Goal: Task Accomplishment & Management: Use online tool/utility

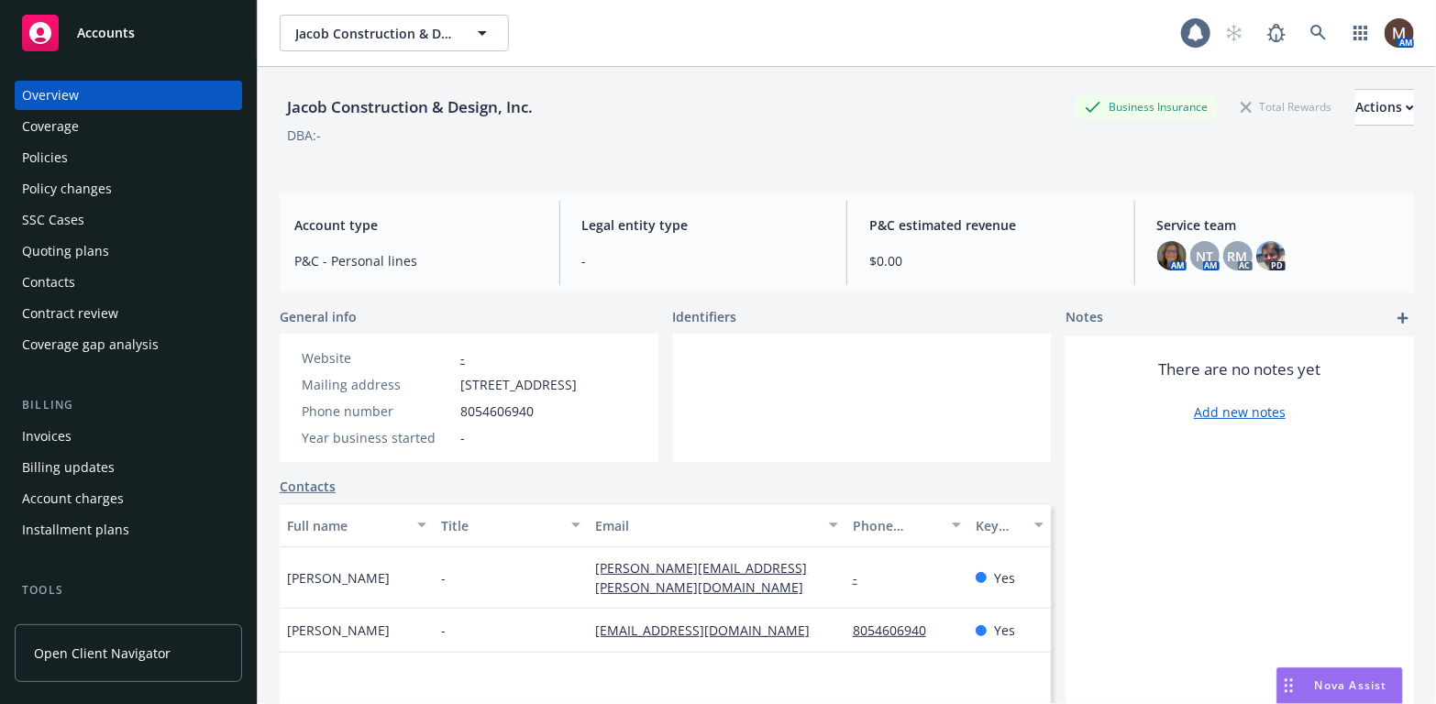
click at [61, 160] on div "Policies" at bounding box center [45, 157] width 46 height 29
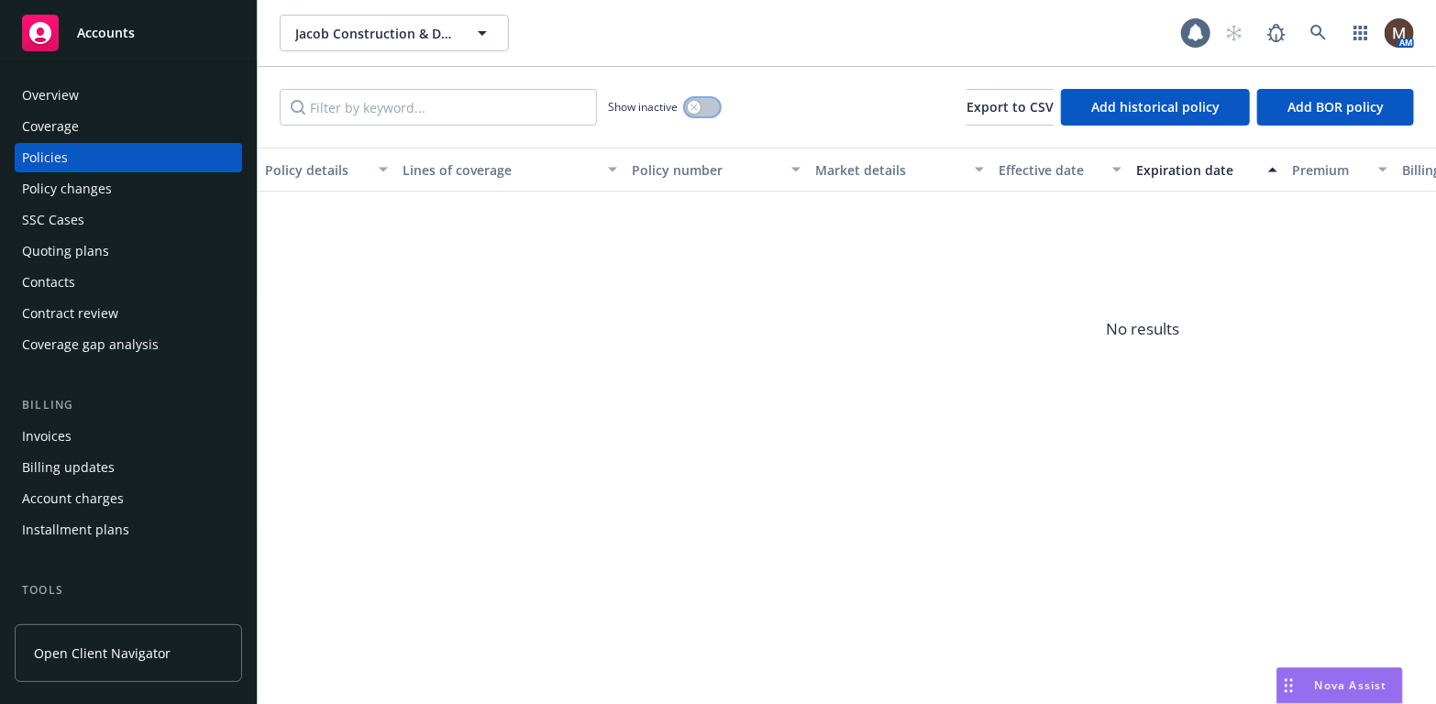
click at [698, 105] on div "button" at bounding box center [694, 107] width 13 height 13
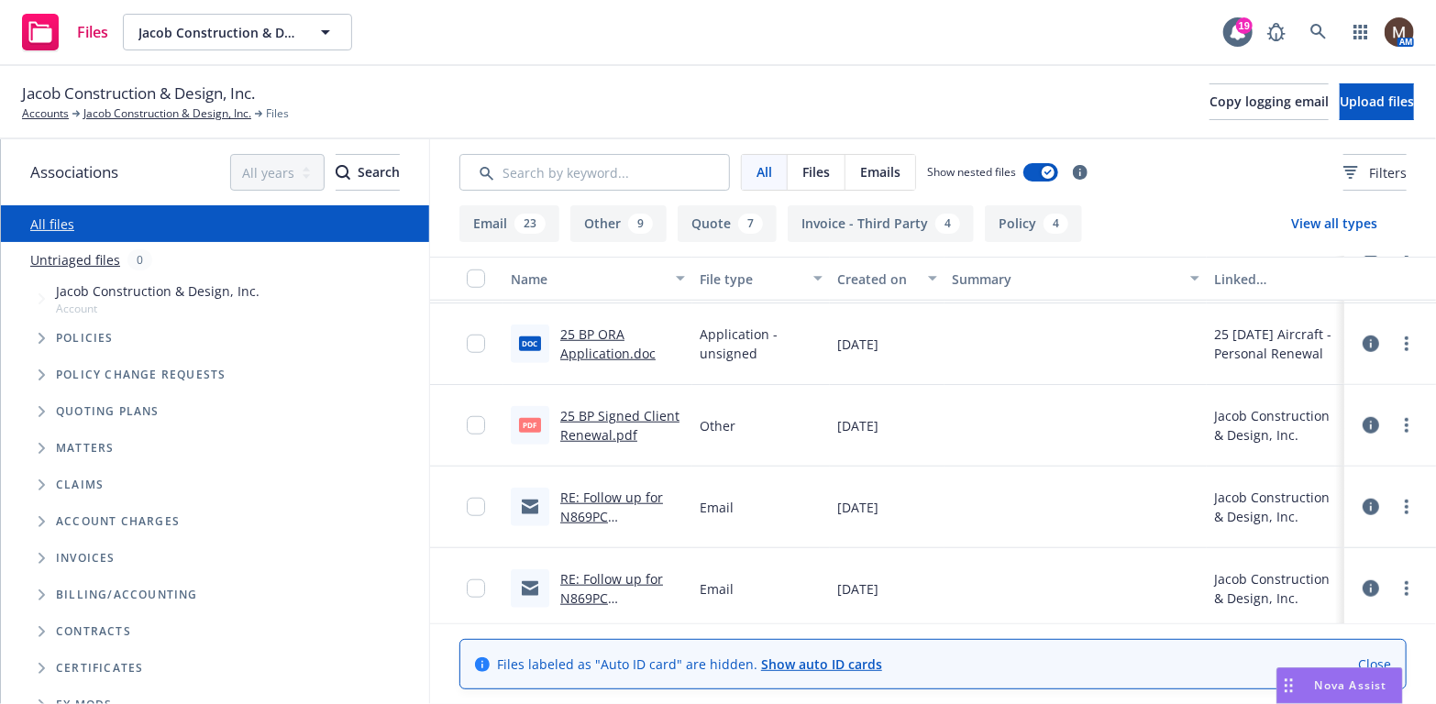
scroll to position [825, 0]
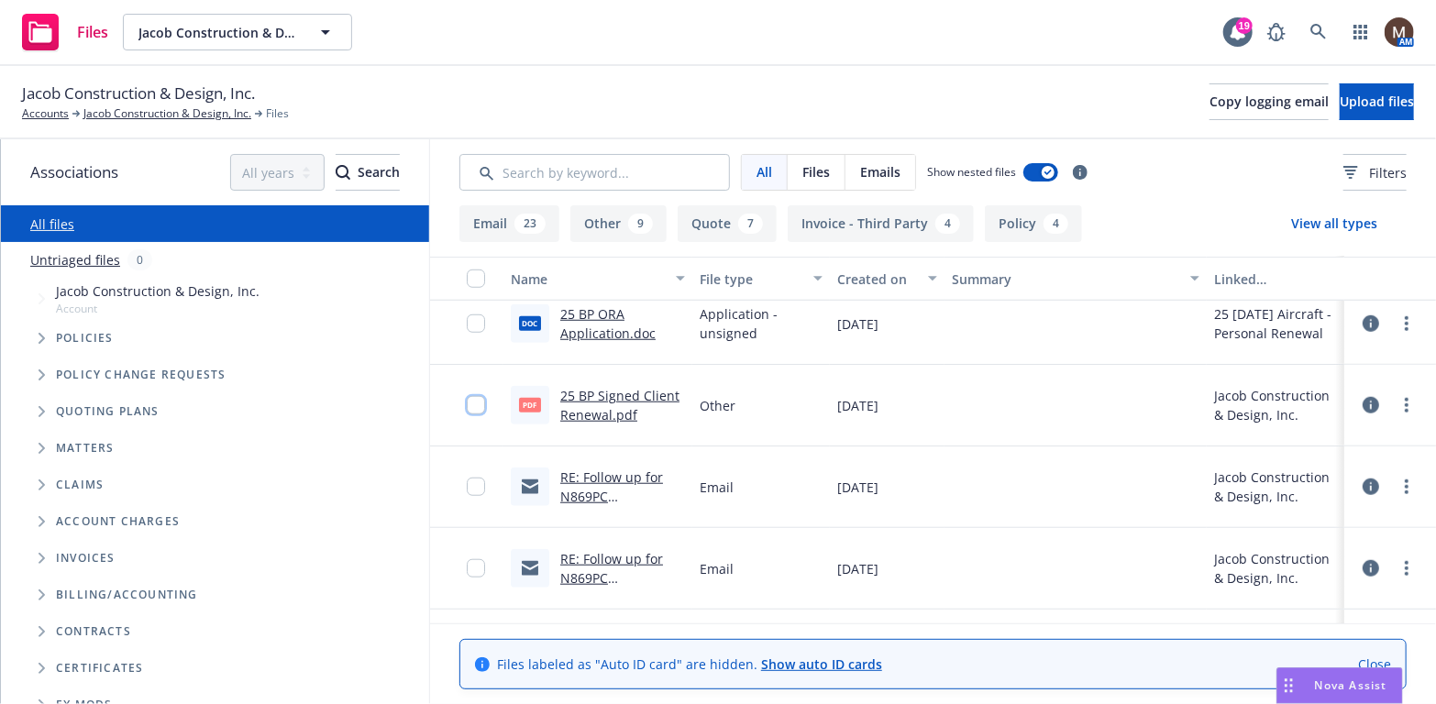
click at [467, 407] on input "checkbox" at bounding box center [476, 405] width 18 height 18
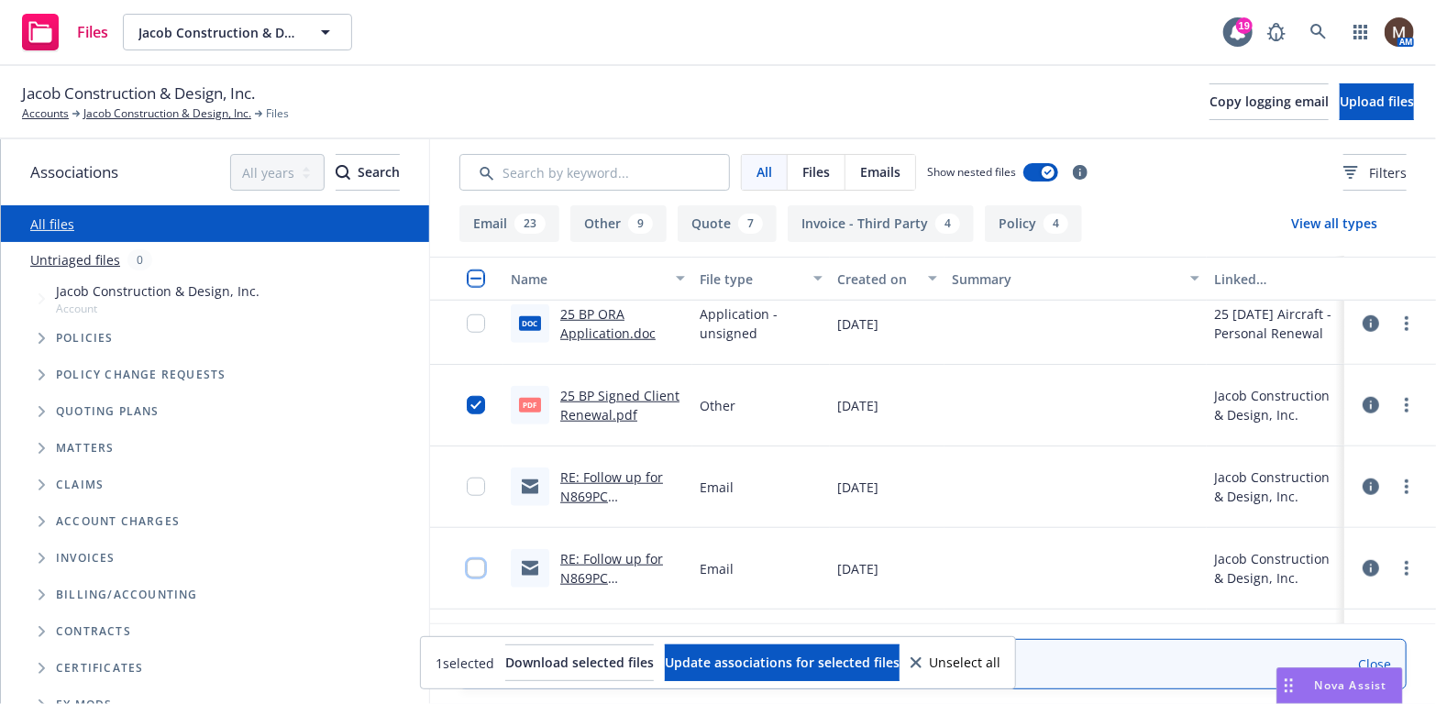
drag, startPoint x: 457, startPoint y: 564, endPoint x: 459, endPoint y: 517, distance: 46.9
click at [467, 561] on input "checkbox" at bounding box center [476, 568] width 18 height 18
click at [467, 478] on input "checkbox" at bounding box center [476, 487] width 18 height 18
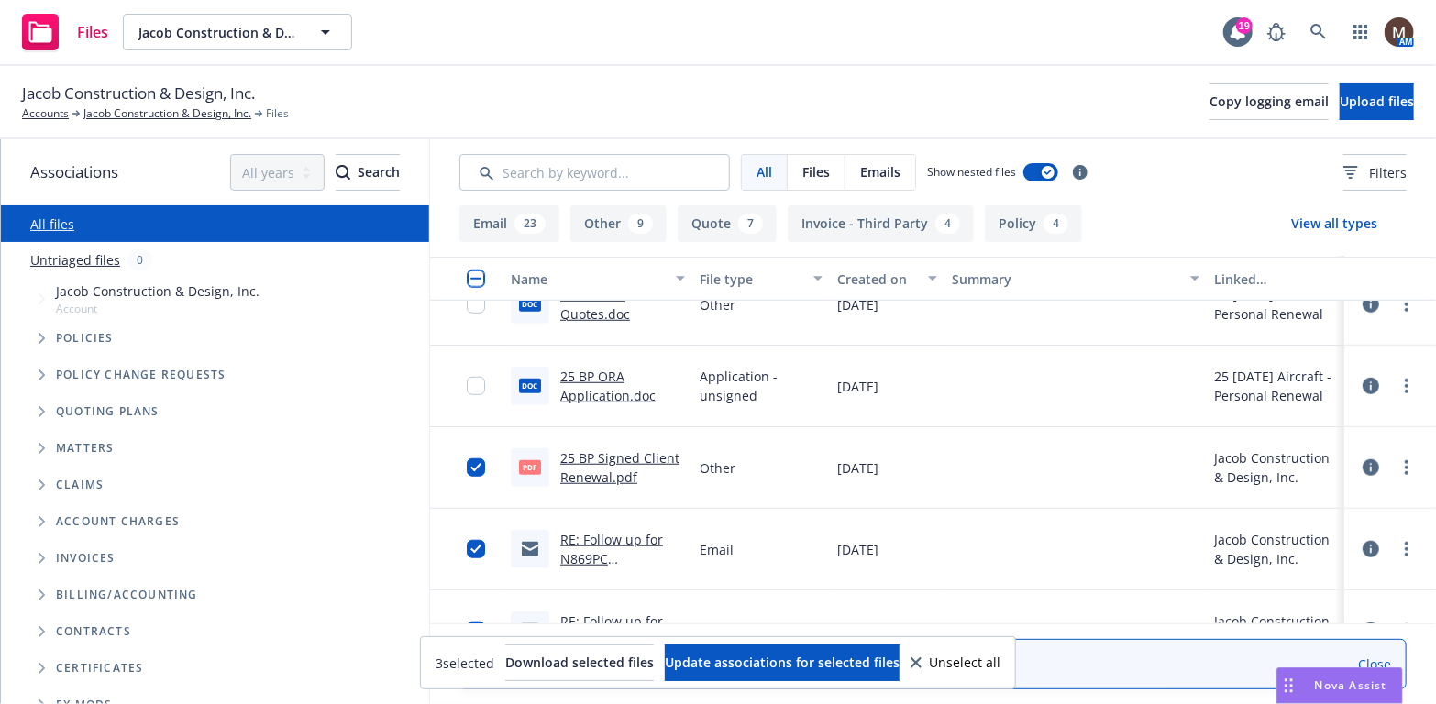
scroll to position [734, 0]
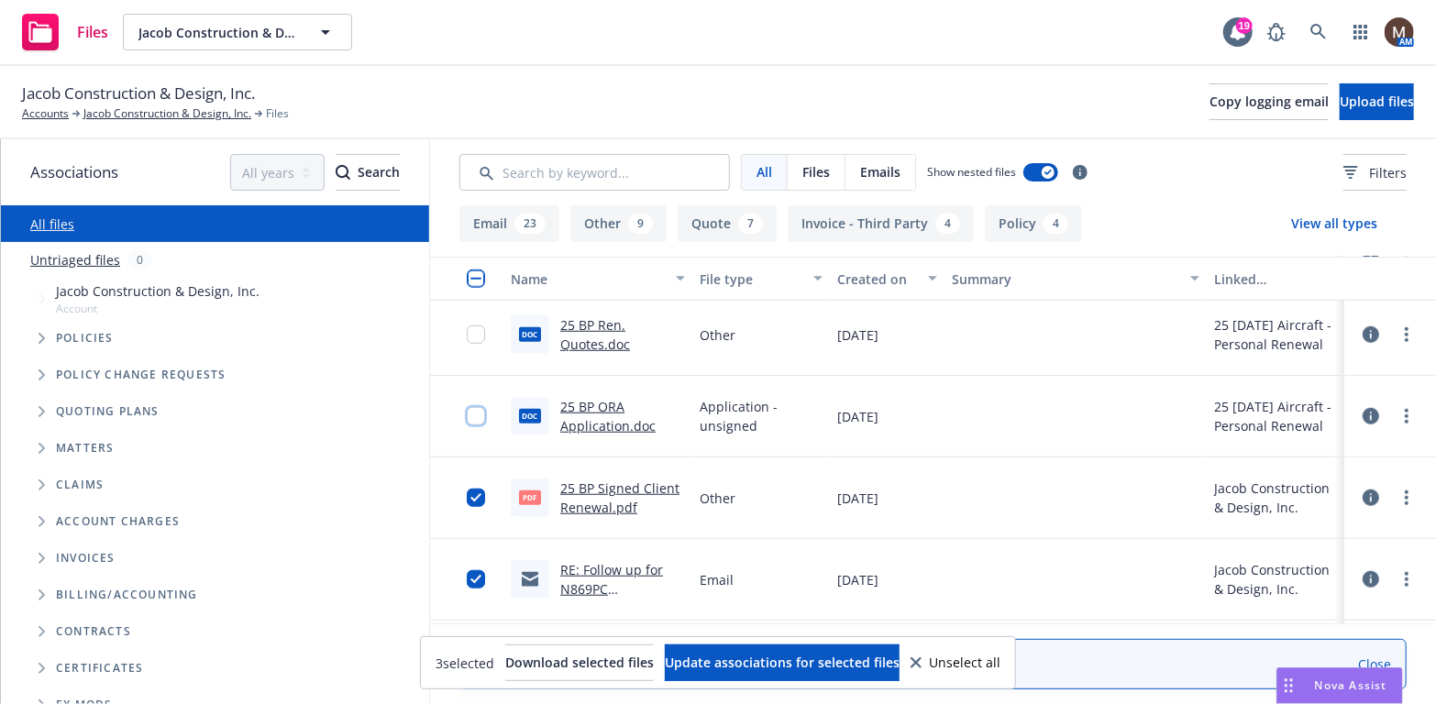
click at [467, 407] on input "checkbox" at bounding box center [476, 416] width 18 height 18
click at [467, 330] on input "checkbox" at bounding box center [476, 335] width 18 height 18
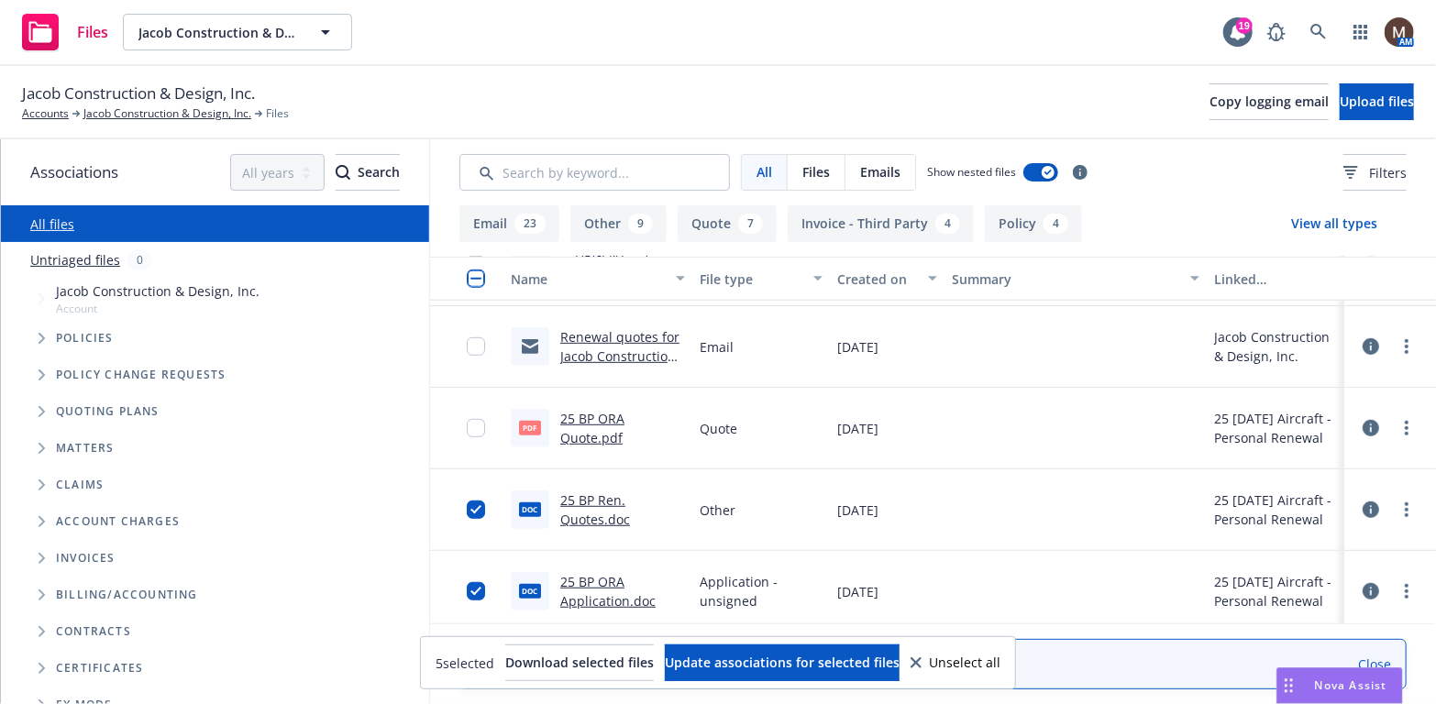
scroll to position [550, 0]
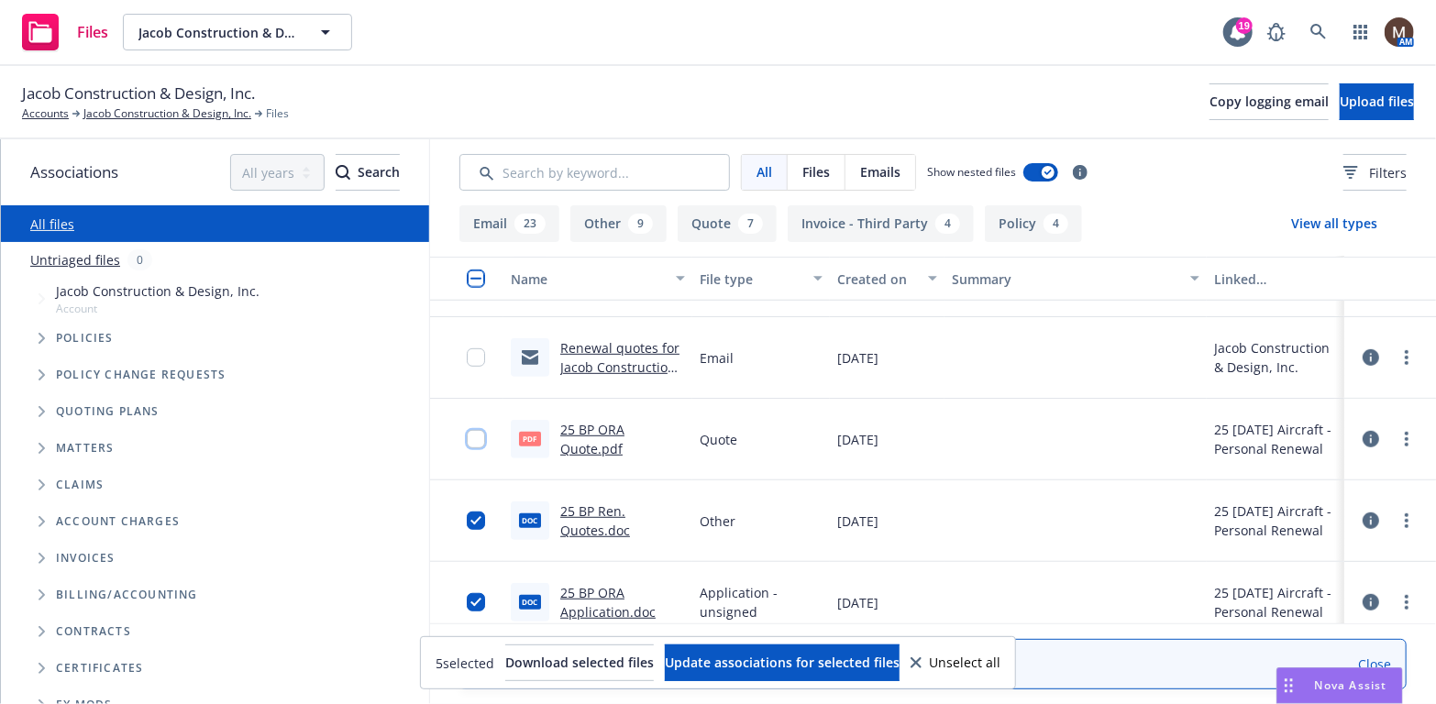
click at [467, 434] on input "checkbox" at bounding box center [476, 439] width 18 height 18
click at [467, 353] on input "checkbox" at bounding box center [476, 357] width 18 height 18
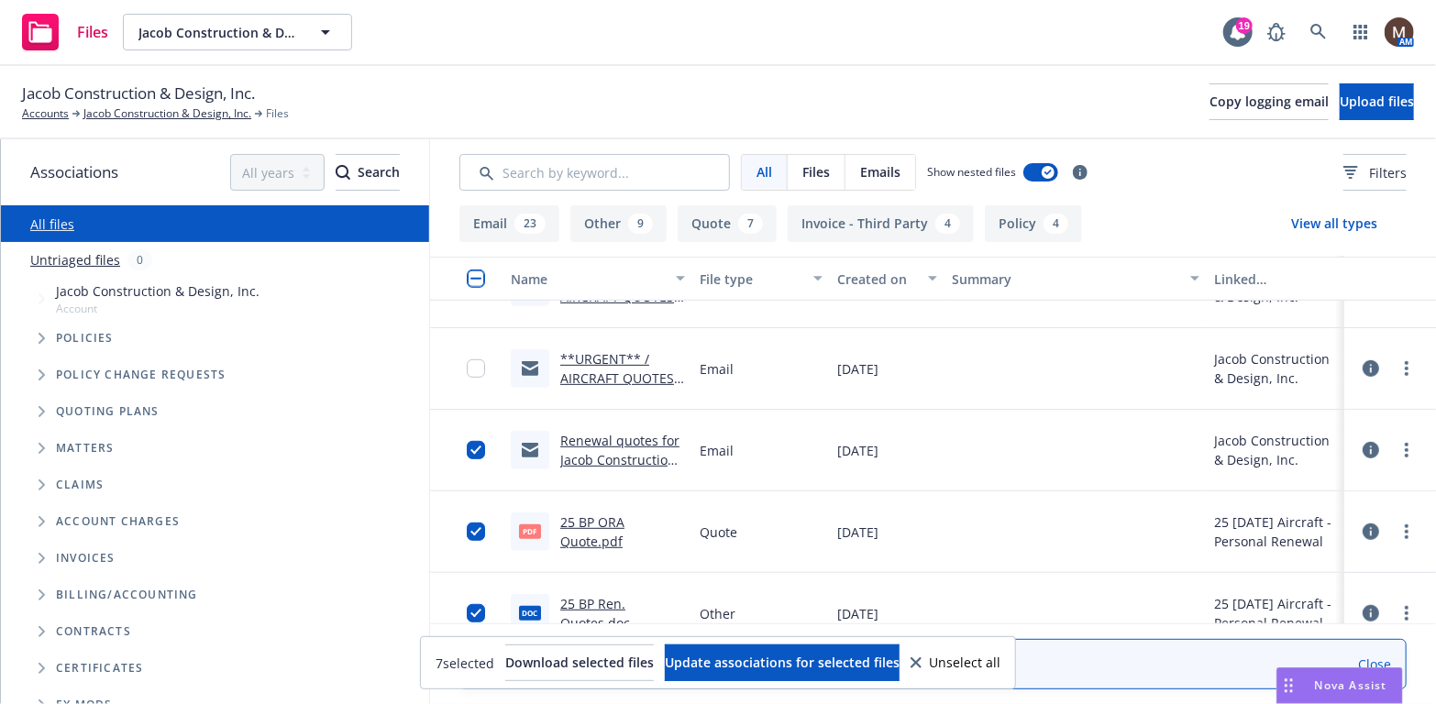
scroll to position [367, 0]
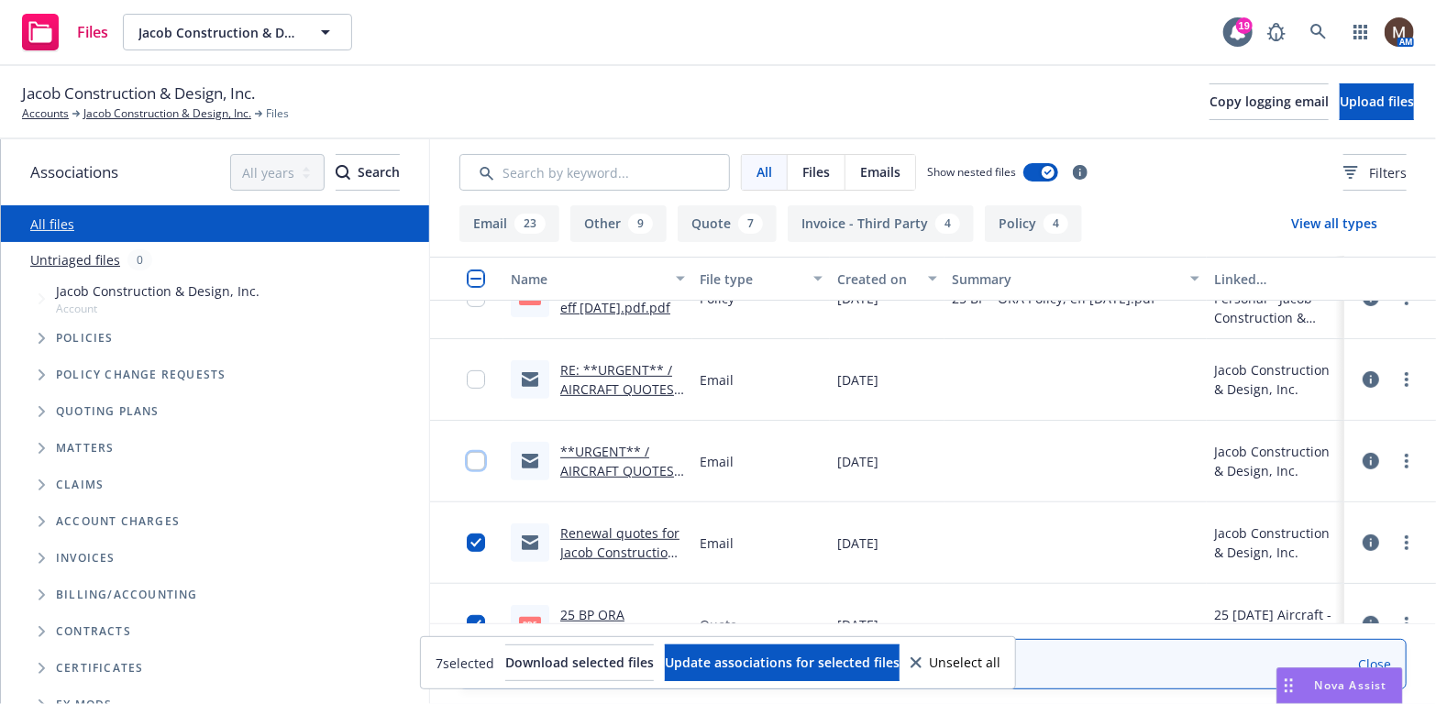
click at [467, 459] on input "checkbox" at bounding box center [476, 461] width 18 height 18
click at [467, 374] on input "checkbox" at bounding box center [476, 379] width 18 height 18
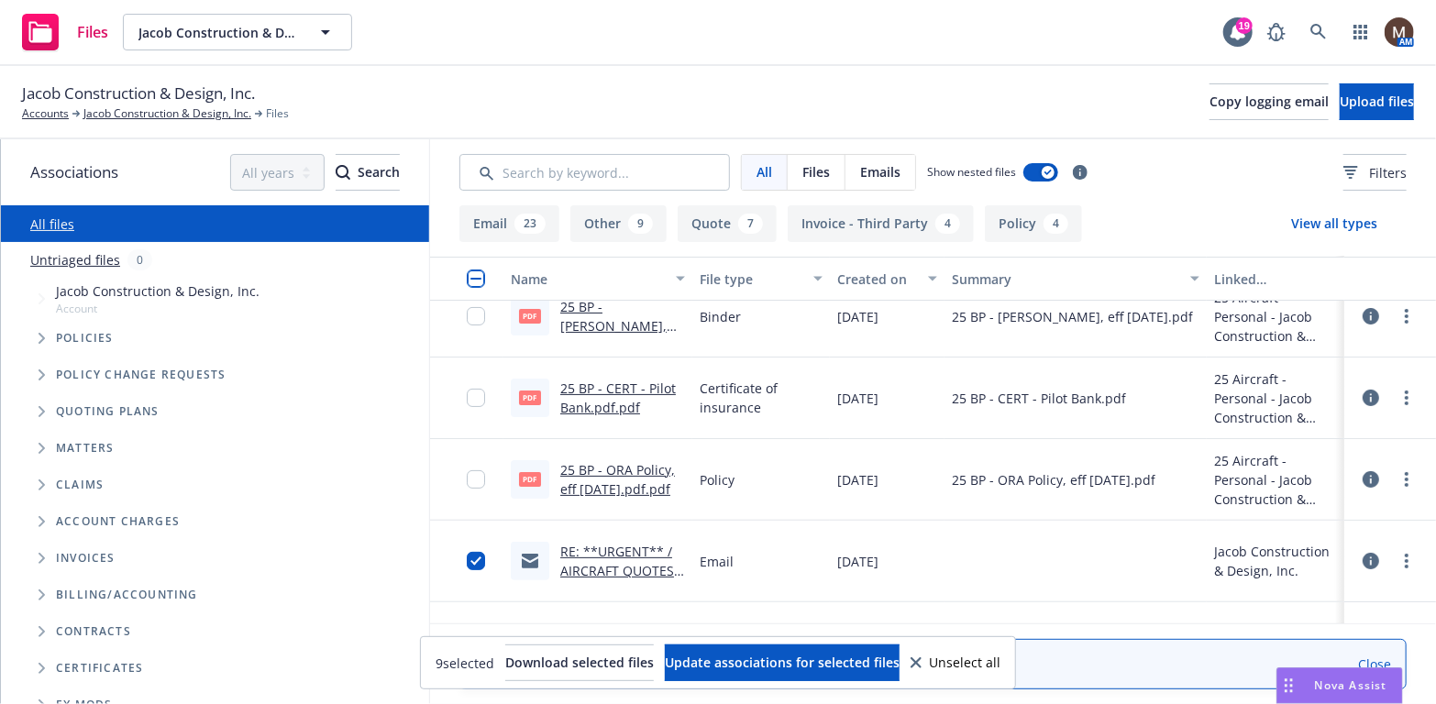
scroll to position [183, 0]
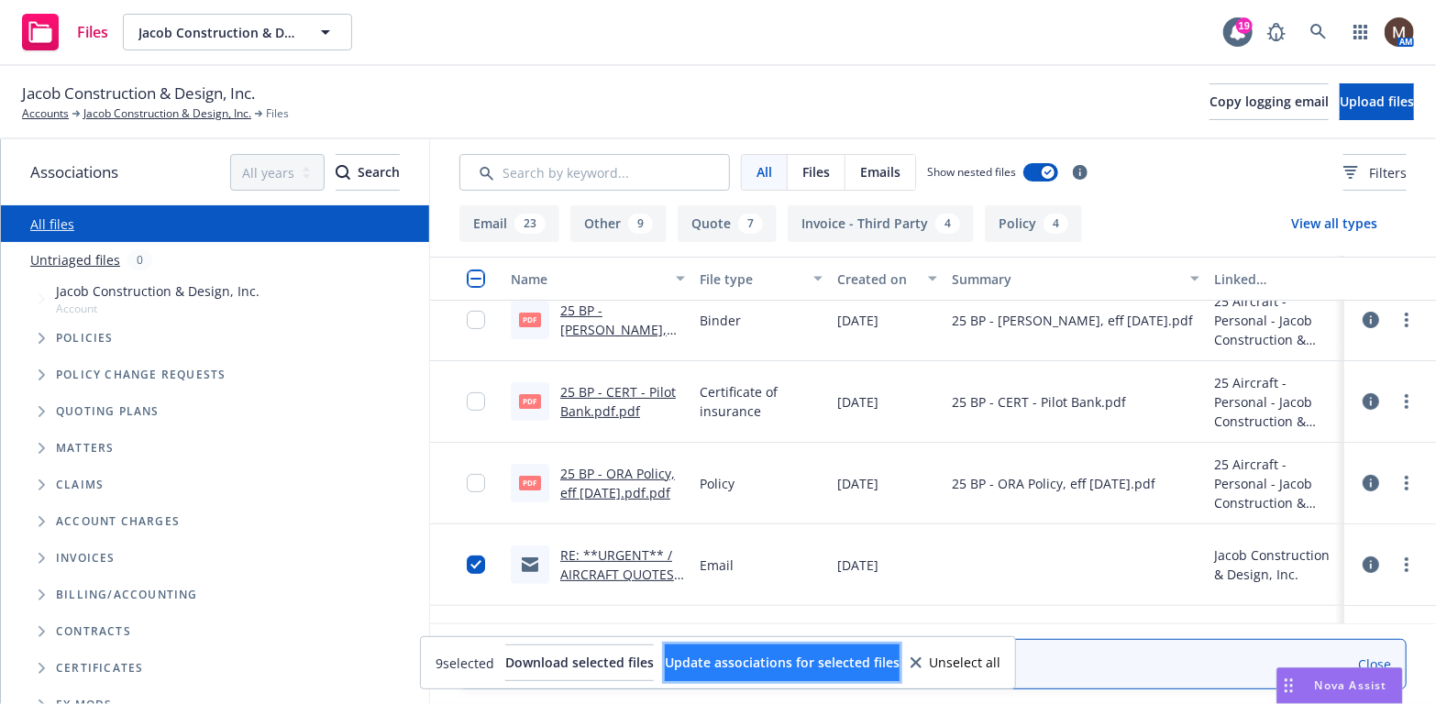
click at [839, 661] on span "Update associations for selected files" at bounding box center [782, 662] width 235 height 17
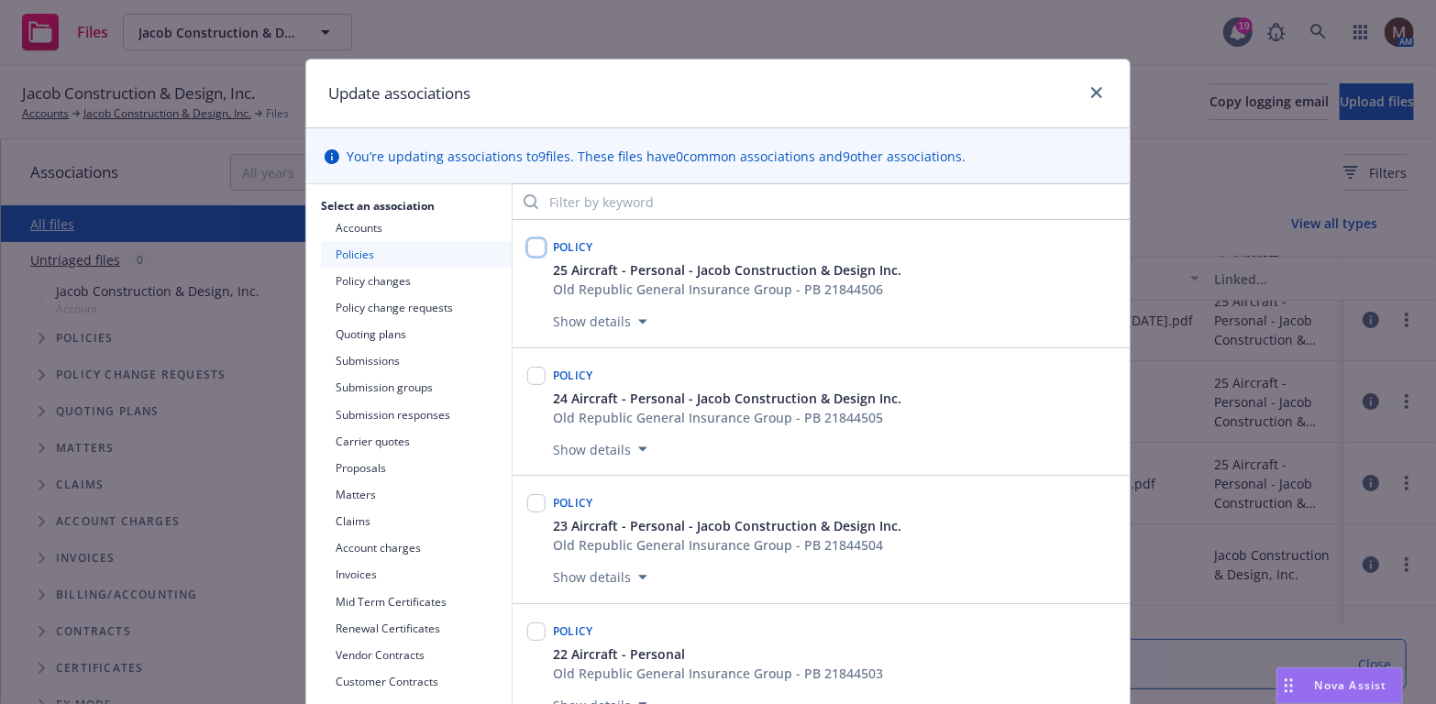
click at [531, 246] on input "checkbox" at bounding box center [536, 247] width 18 height 18
checkbox input "true"
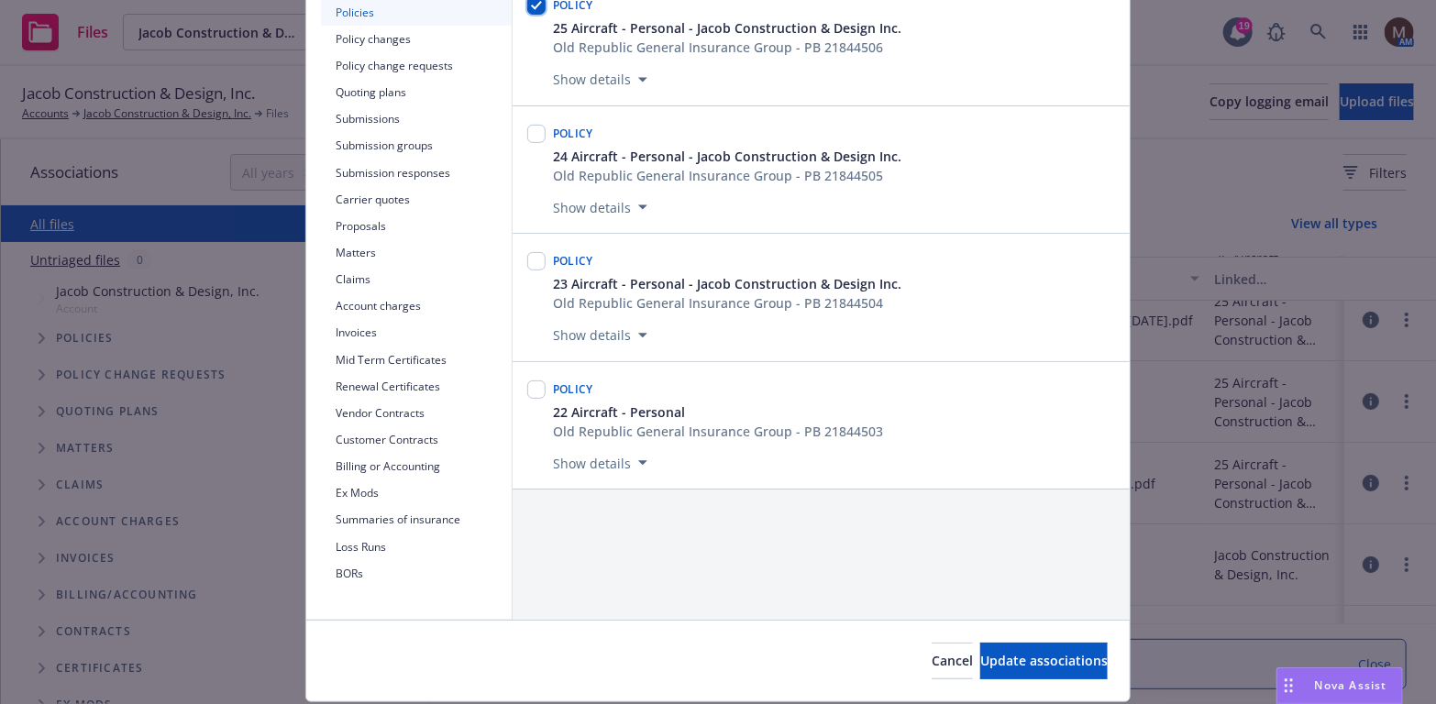
scroll to position [275, 0]
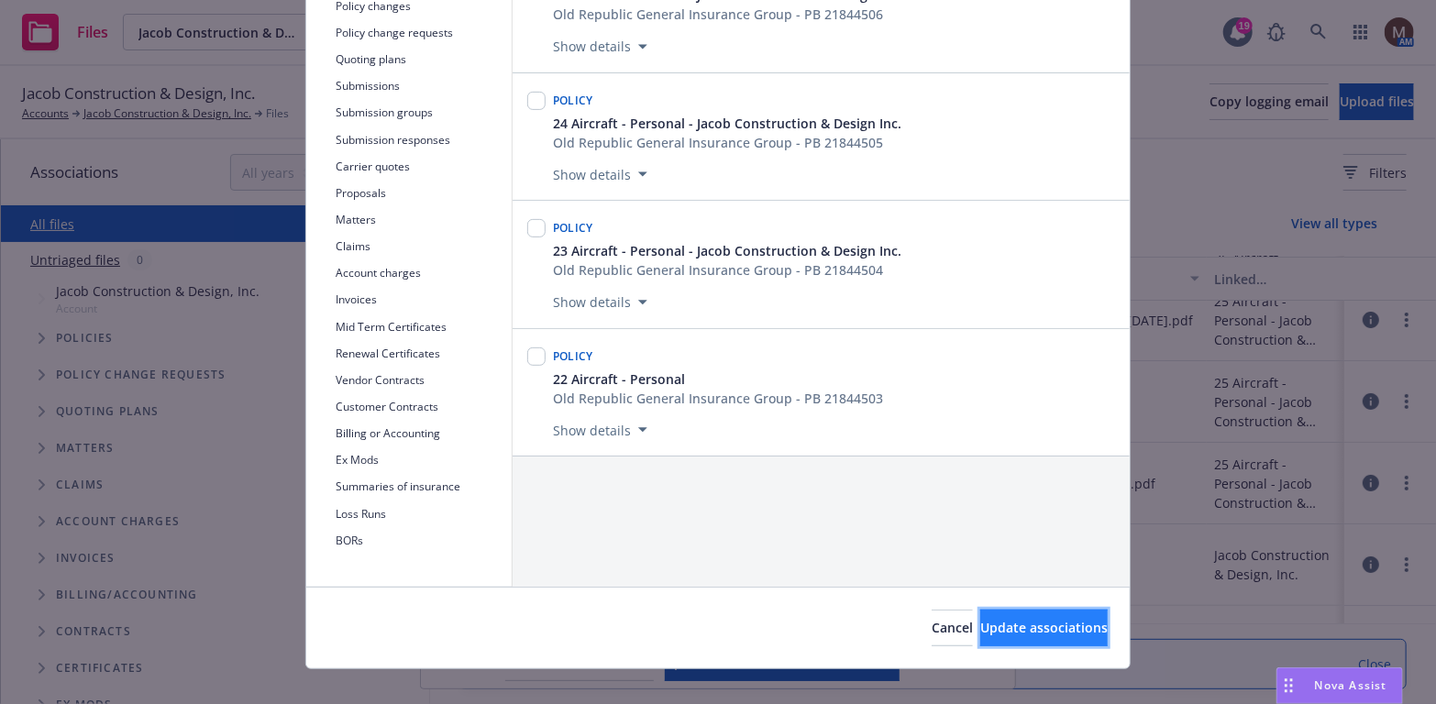
click at [1006, 627] on span "Update associations" at bounding box center [1043, 627] width 127 height 17
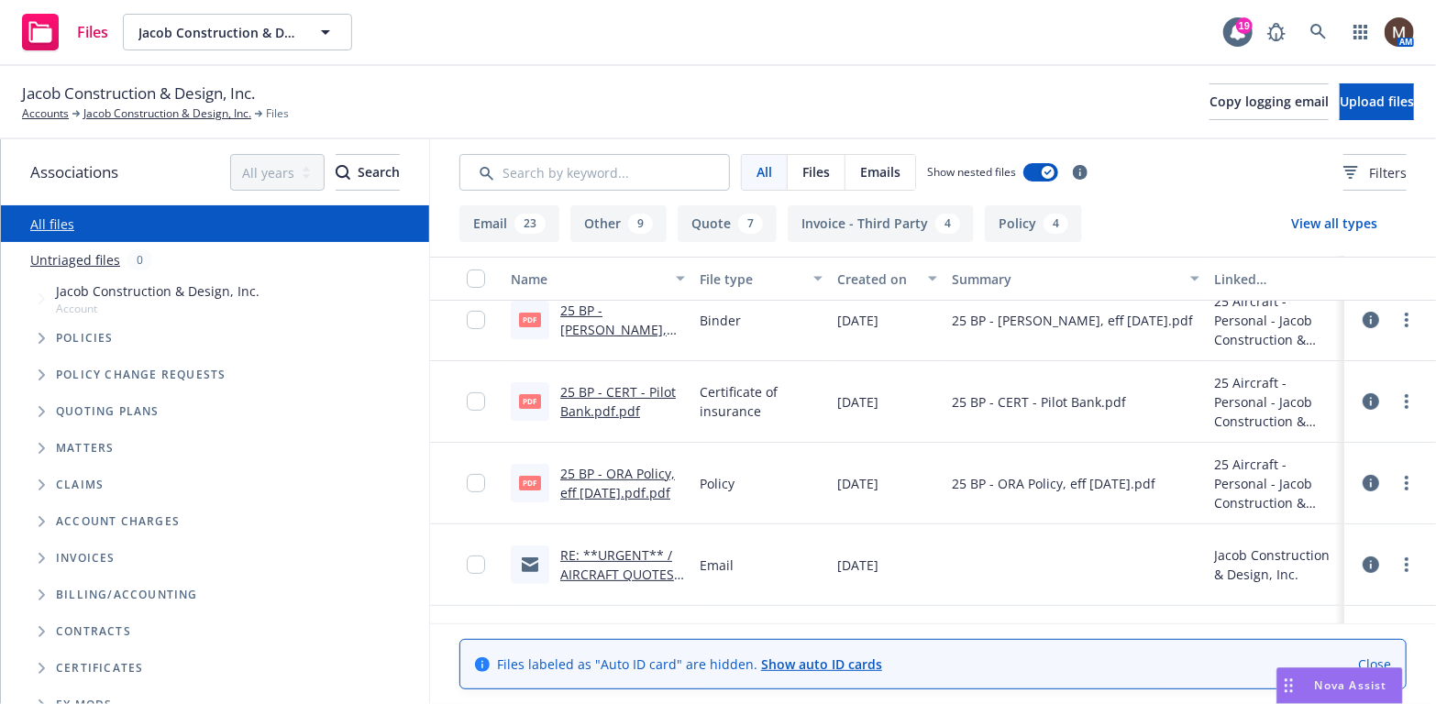
scroll to position [0, 0]
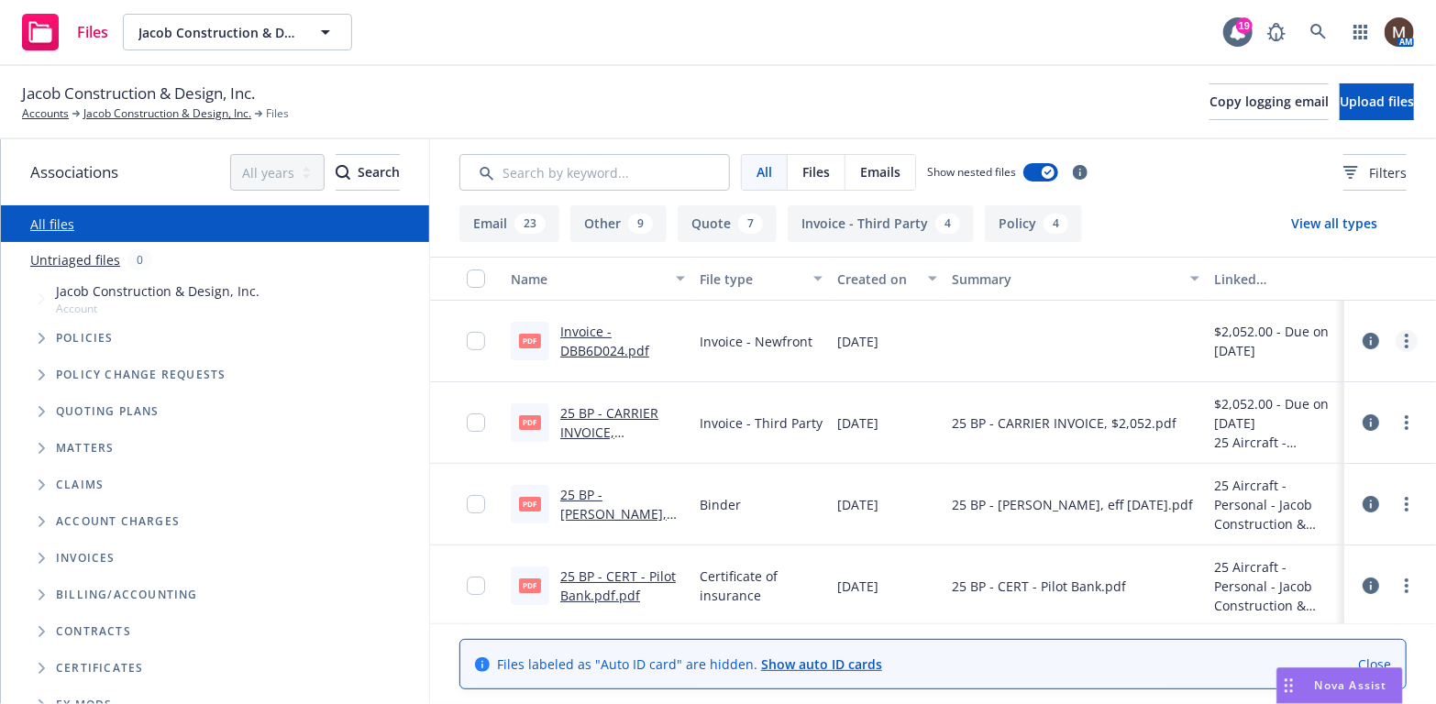
click at [1405, 336] on circle "more" at bounding box center [1407, 336] width 4 height 4
click at [1266, 447] on link "Edit" at bounding box center [1313, 452] width 182 height 37
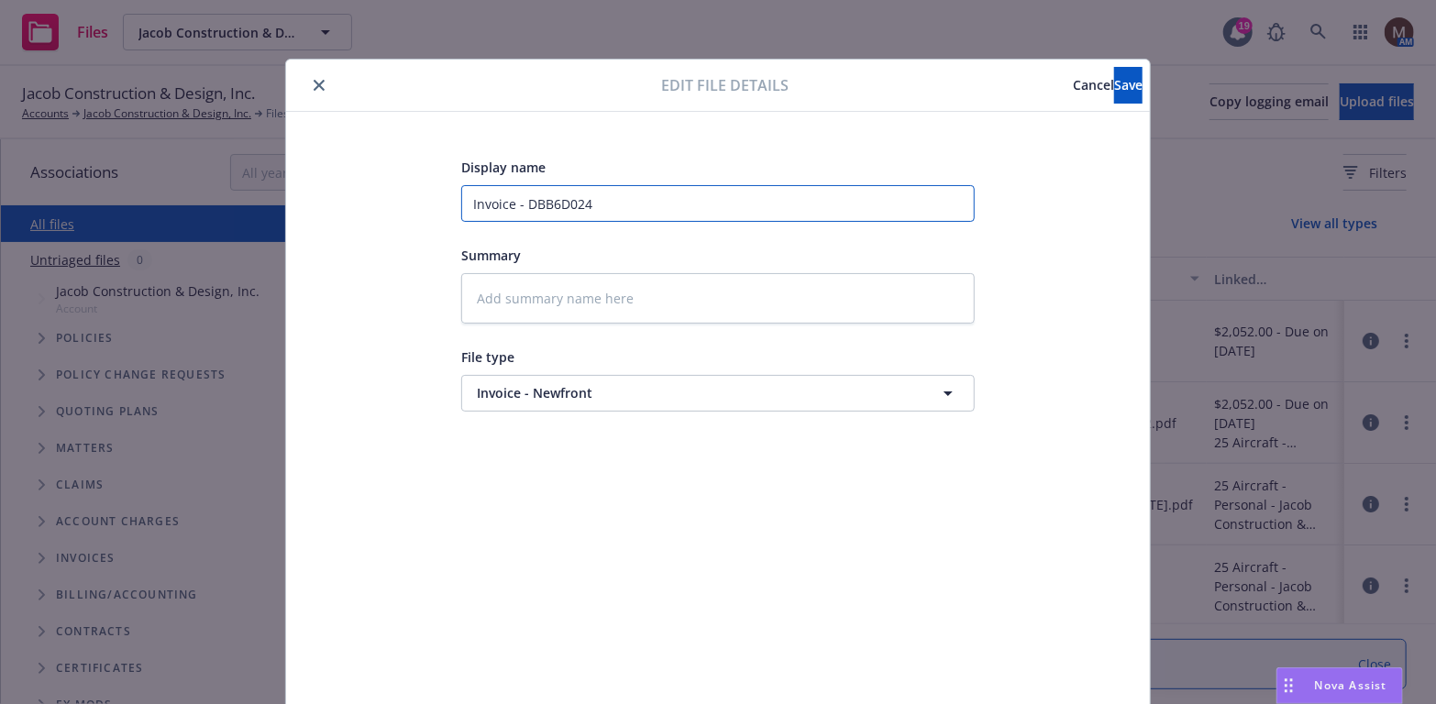
drag, startPoint x: 630, startPoint y: 199, endPoint x: 454, endPoint y: 197, distance: 176.1
click at [461, 197] on input "Invoice - DBB6D024" at bounding box center [718, 203] width 514 height 37
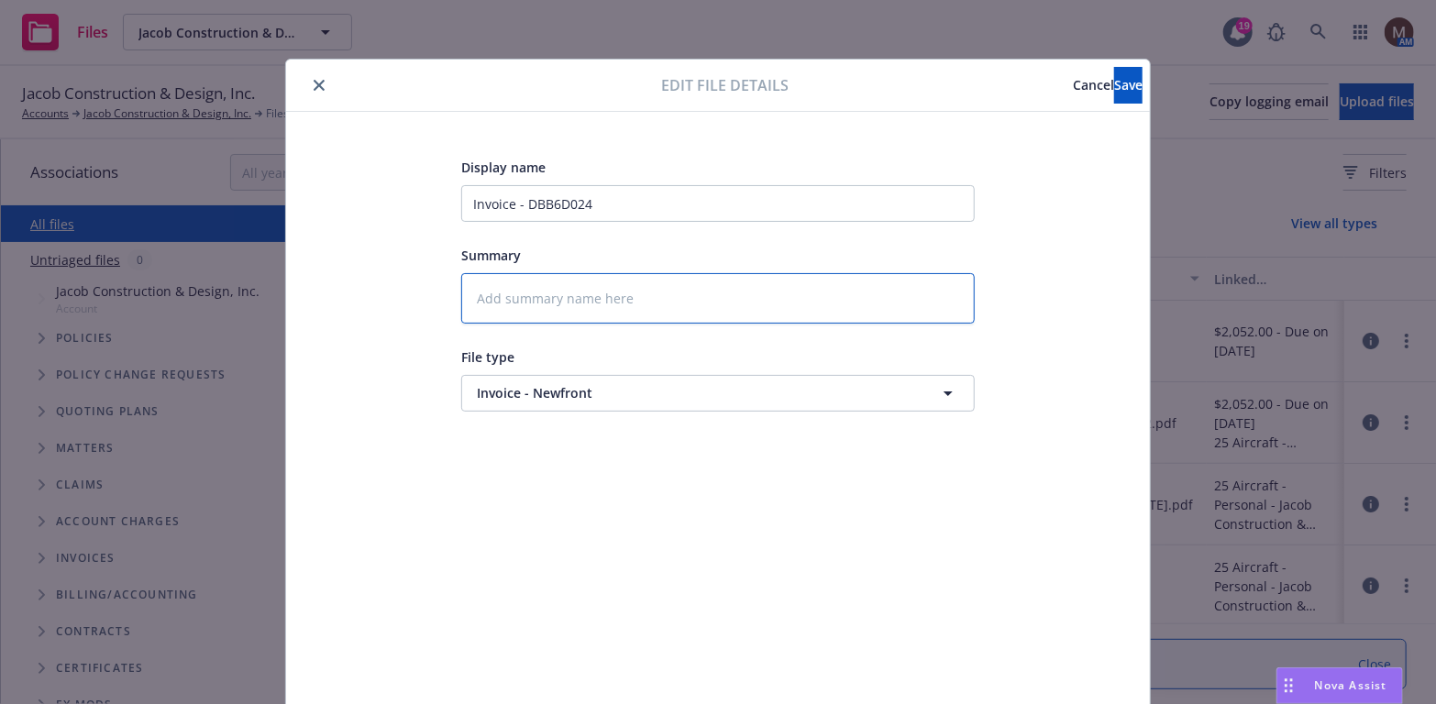
click at [519, 303] on textarea at bounding box center [718, 298] width 514 height 50
paste textarea "Invoice - DBB6D024"
type textarea "x"
type textarea "Invoice - DBB6D024"
click at [1114, 77] on span "Save" at bounding box center [1128, 84] width 28 height 17
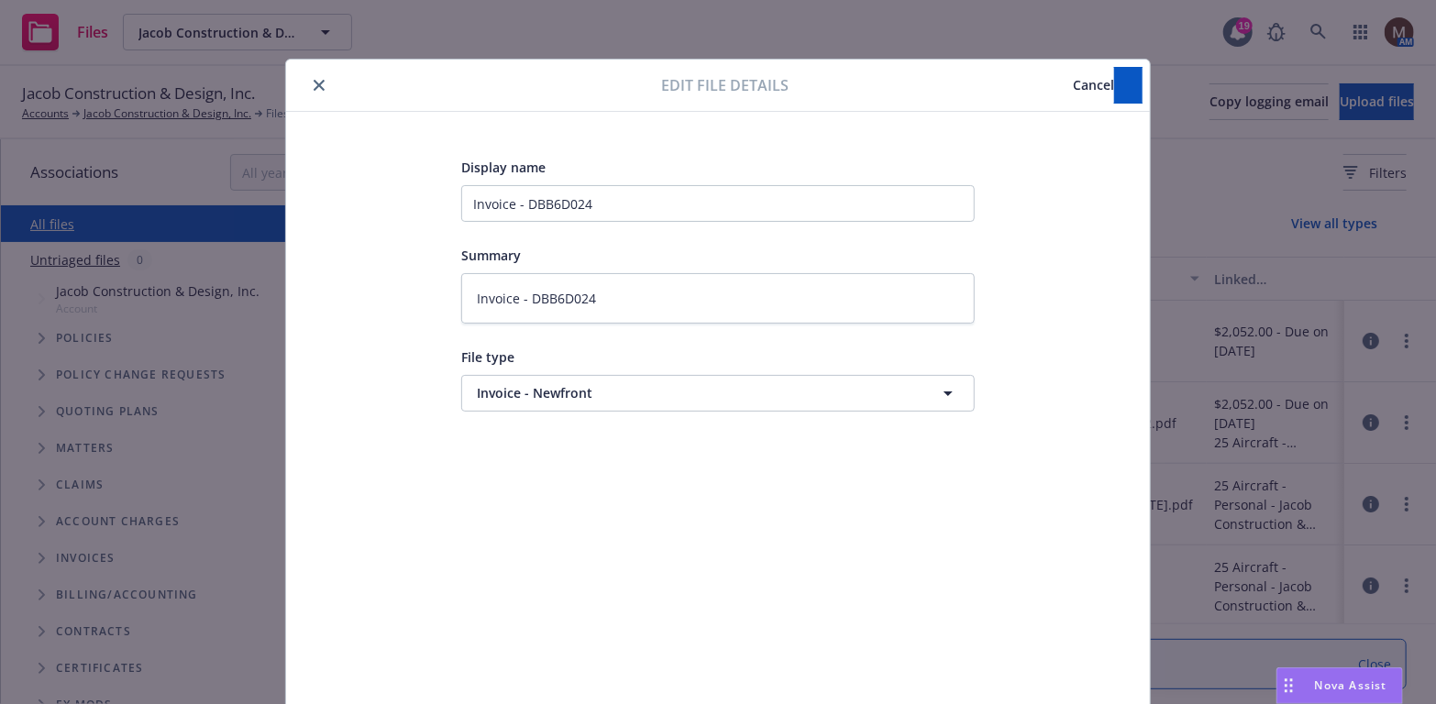
type textarea "x"
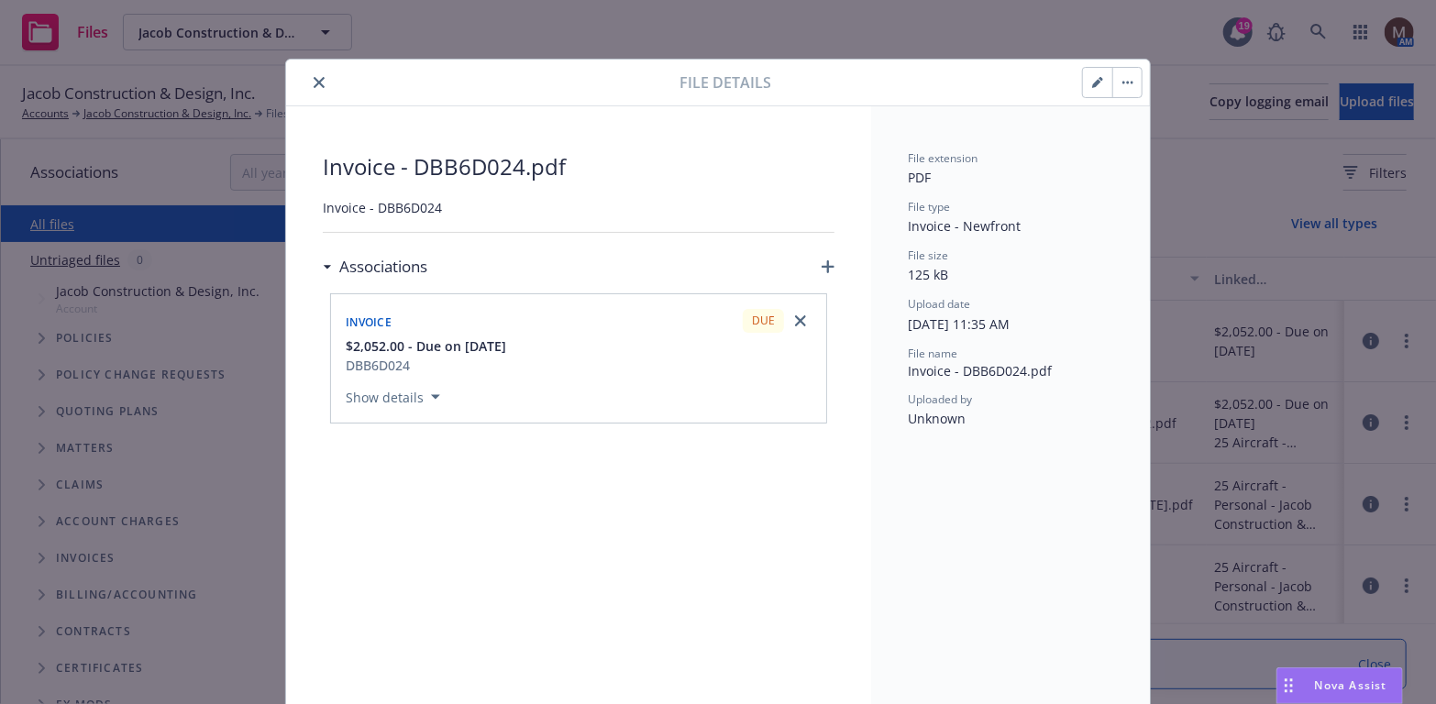
click at [315, 77] on icon "close" at bounding box center [319, 82] width 11 height 11
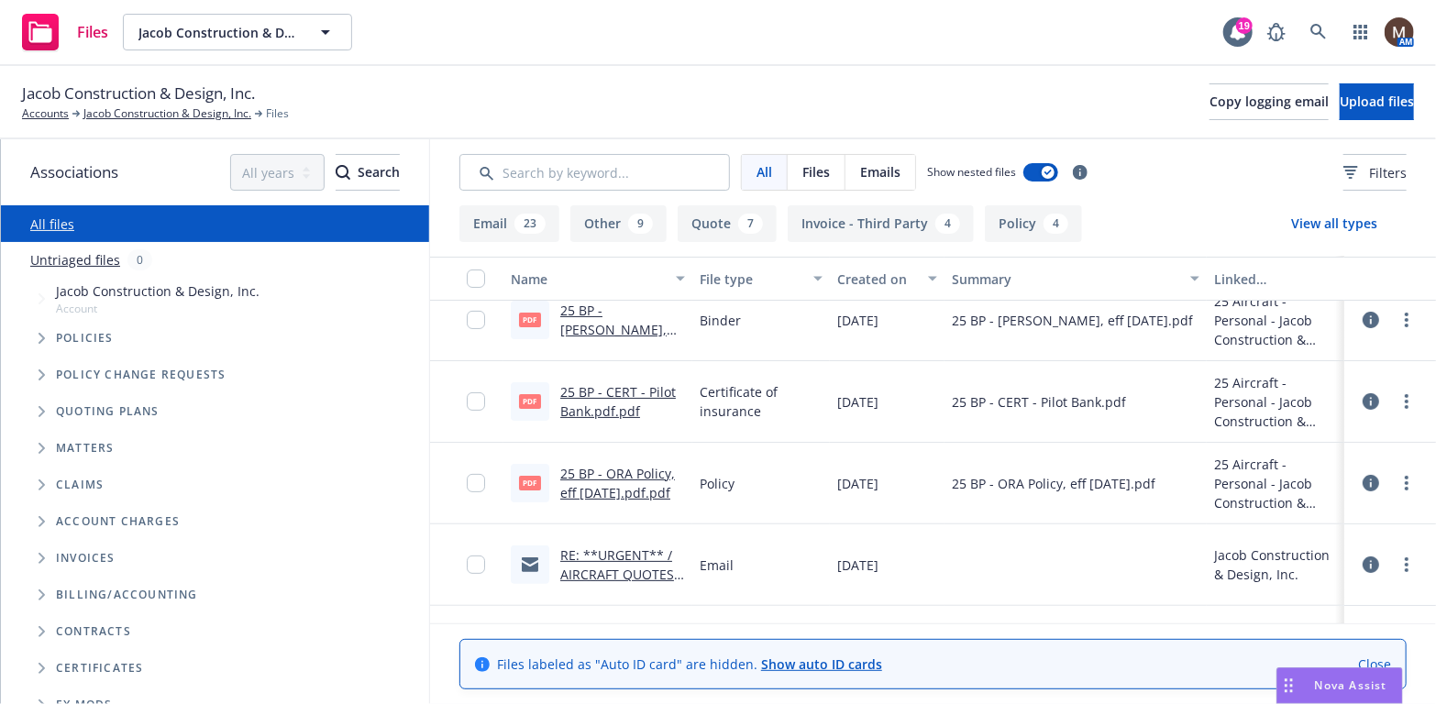
scroll to position [275, 0]
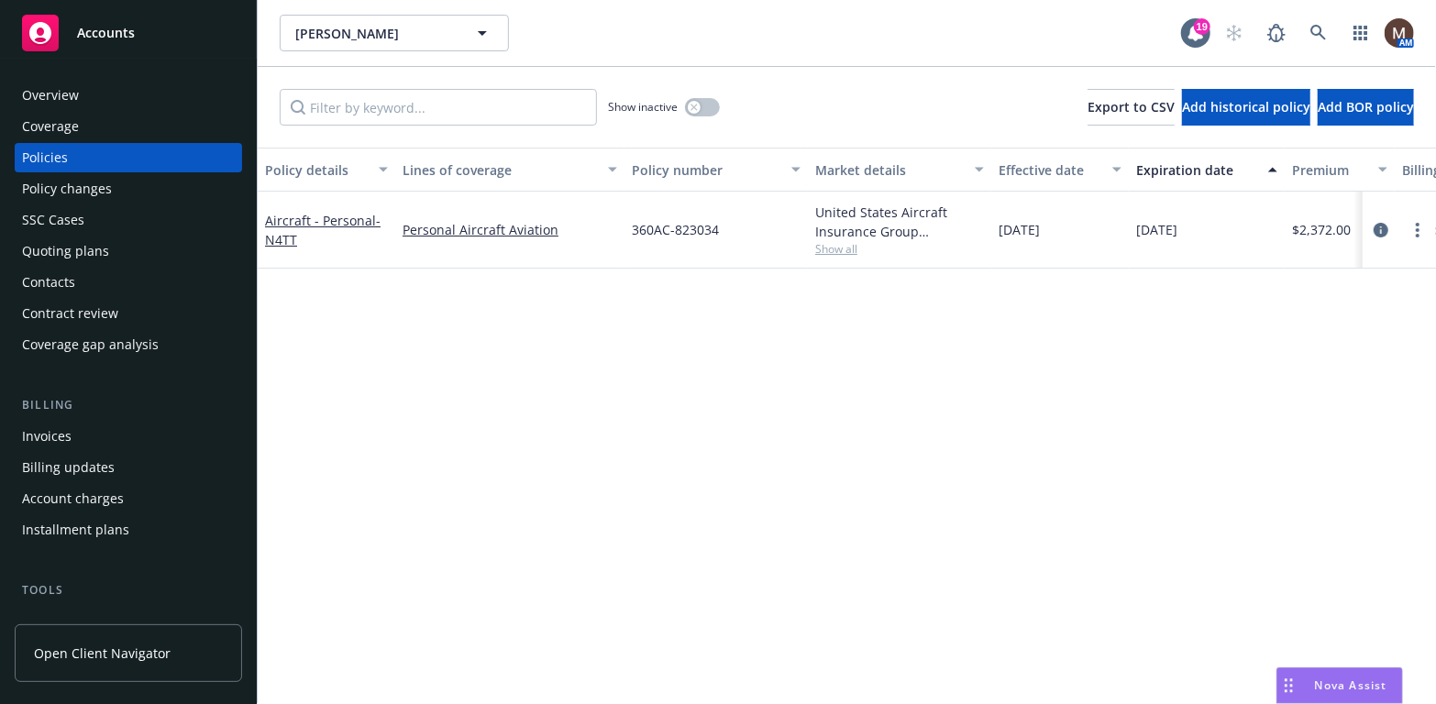
click at [71, 95] on div "Overview" at bounding box center [50, 95] width 57 height 29
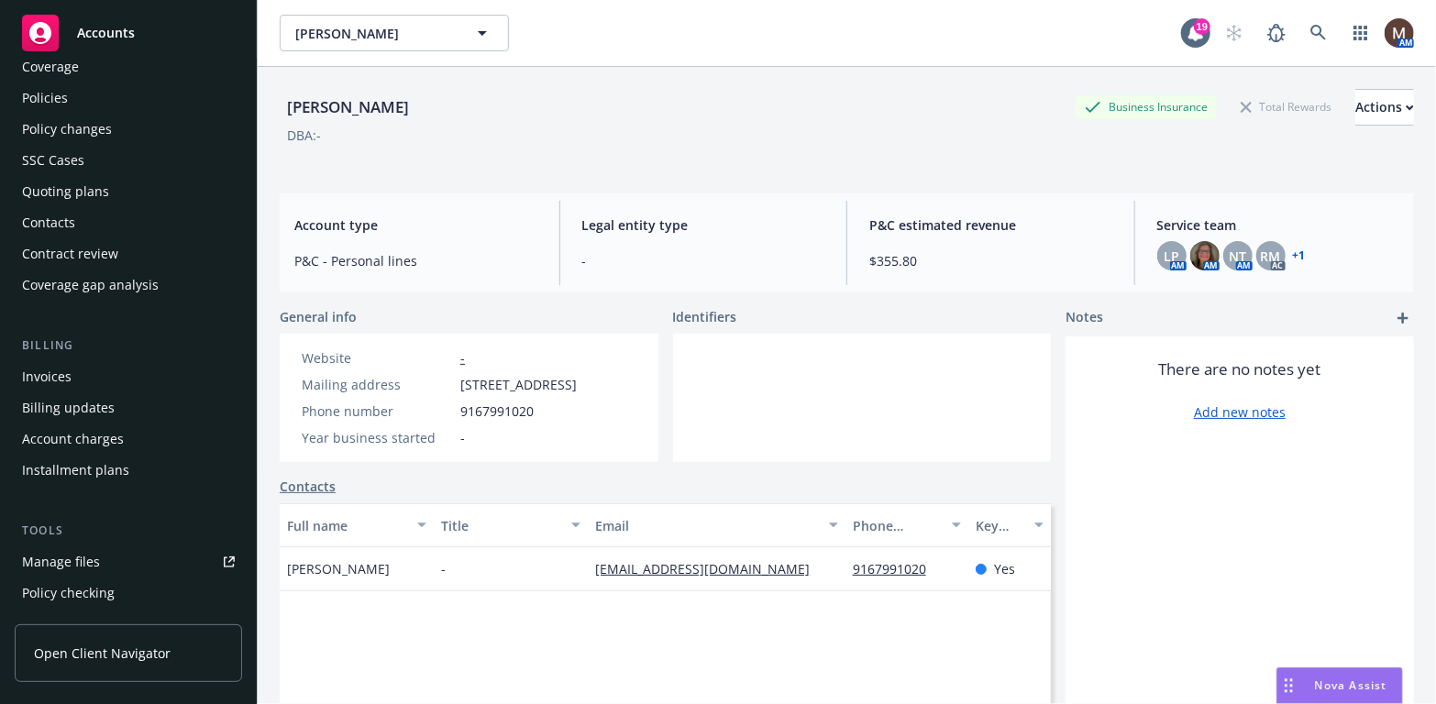
scroll to position [92, 0]
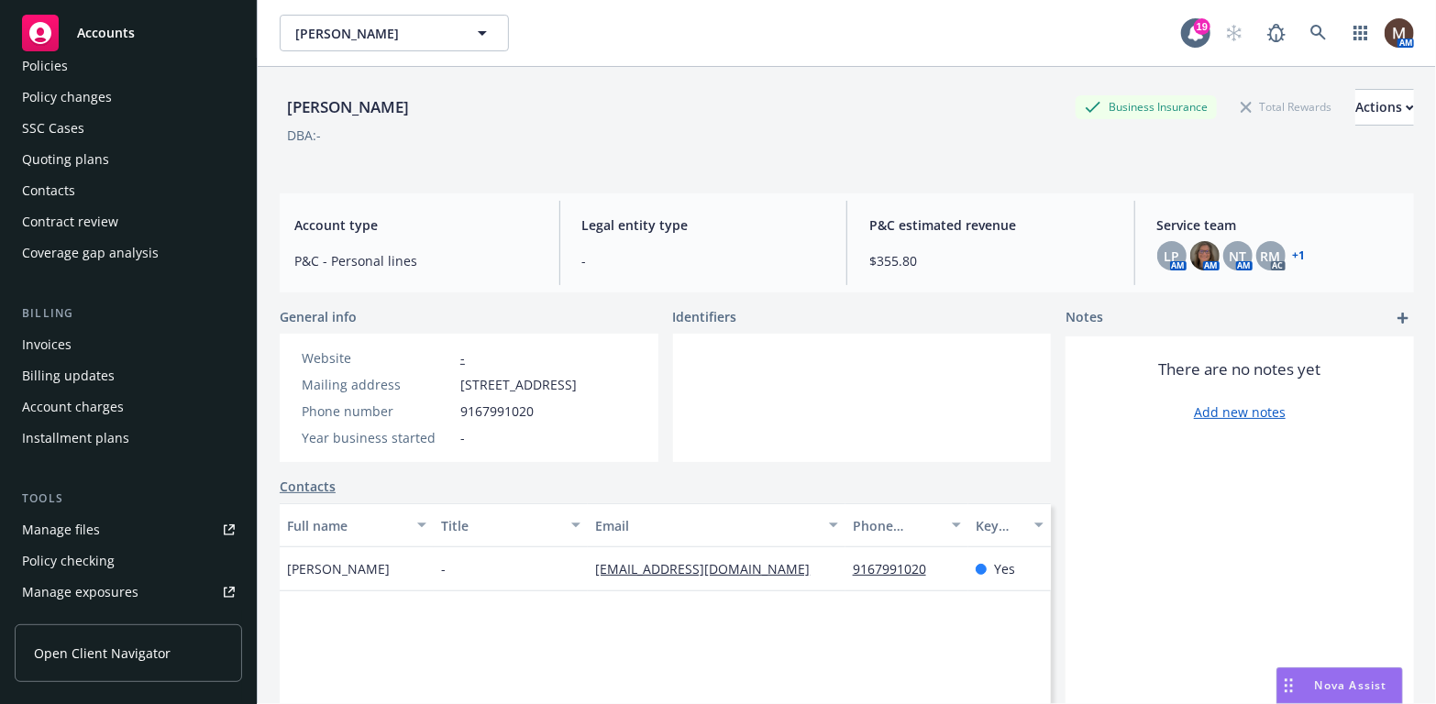
click at [86, 528] on div "Manage files" at bounding box center [61, 529] width 78 height 29
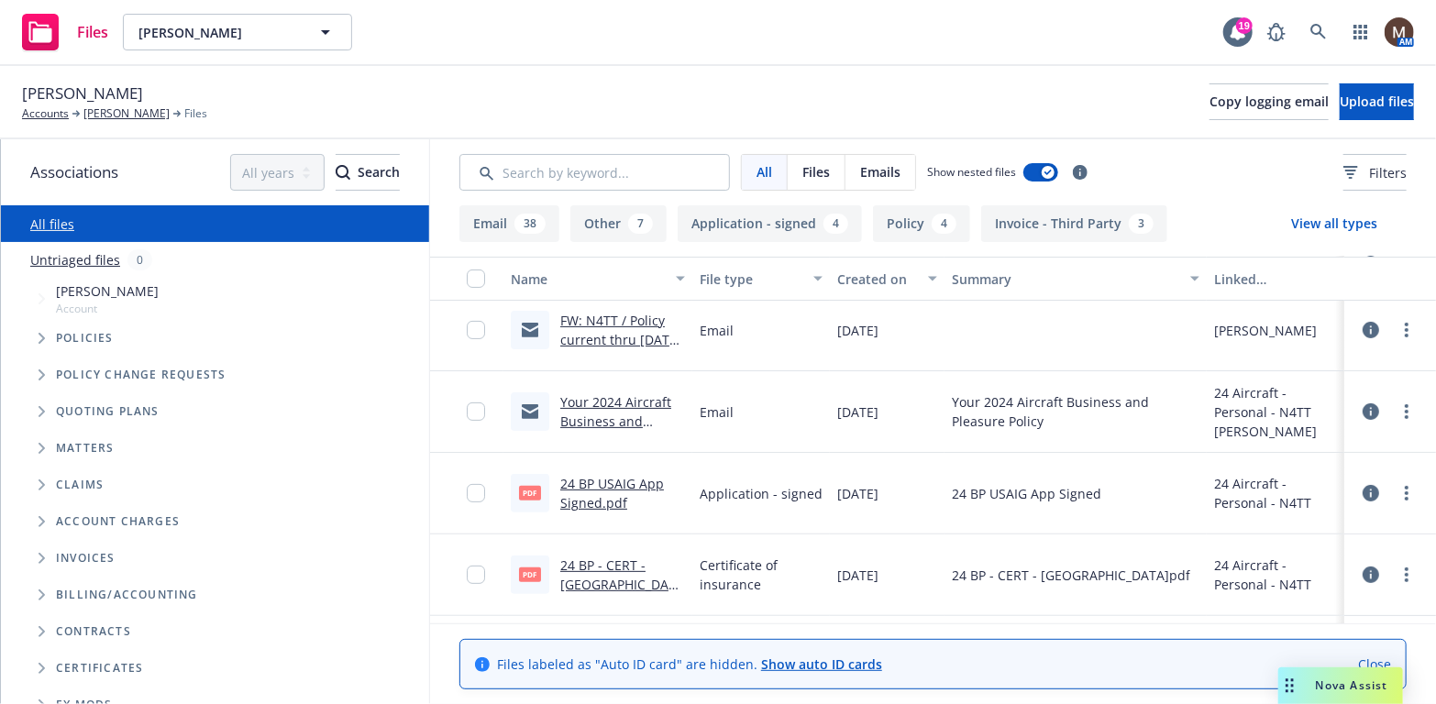
scroll to position [275, 0]
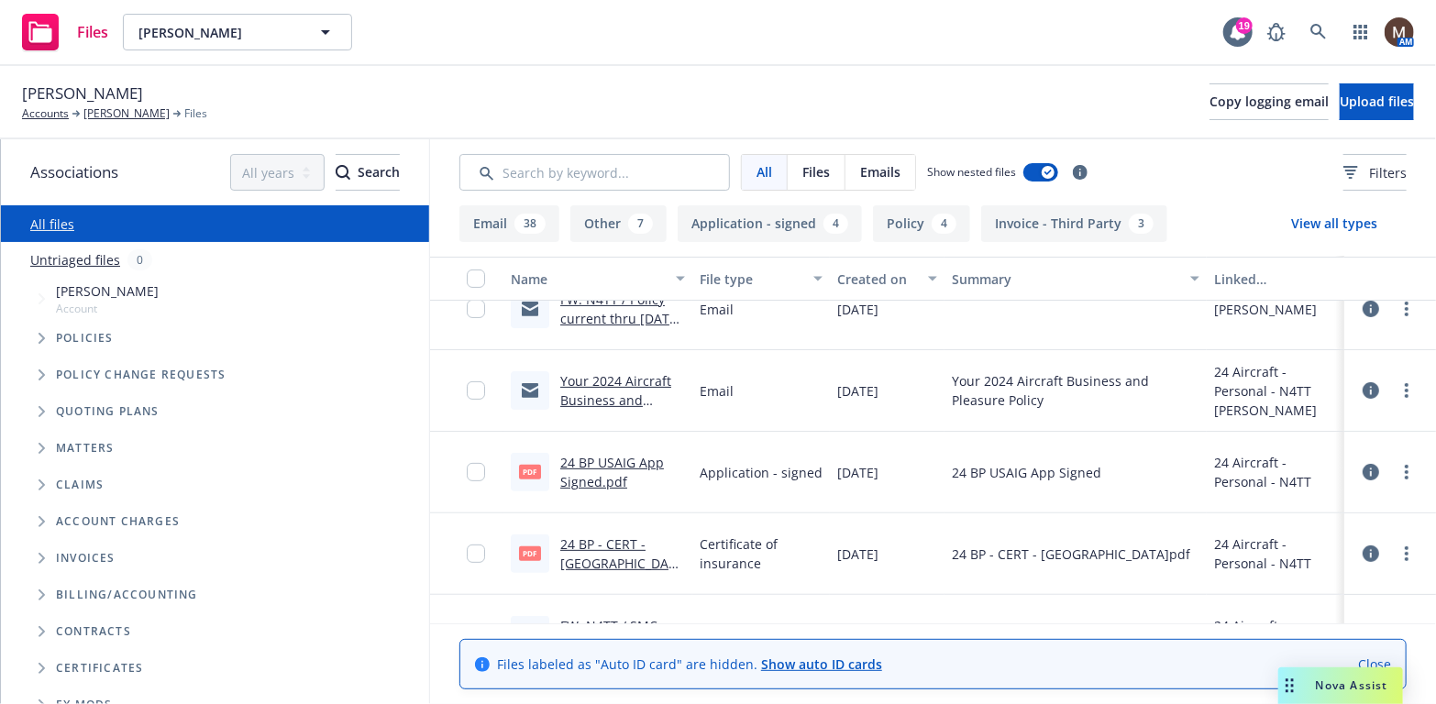
click at [599, 461] on link "24 BP USAIG App Signed.pdf" at bounding box center [612, 472] width 104 height 37
click at [629, 460] on link "24 BP USAIG App Signed.pdf" at bounding box center [612, 472] width 104 height 37
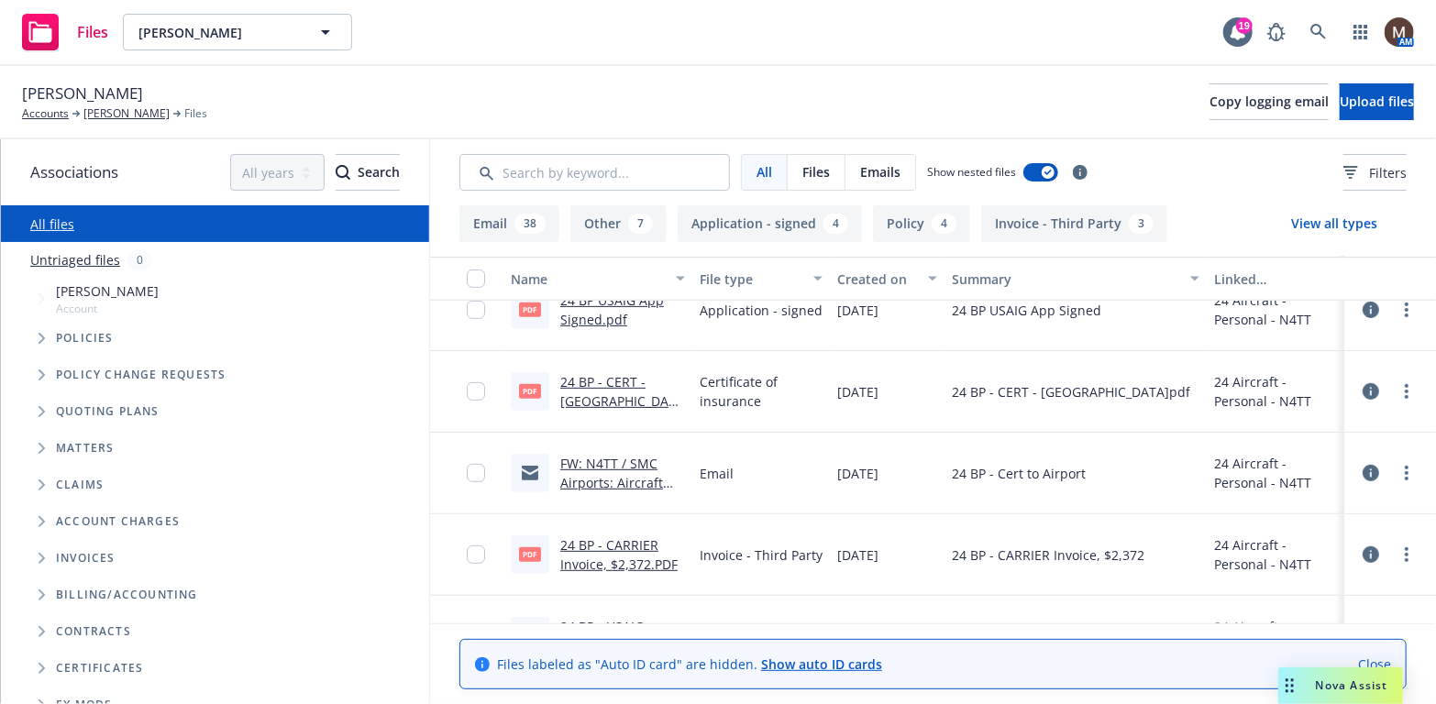
scroll to position [367, 0]
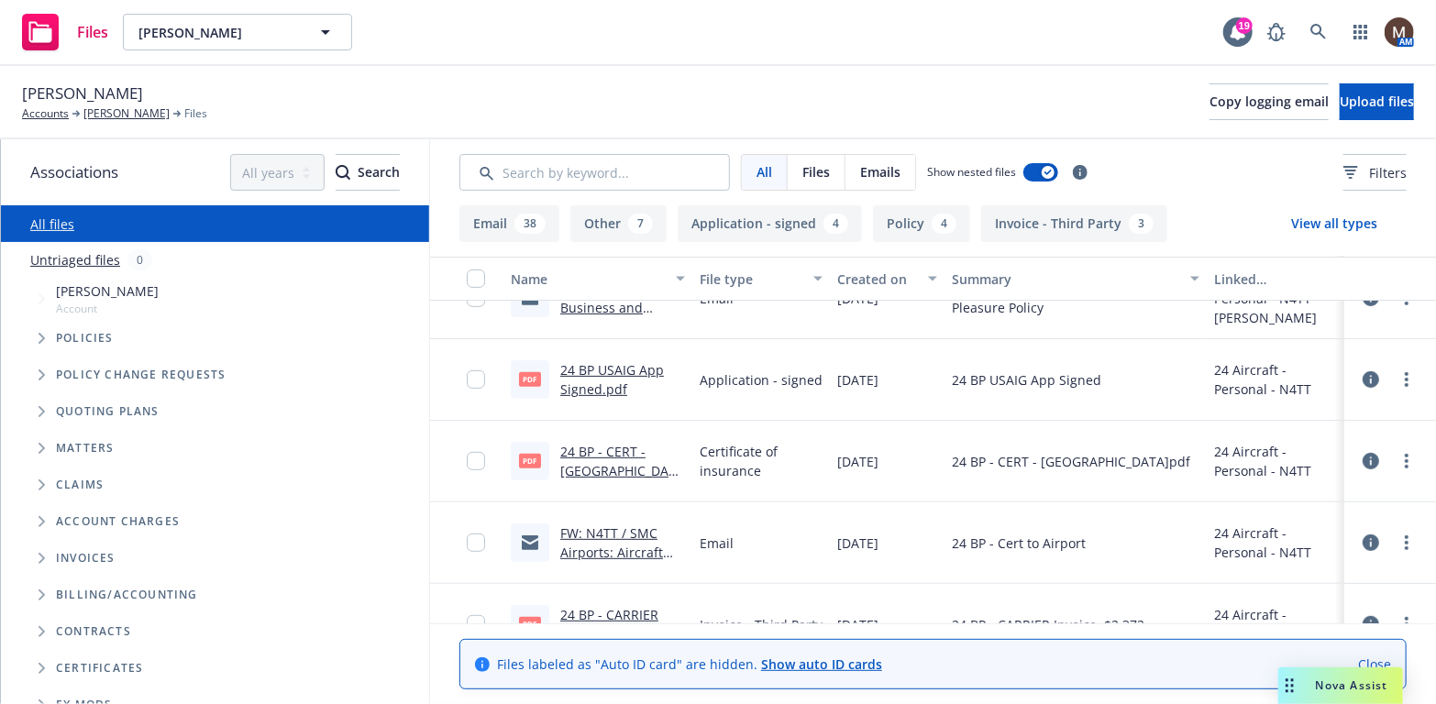
click at [604, 370] on link "24 BP USAIG App Signed.pdf" at bounding box center [612, 379] width 104 height 37
click at [142, 106] on link "Steve McKibben" at bounding box center [126, 113] width 86 height 17
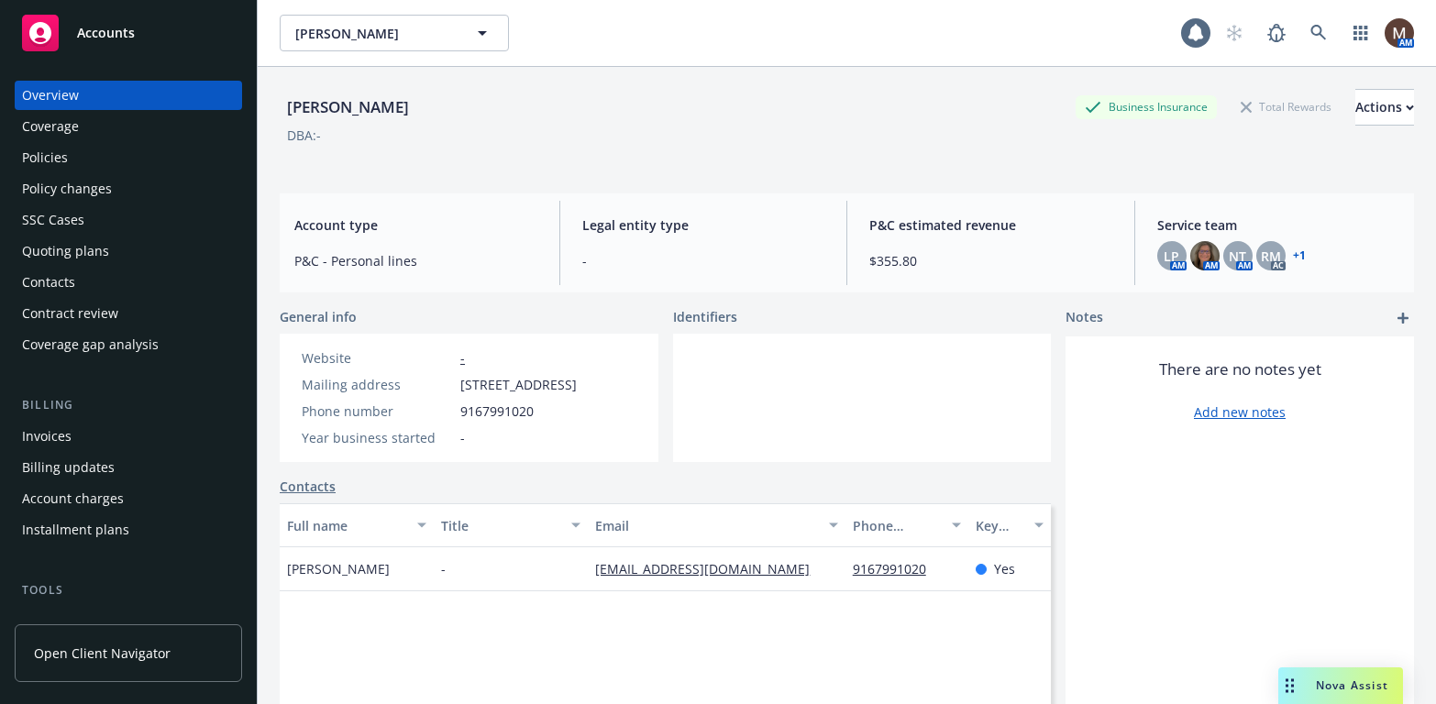
click at [72, 154] on div "Policies" at bounding box center [128, 157] width 213 height 29
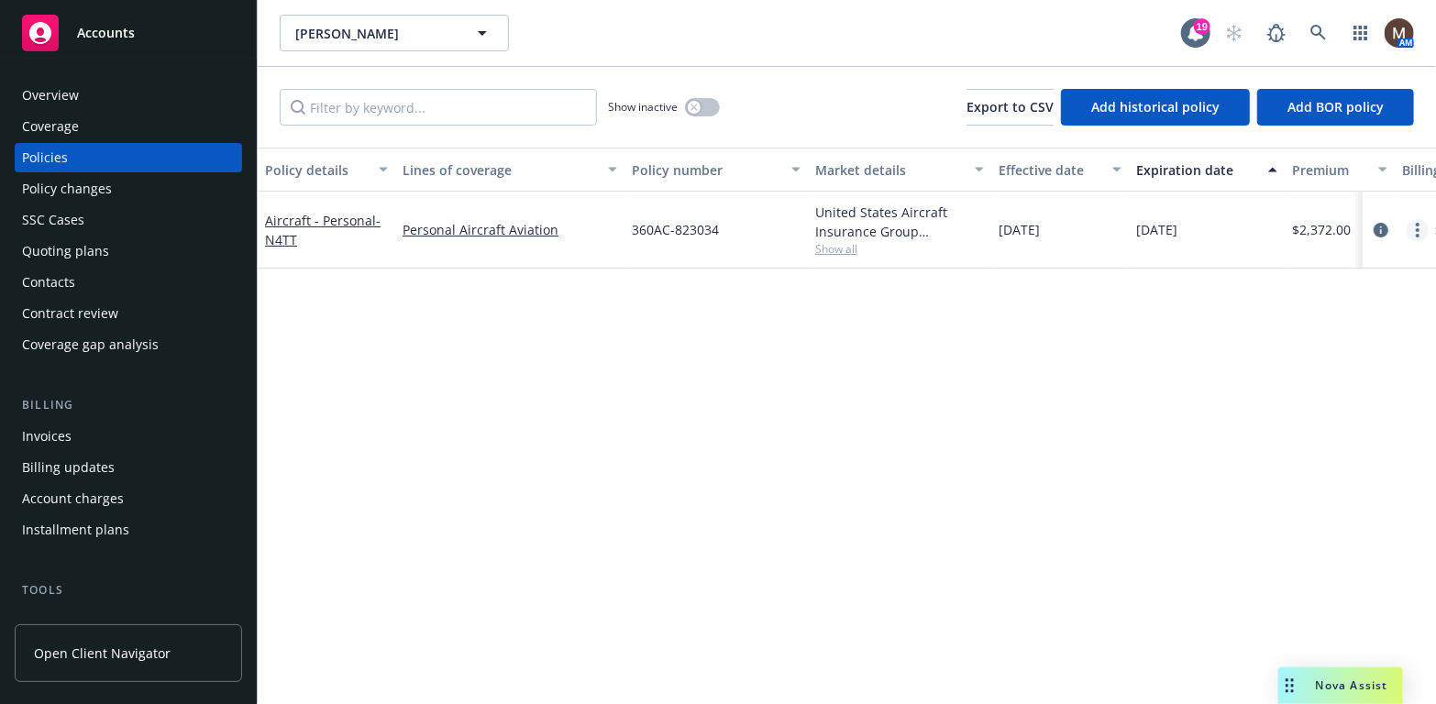
click at [1426, 225] on link "more" at bounding box center [1418, 230] width 22 height 22
click at [1291, 482] on link "Copy logging email" at bounding box center [1321, 487] width 216 height 37
click at [764, 444] on div "Policy details Lines of coverage Policy number Market details Effective date Ex…" at bounding box center [847, 426] width 1178 height 557
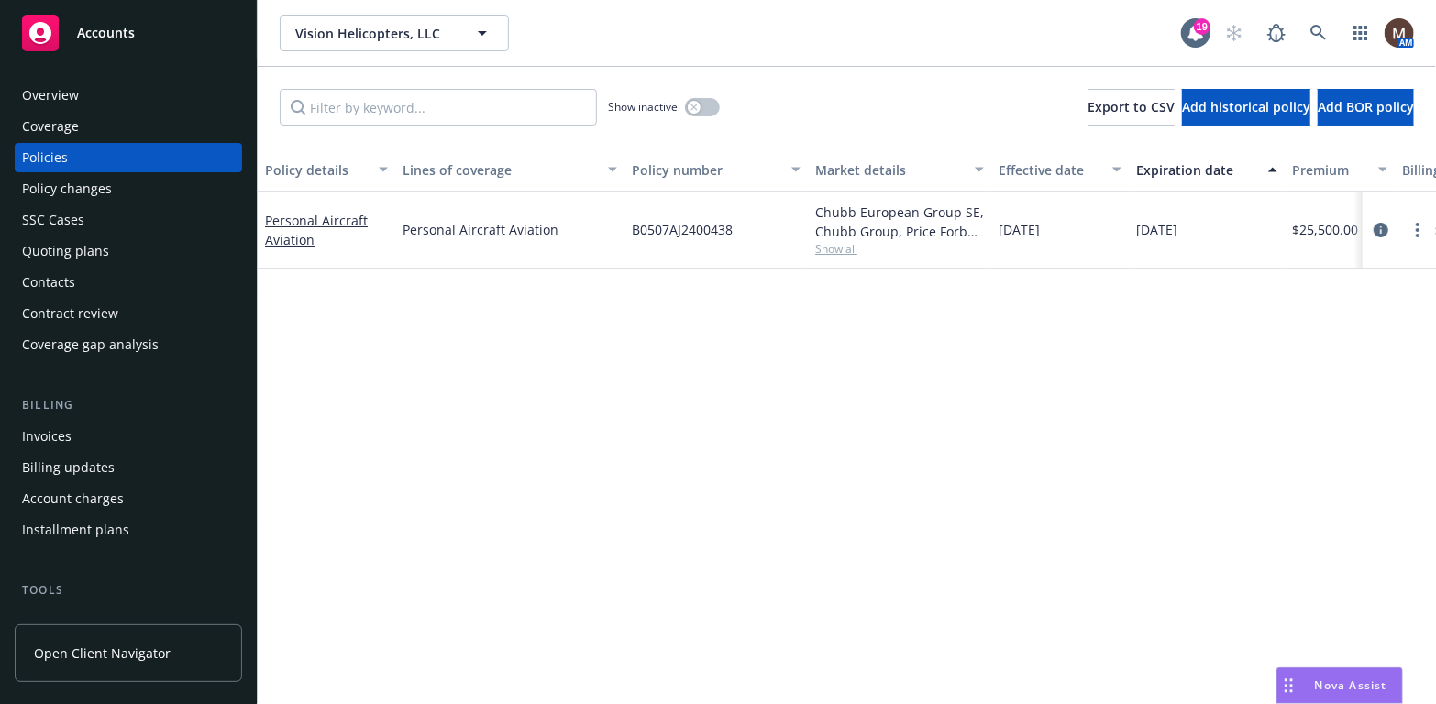
scroll to position [183, 0]
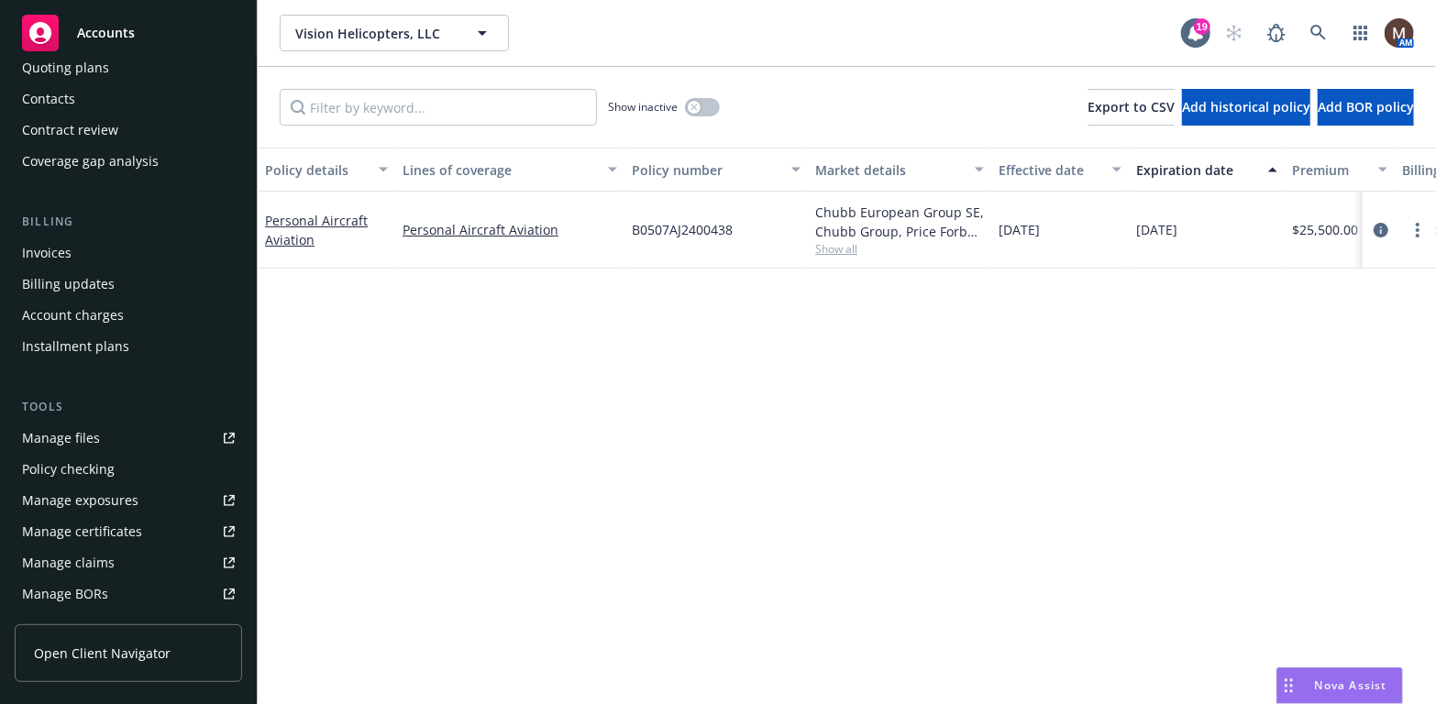
click at [1059, 457] on div "Policy details Lines of coverage Policy number Market details Effective date Ex…" at bounding box center [847, 426] width 1178 height 557
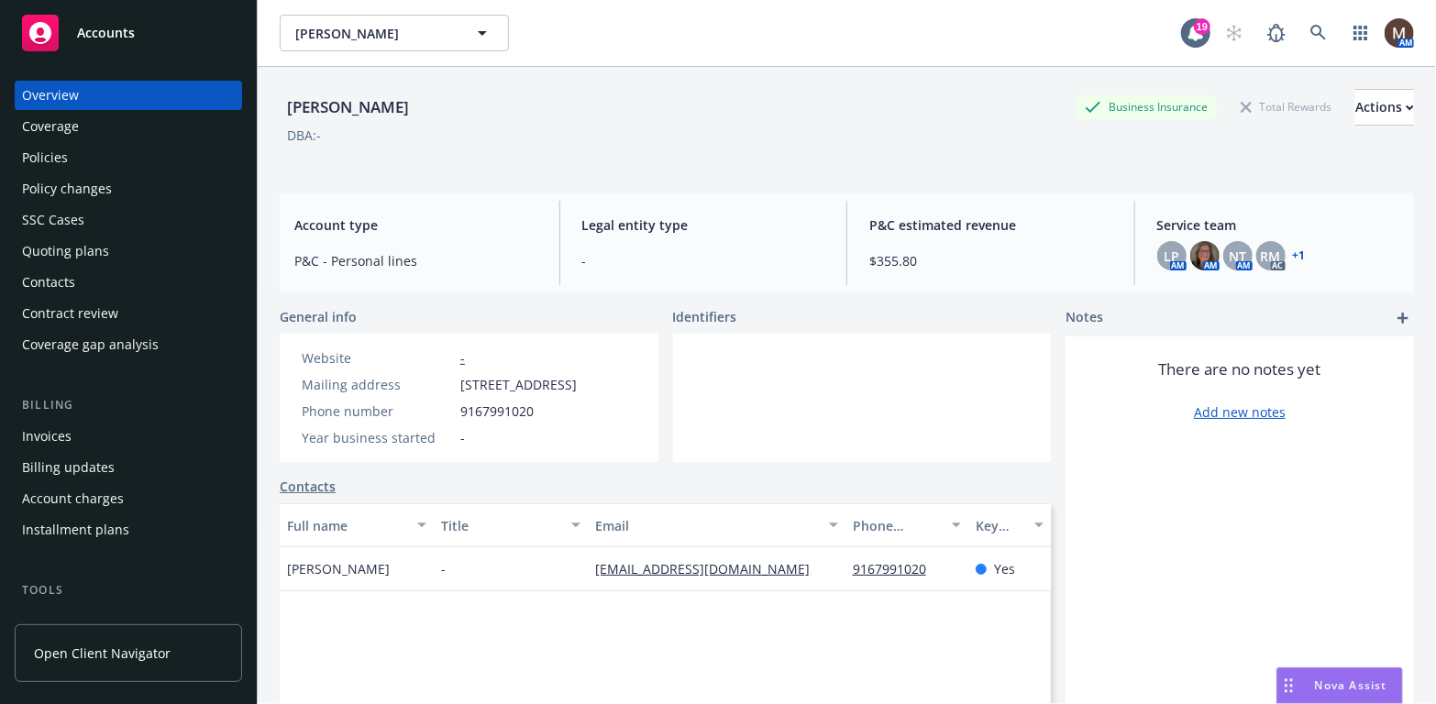
click at [57, 149] on div "Policies" at bounding box center [45, 157] width 46 height 29
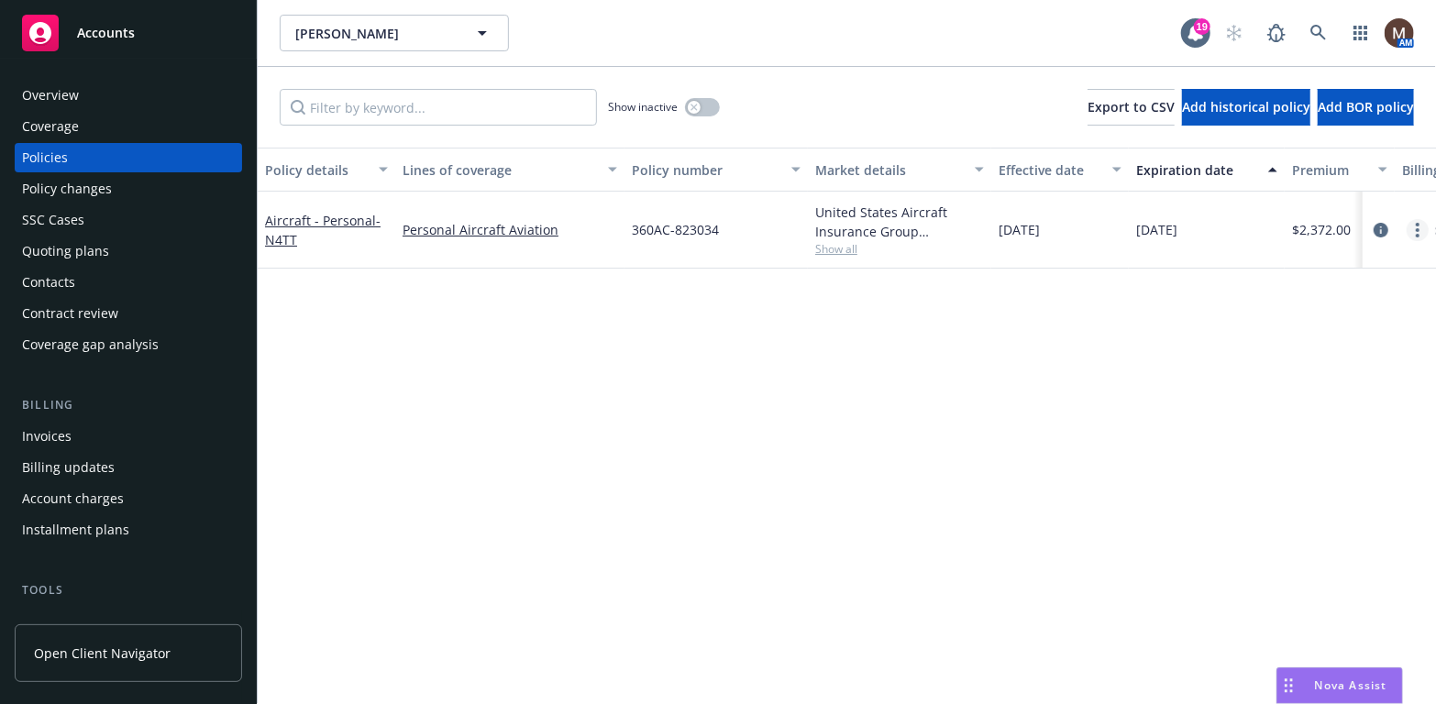
click at [1418, 224] on circle "more" at bounding box center [1418, 225] width 4 height 4
click at [1297, 483] on link "Copy logging email" at bounding box center [1321, 487] width 216 height 37
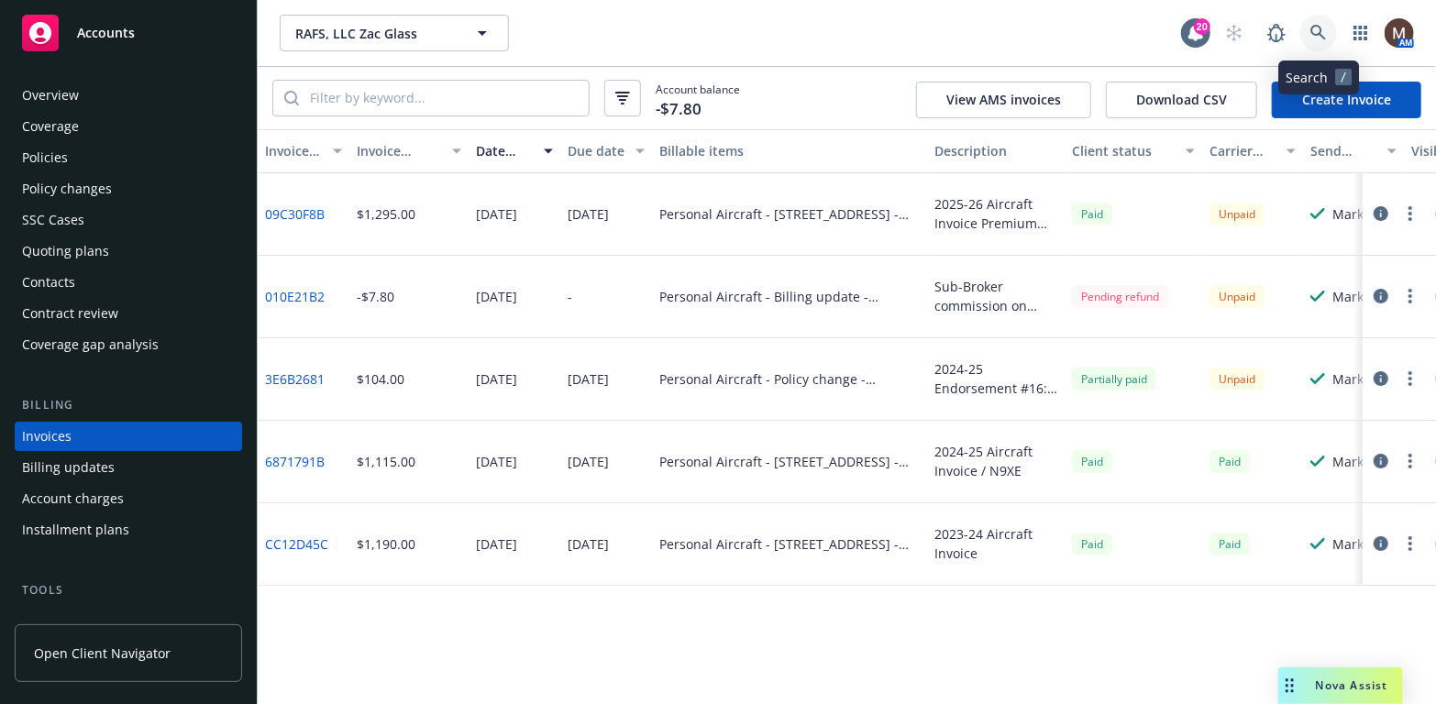
scroll to position [54, 0]
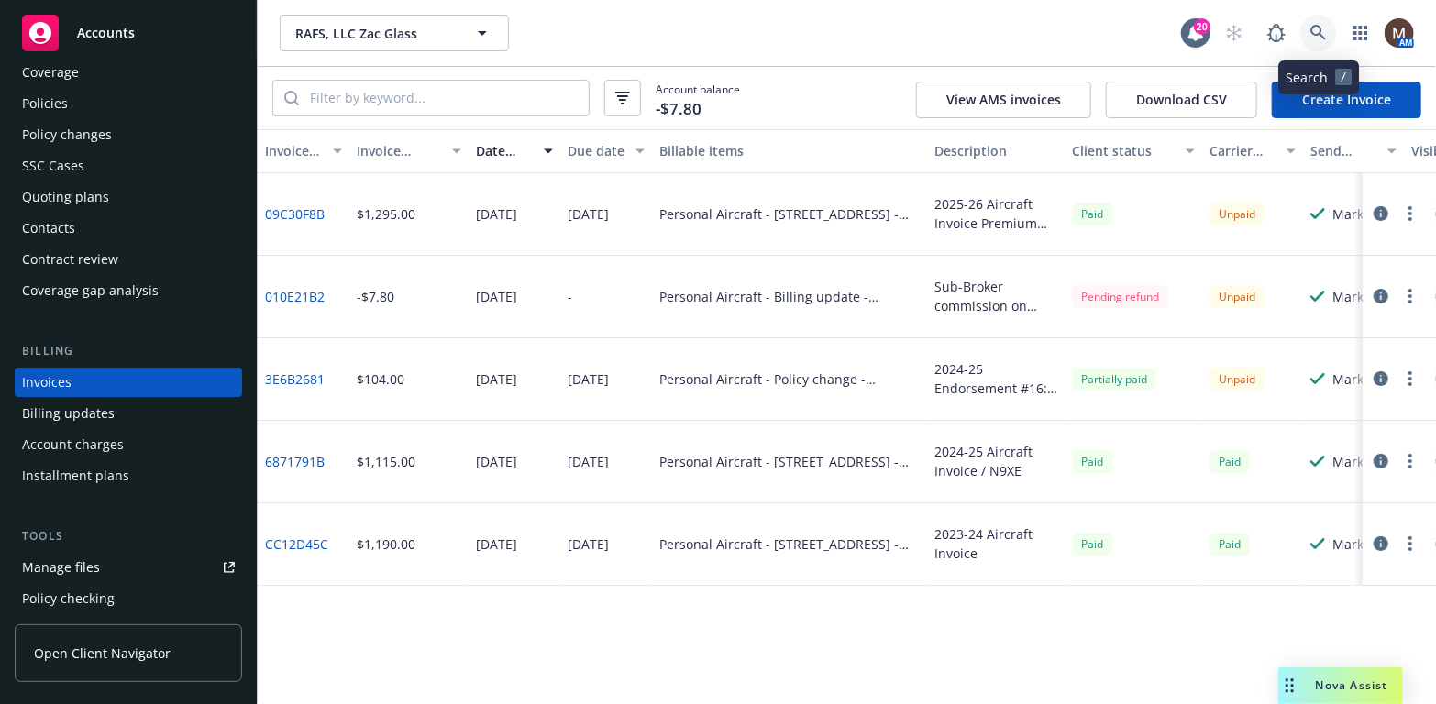
click at [1317, 28] on icon at bounding box center [1318, 33] width 17 height 17
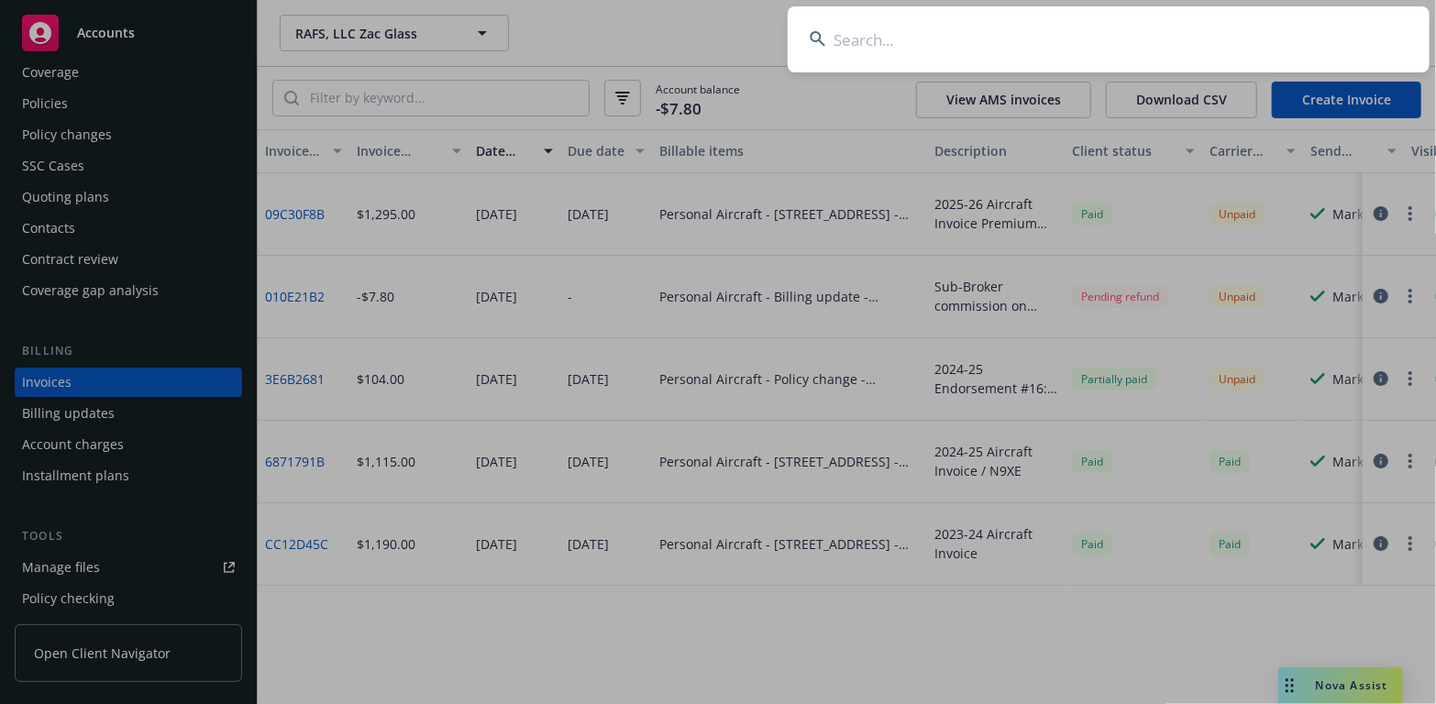
click at [851, 41] on input at bounding box center [1109, 39] width 642 height 66
click at [855, 28] on input at bounding box center [1109, 39] width 642 height 66
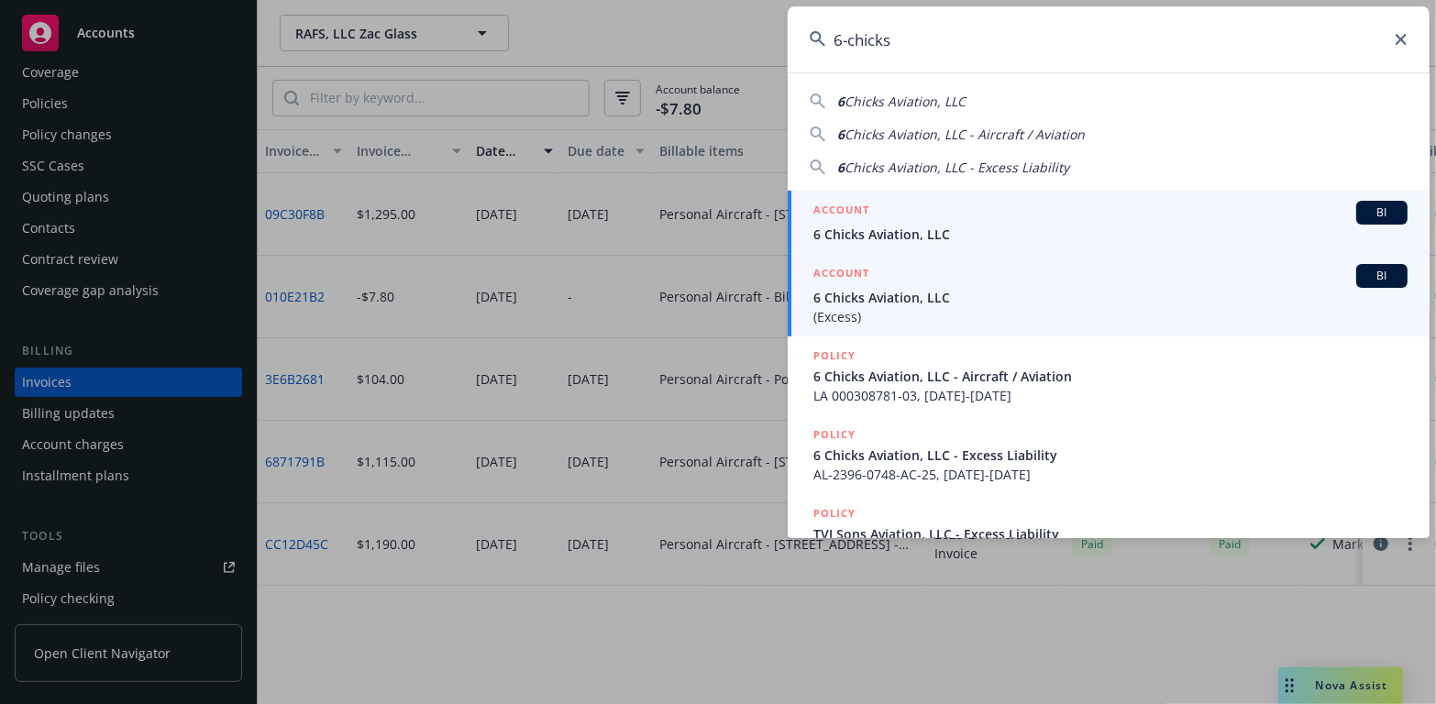
type input "6-chicks"
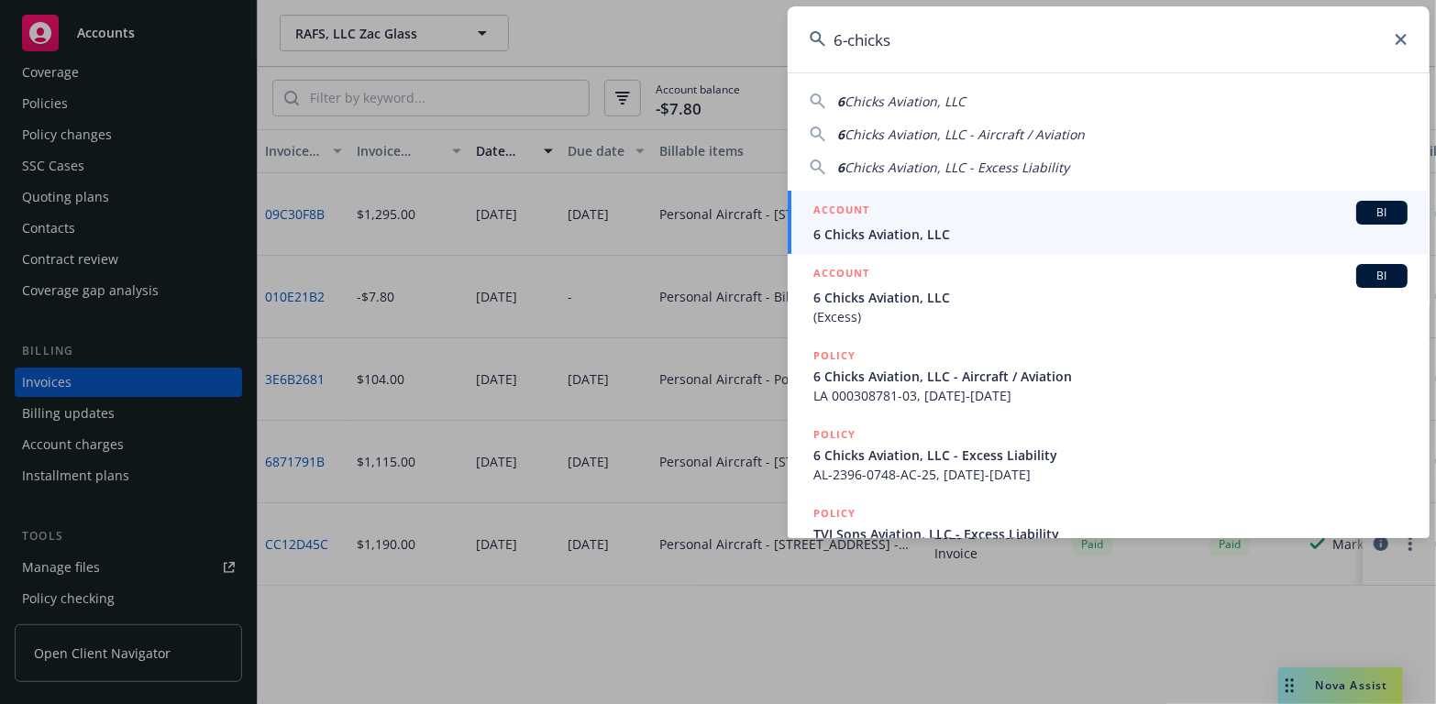
drag, startPoint x: 914, startPoint y: 299, endPoint x: 882, endPoint y: 328, distance: 43.5
click at [914, 299] on span "6 Chicks Aviation, LLC" at bounding box center [1110, 297] width 594 height 19
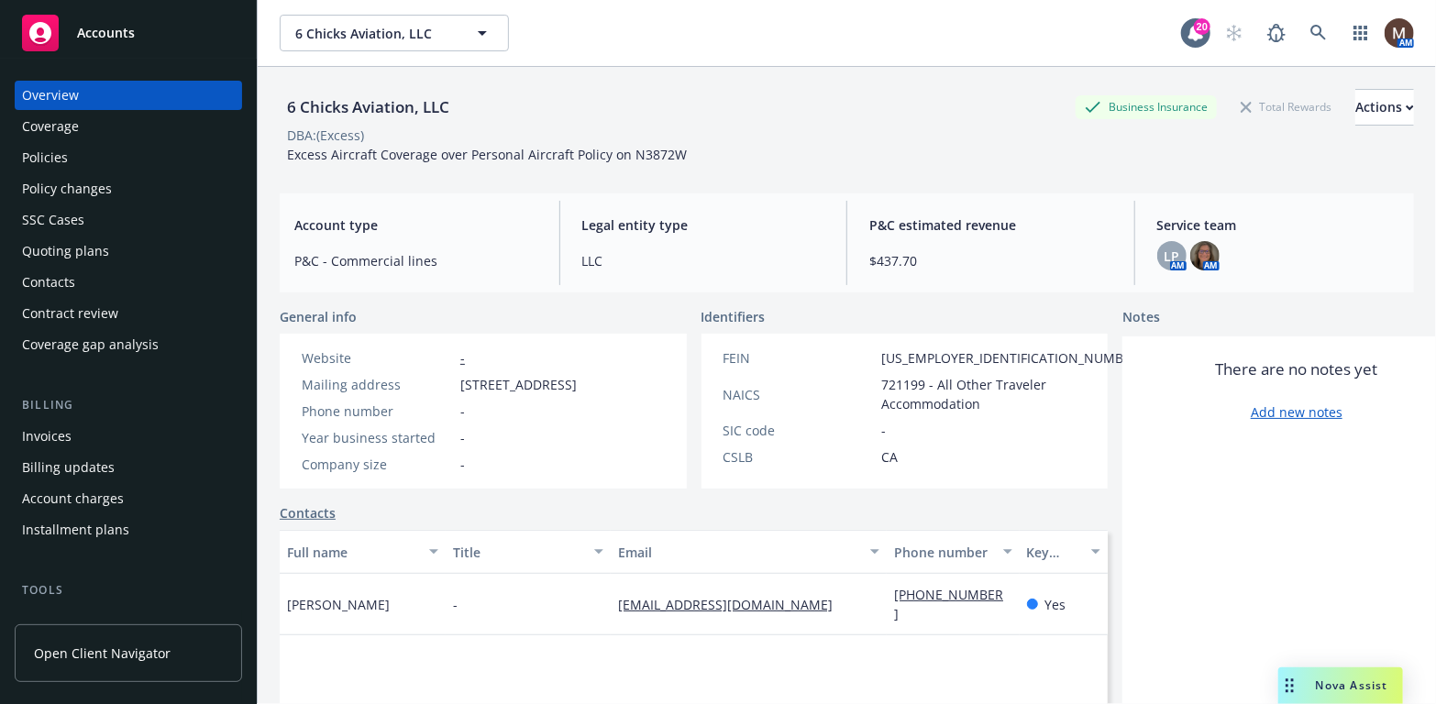
click at [66, 157] on div "Policies" at bounding box center [45, 157] width 46 height 29
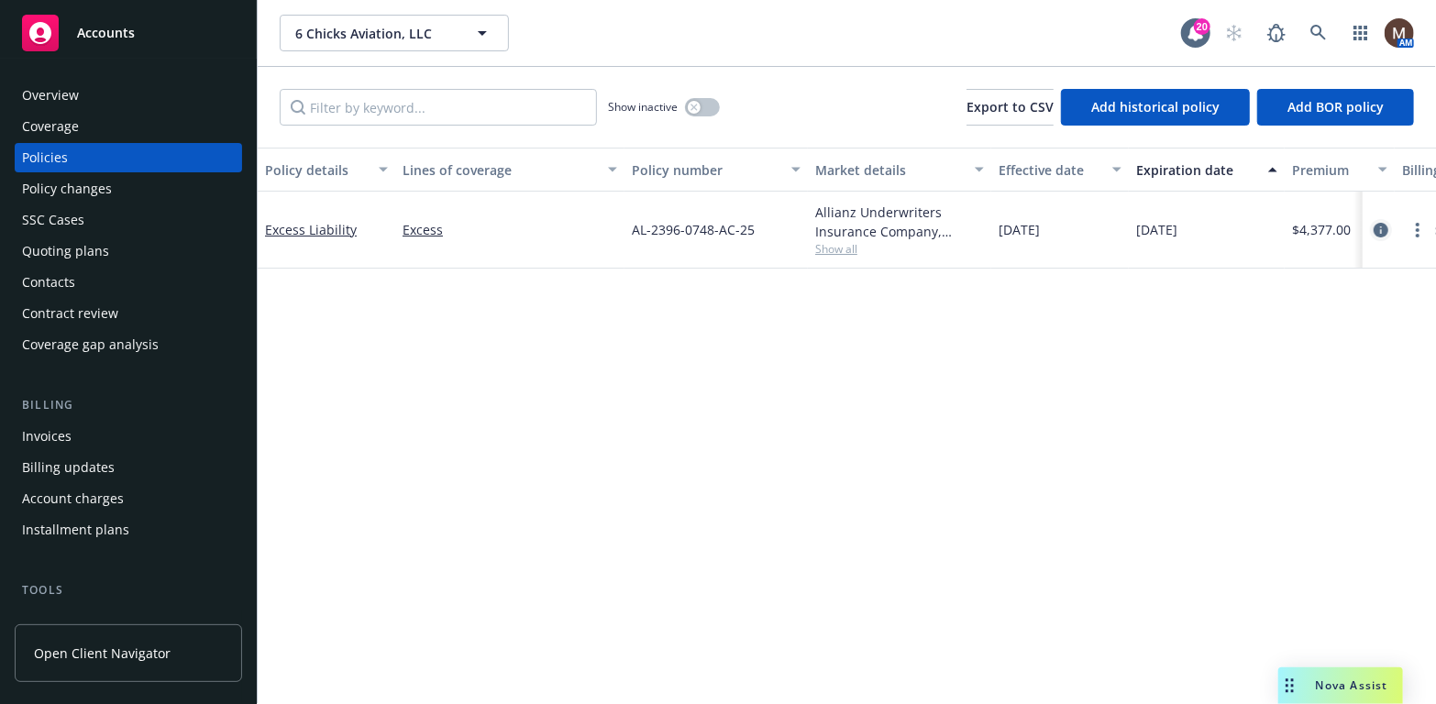
click at [1384, 226] on icon "circleInformation" at bounding box center [1381, 230] width 15 height 15
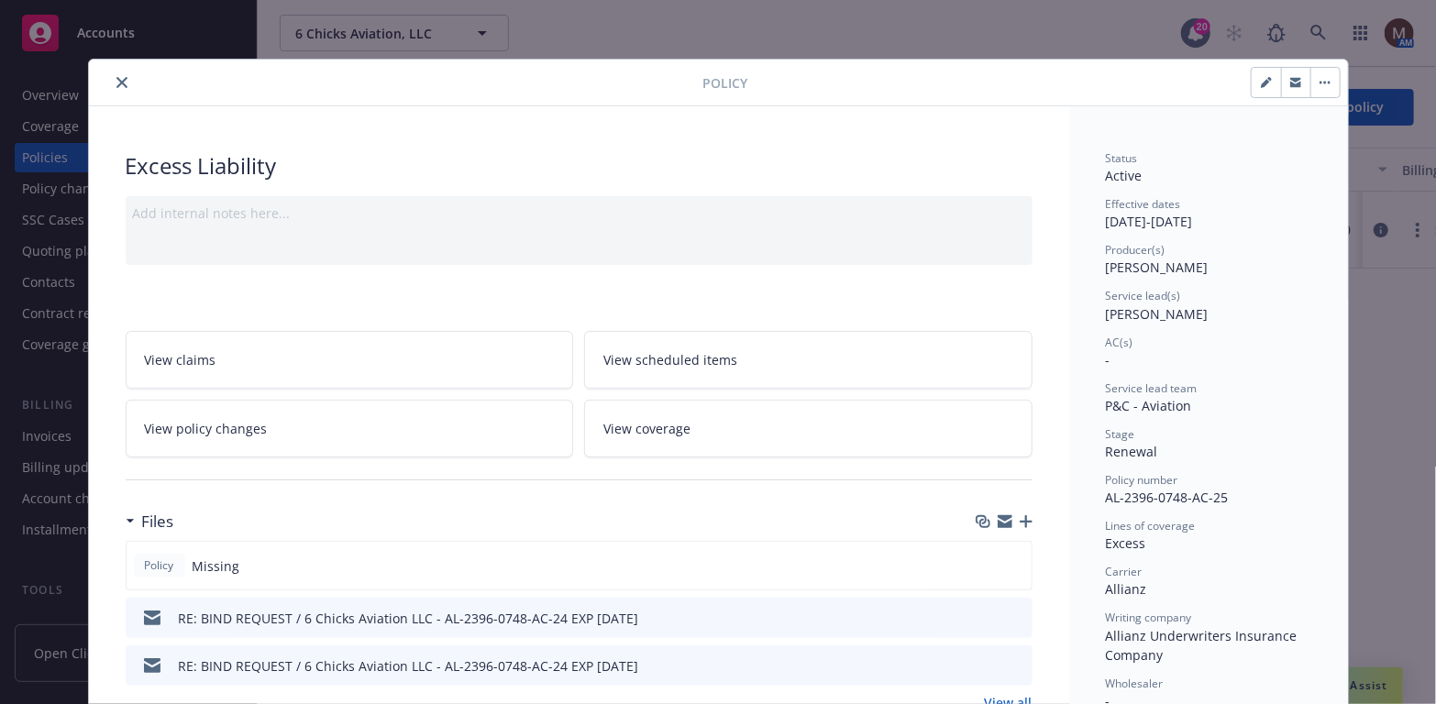
click at [1265, 74] on button "button" at bounding box center [1266, 82] width 29 height 29
select select "RENEWAL"
select select "12"
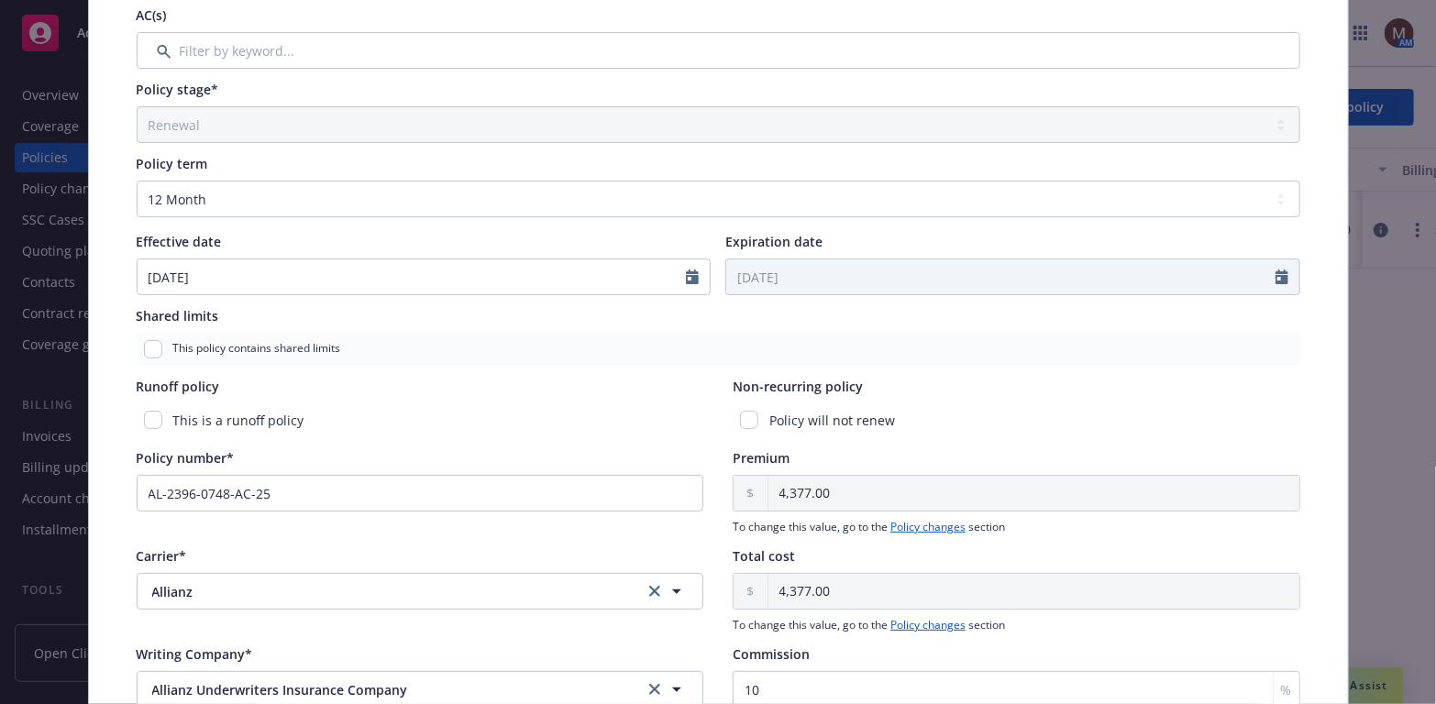
scroll to position [521, 0]
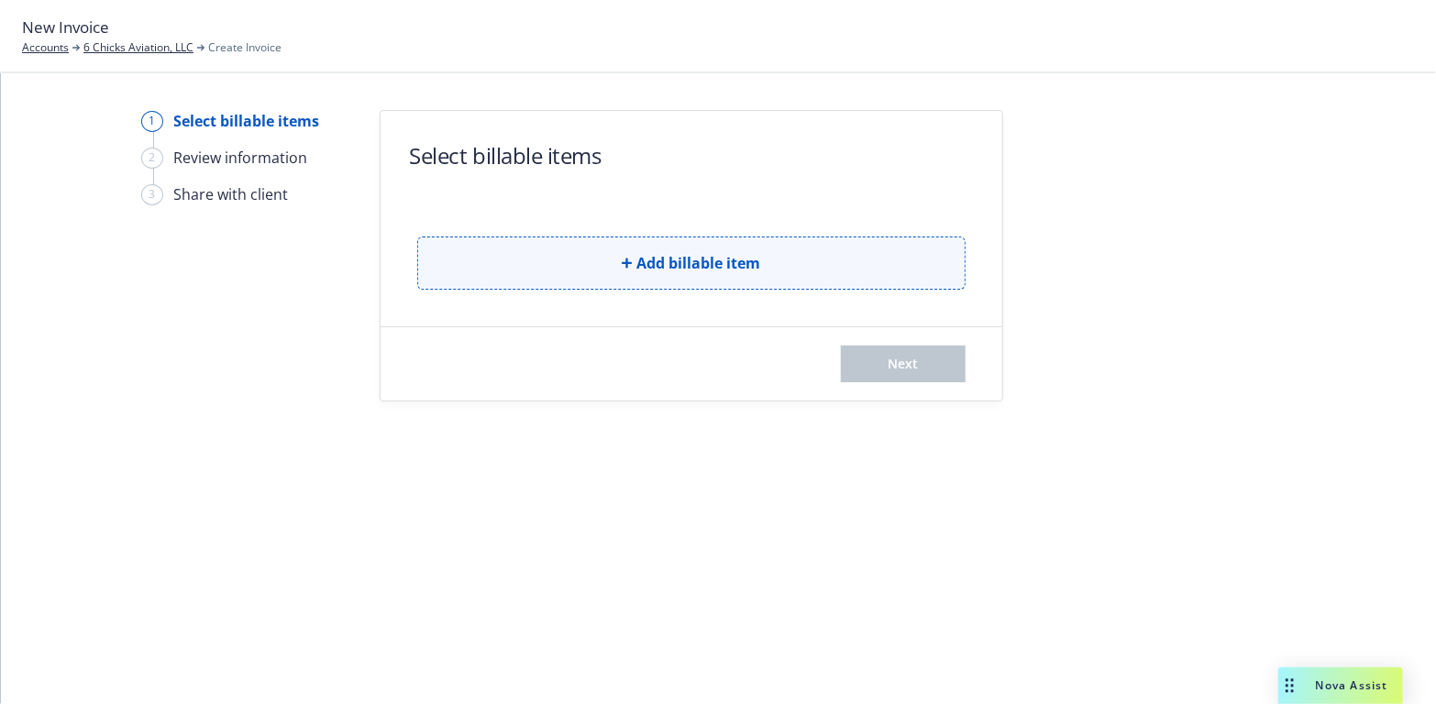
click at [793, 273] on button "Add billable item" at bounding box center [691, 263] width 548 height 53
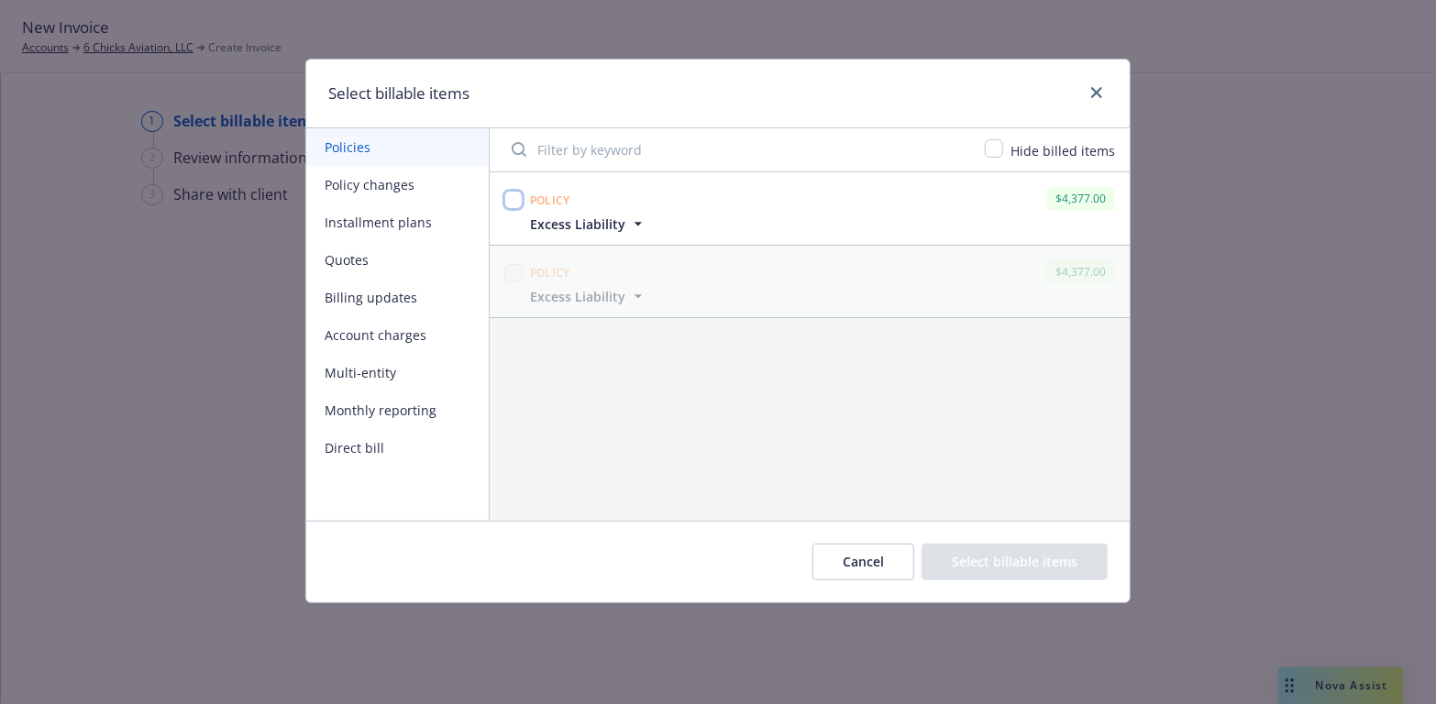
click at [511, 198] on input "checkbox" at bounding box center [513, 200] width 18 height 18
checkbox input "true"
click at [1005, 561] on button "Select billable items" at bounding box center [1015, 562] width 186 height 37
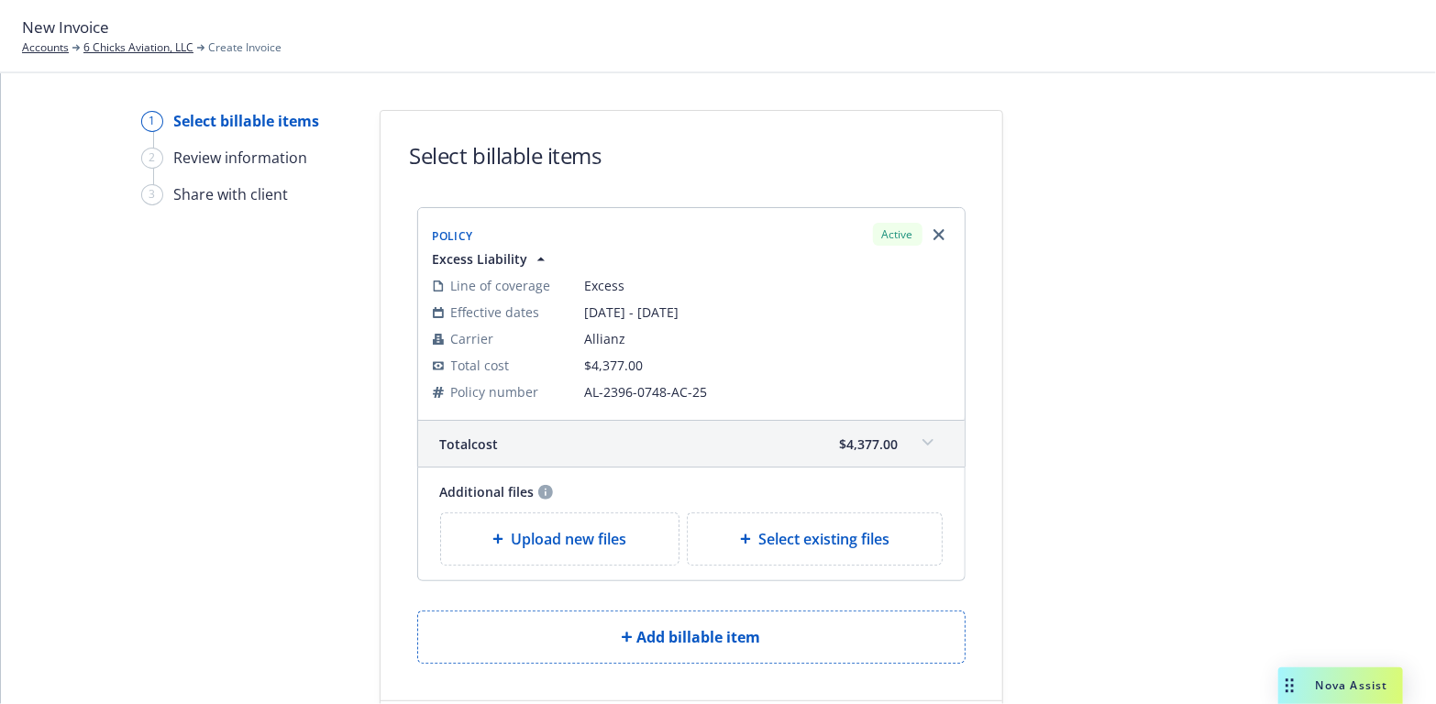
click at [748, 541] on div at bounding box center [749, 539] width 18 height 11
select select "Invoice - Third Party"
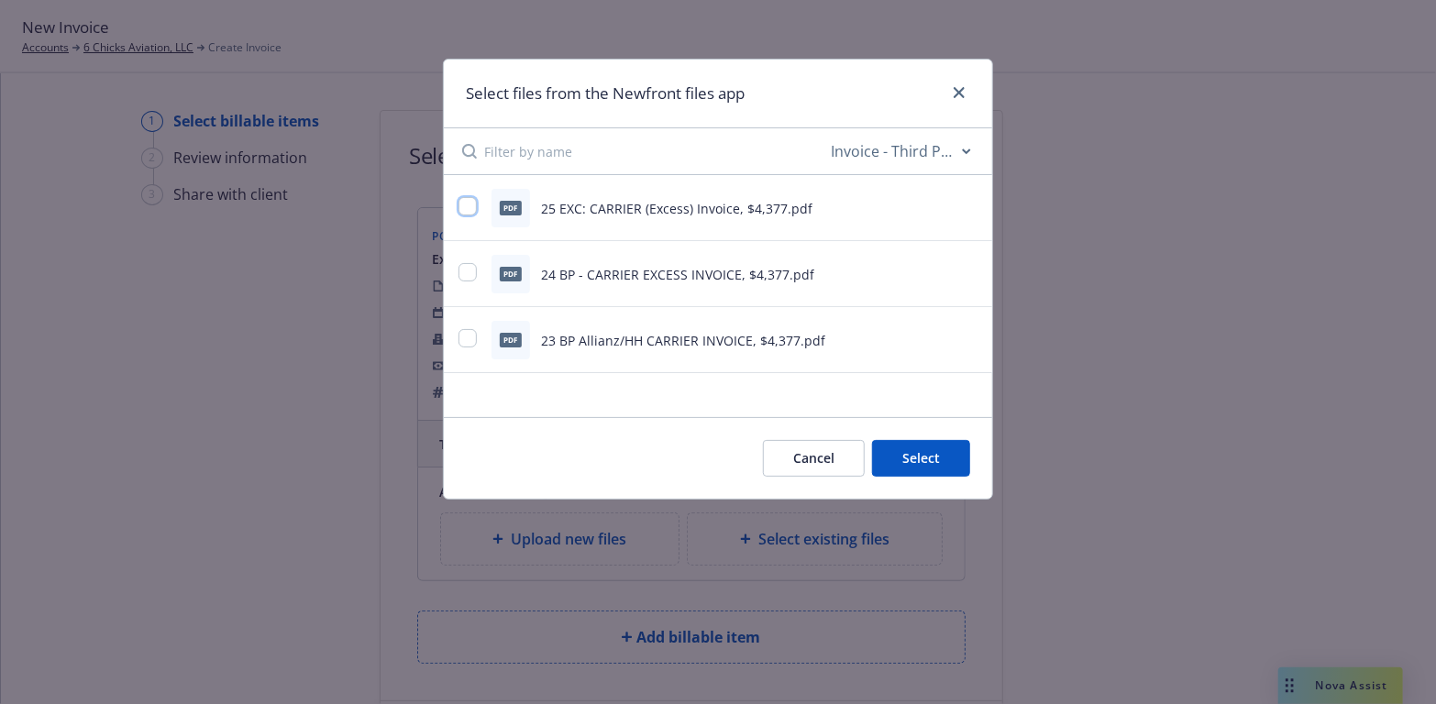
click at [466, 205] on input "checkbox" at bounding box center [468, 206] width 18 height 18
checkbox input "true"
click at [915, 460] on button "Select 1 file" at bounding box center [904, 458] width 132 height 37
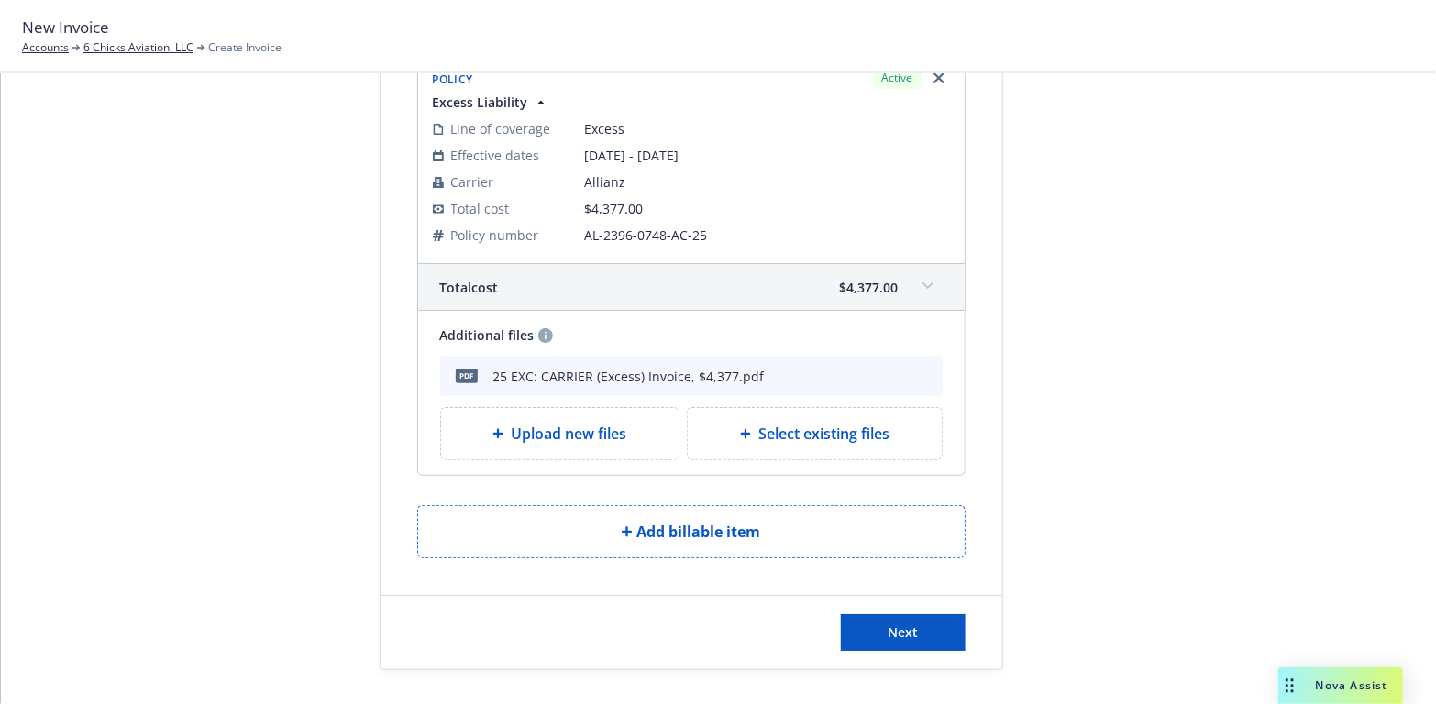
scroll to position [158, 0]
click at [894, 628] on span "Next" at bounding box center [903, 631] width 30 height 17
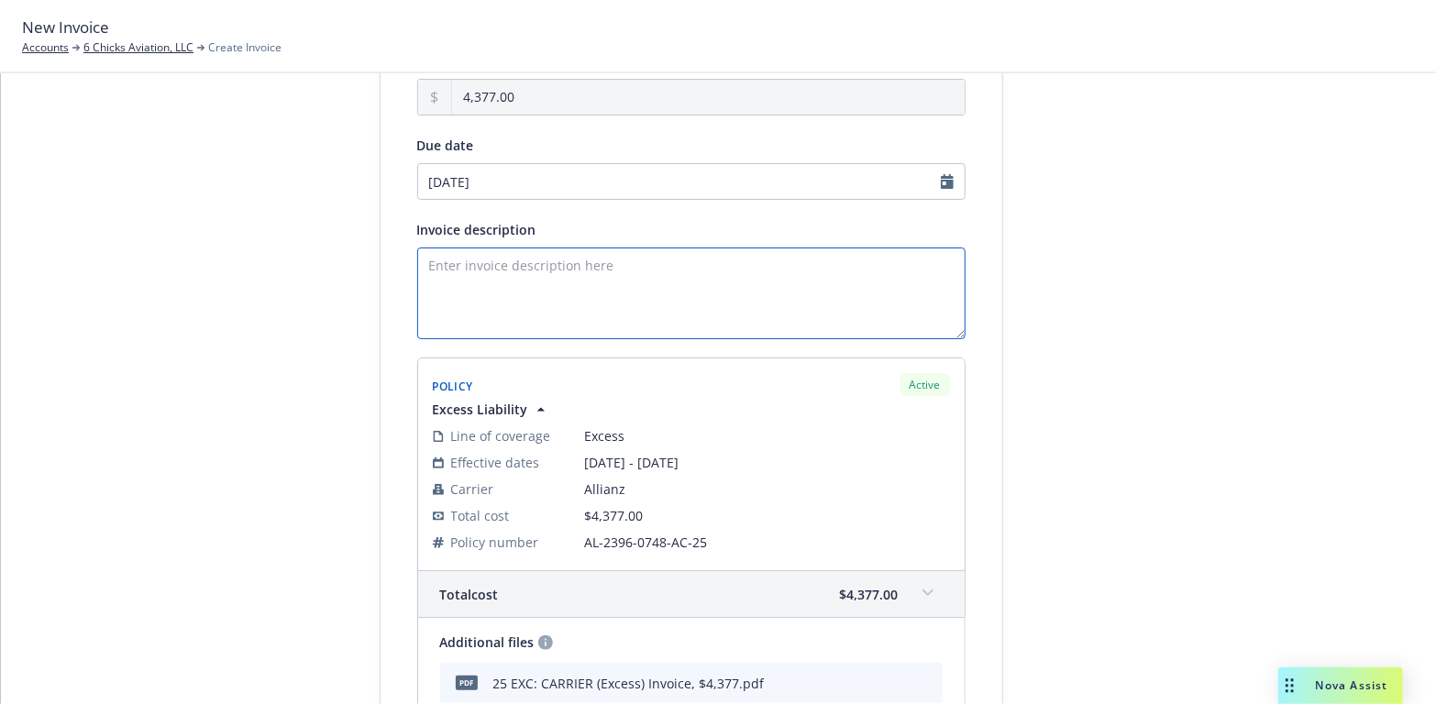
click at [454, 262] on textarea "Invoice description" at bounding box center [691, 294] width 548 height 92
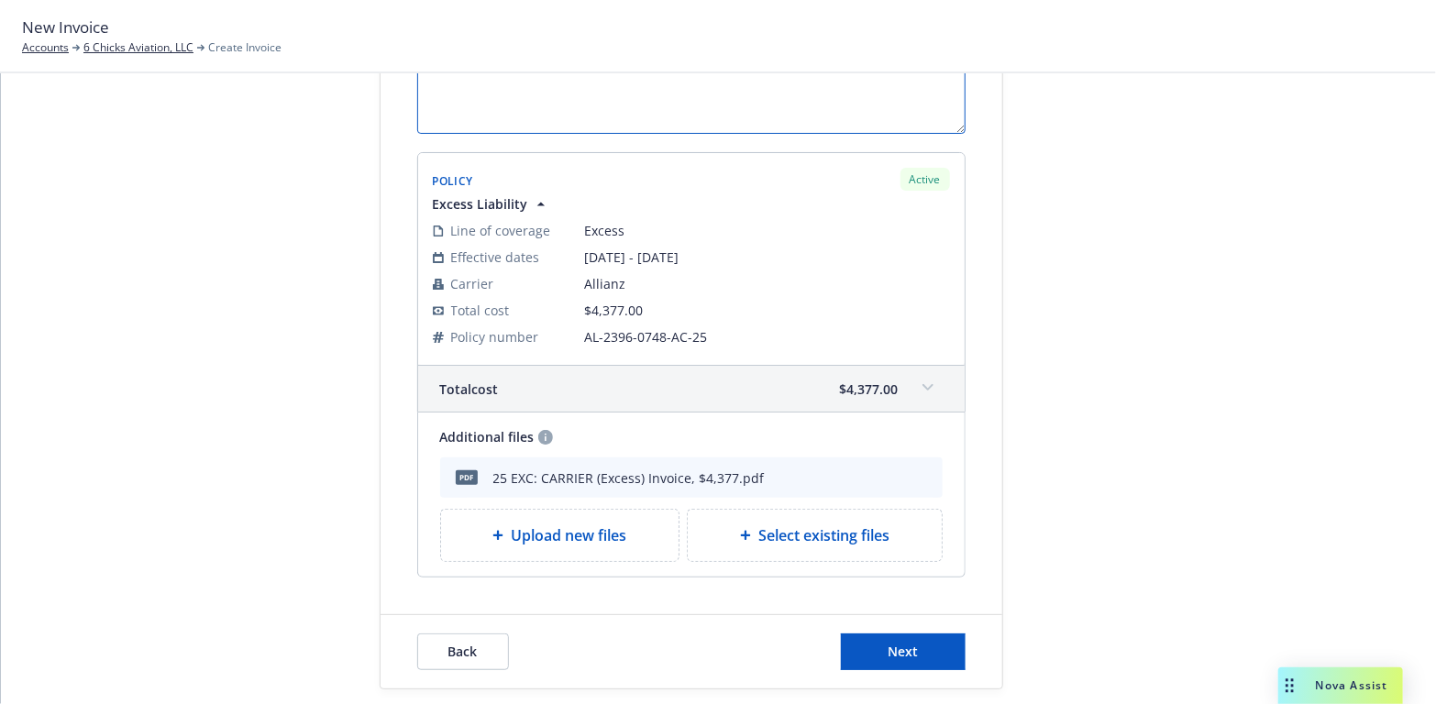
scroll to position [383, 0]
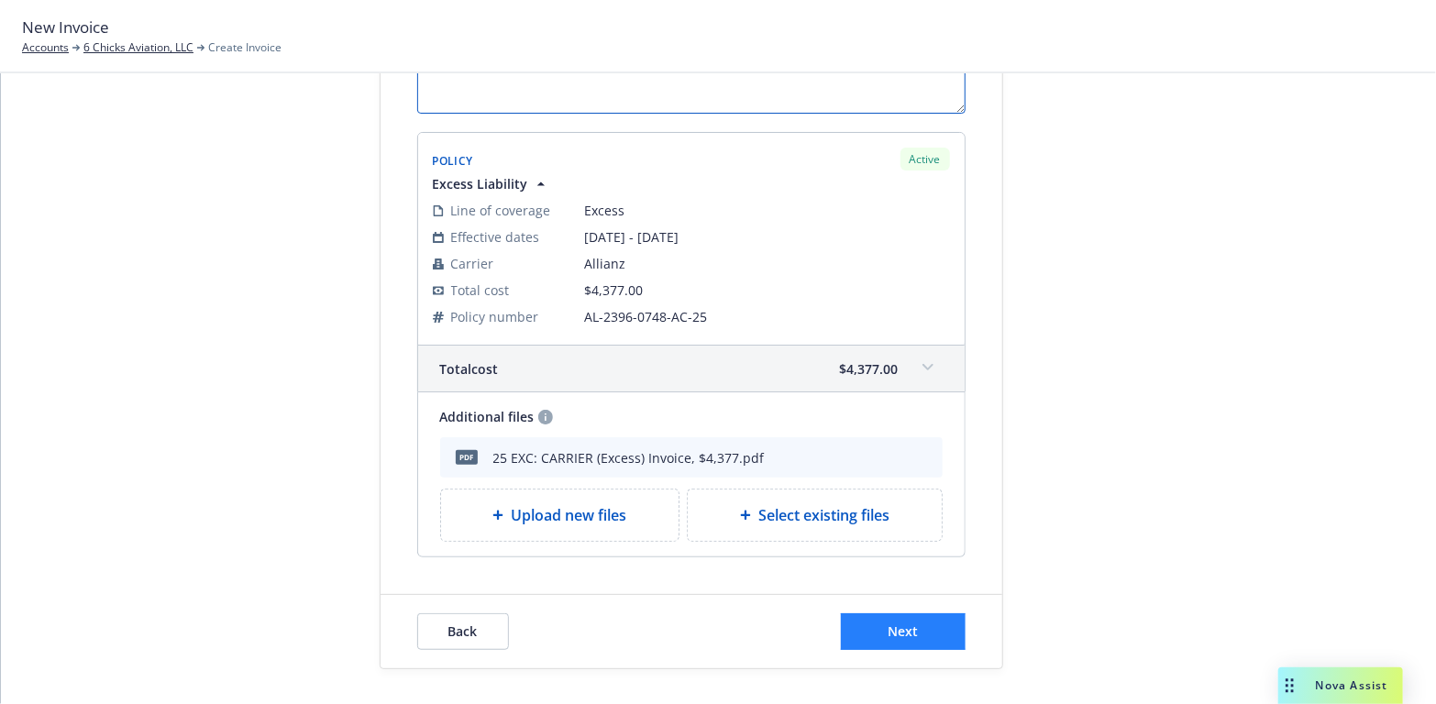
type textarea "2025-26 EXCESS LIABILITY POLICY"
click at [888, 625] on span "Next" at bounding box center [903, 631] width 30 height 17
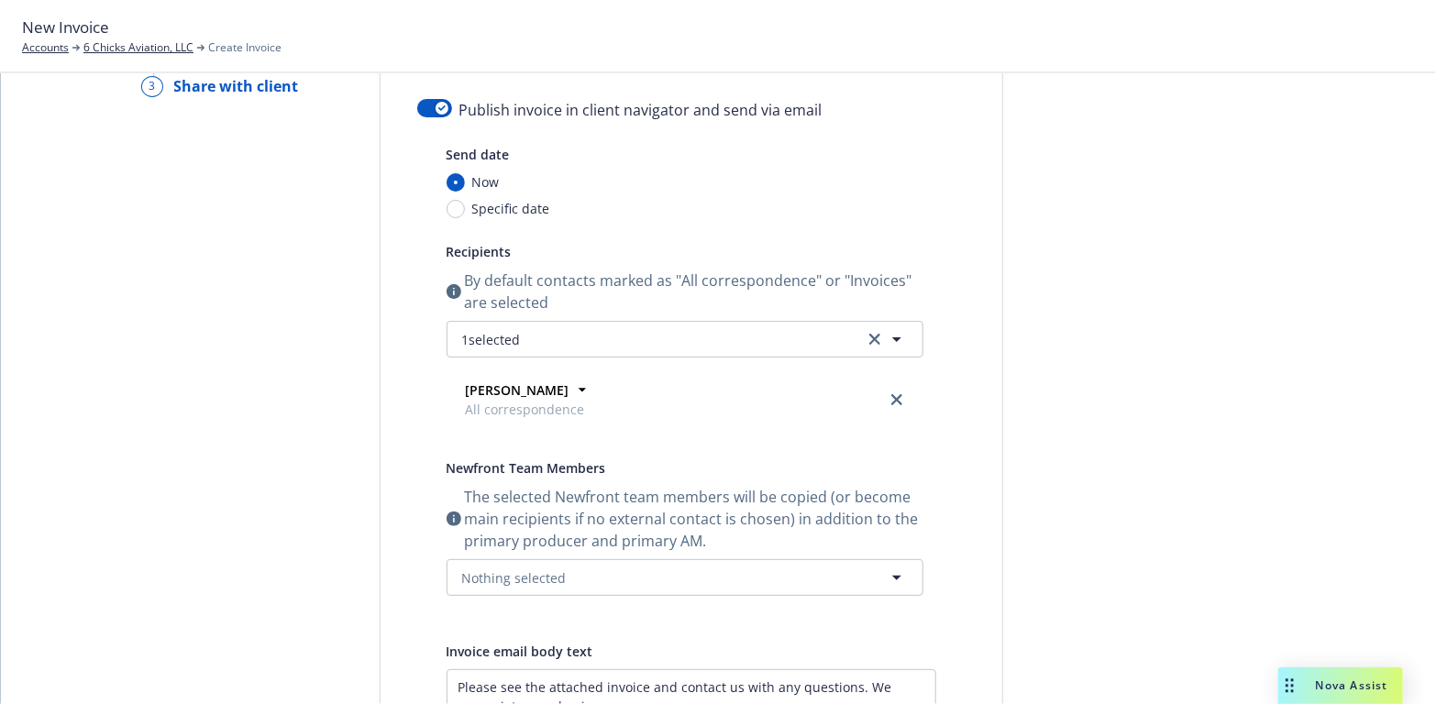
scroll to position [17, 0]
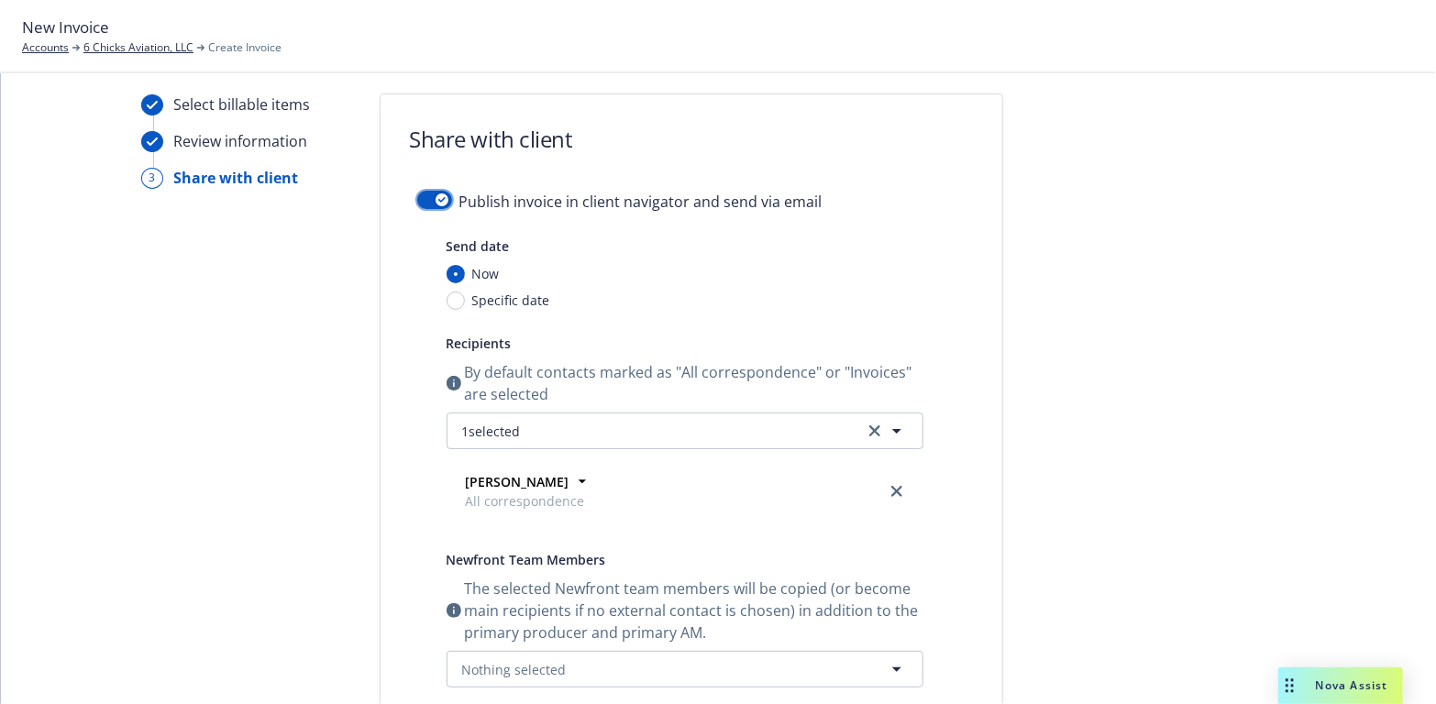
click at [426, 194] on button "button" at bounding box center [434, 200] width 35 height 18
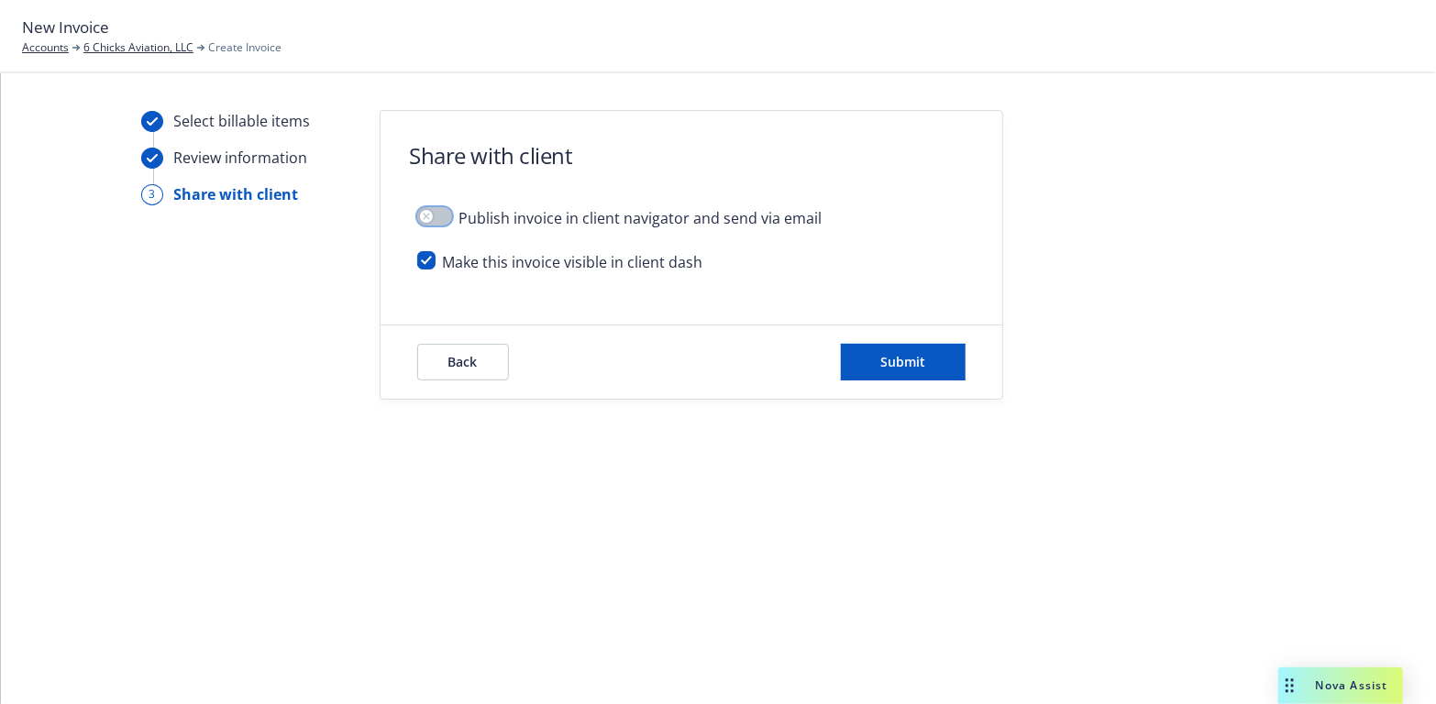
scroll to position [0, 0]
click at [918, 365] on span "Submit" at bounding box center [902, 361] width 45 height 17
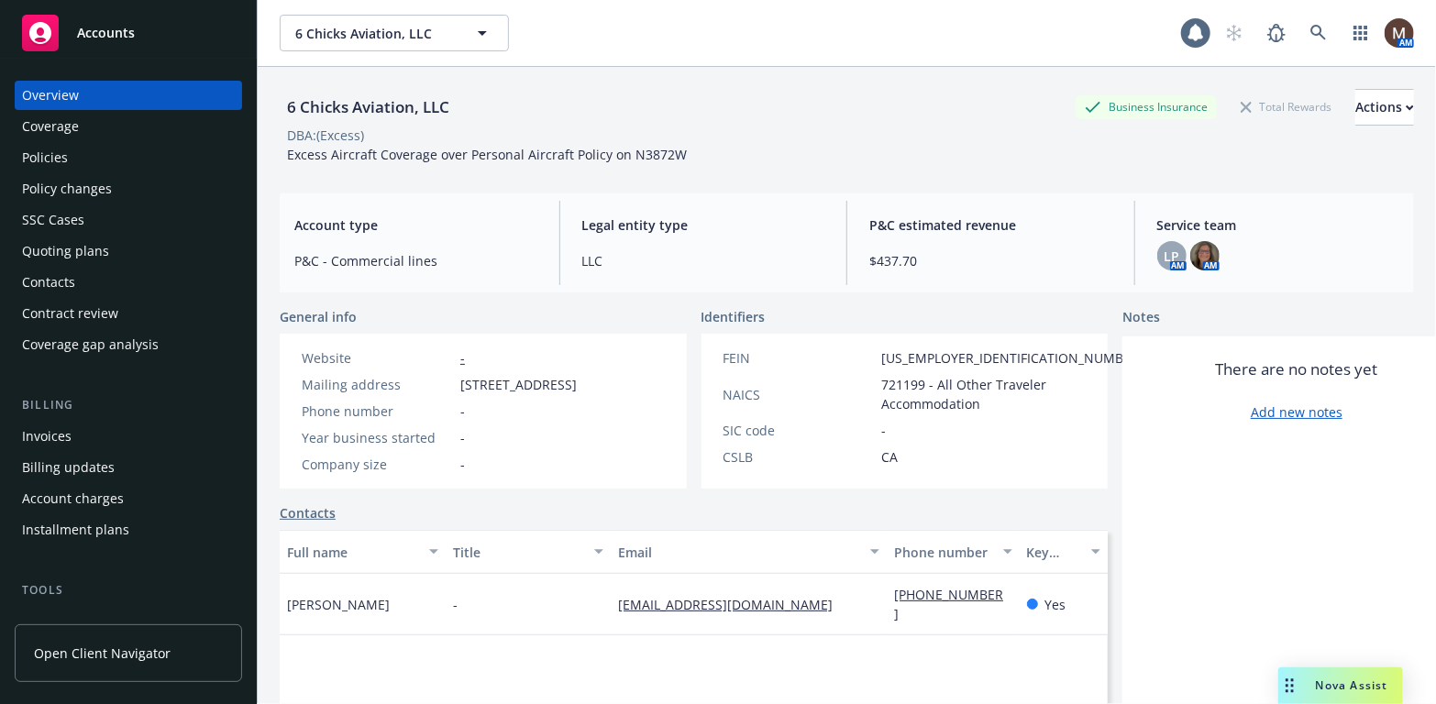
drag, startPoint x: 0, startPoint y: 0, endPoint x: 57, endPoint y: 161, distance: 171.1
click at [57, 161] on div "Policies" at bounding box center [45, 157] width 46 height 29
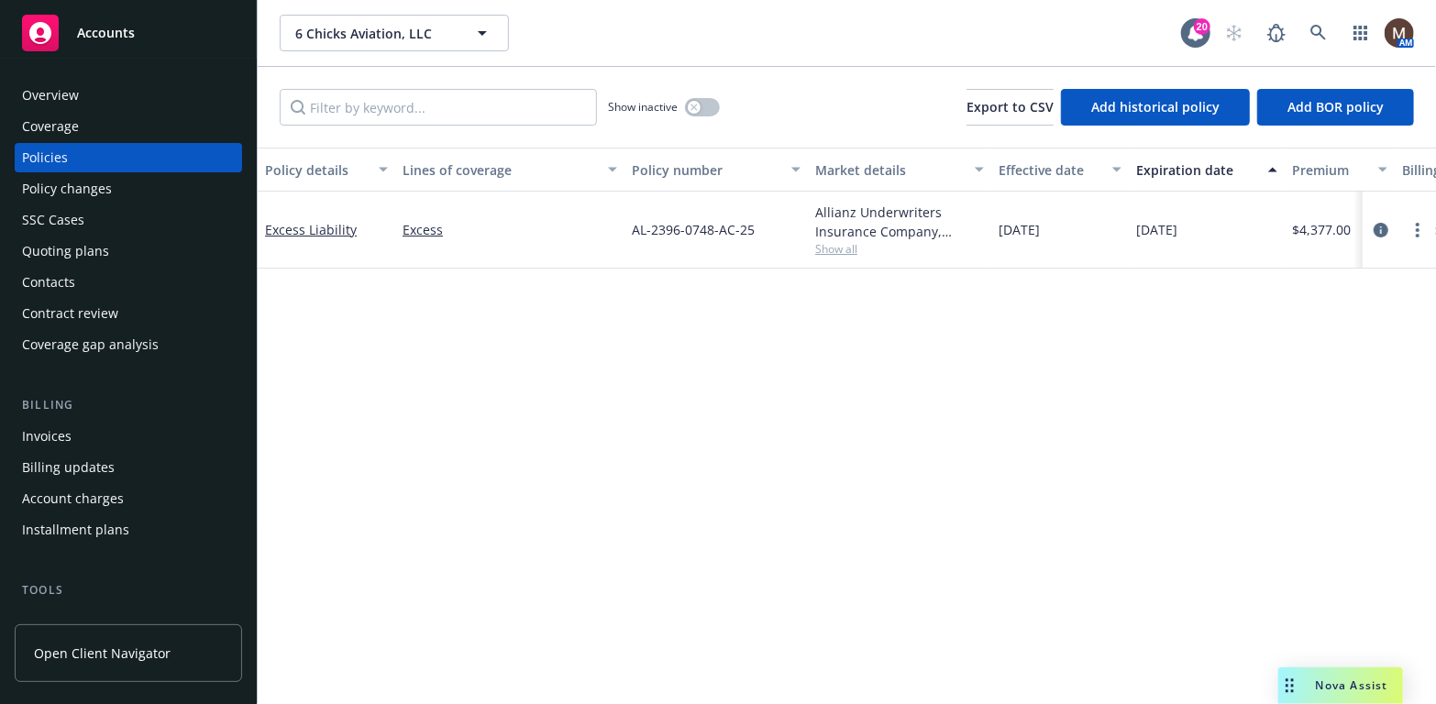
click at [68, 432] on div "Invoices" at bounding box center [47, 436] width 50 height 29
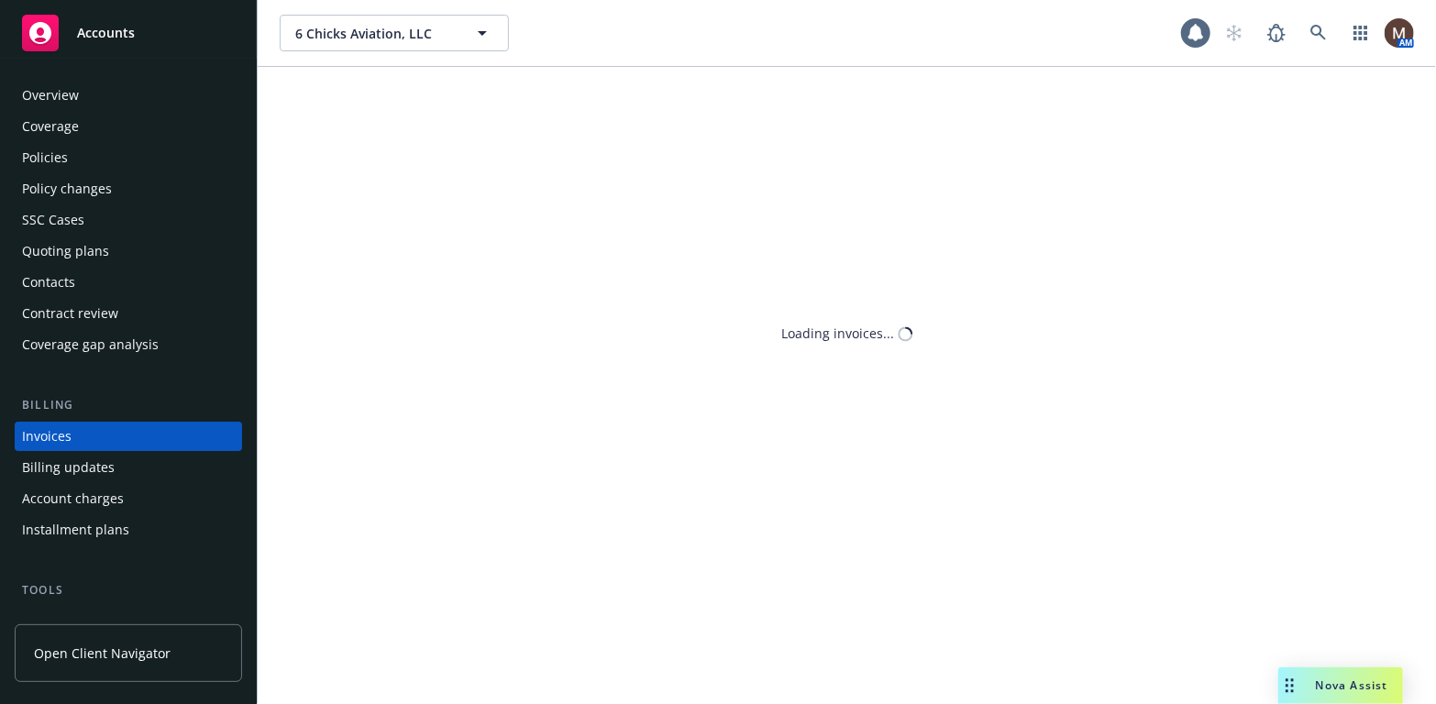
scroll to position [54, 0]
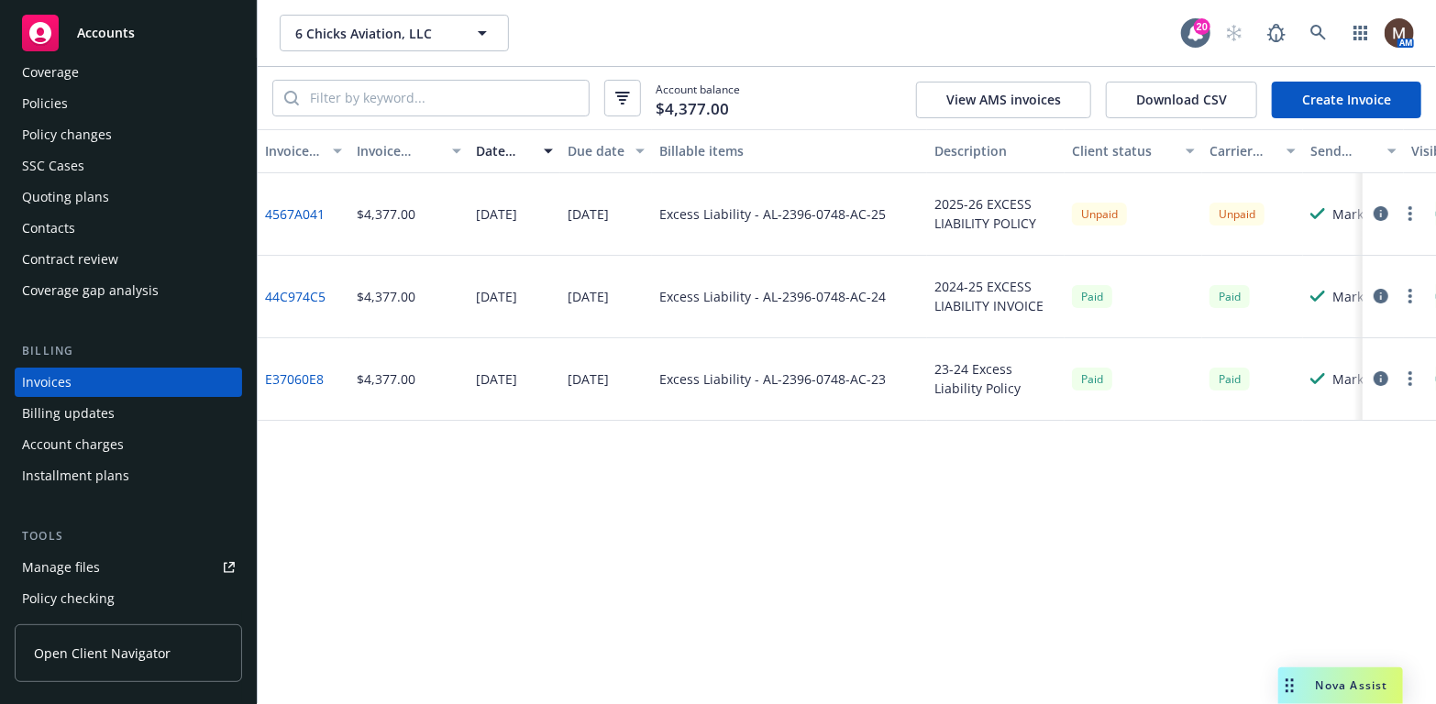
click at [1410, 213] on circle "button" at bounding box center [1411, 214] width 4 height 4
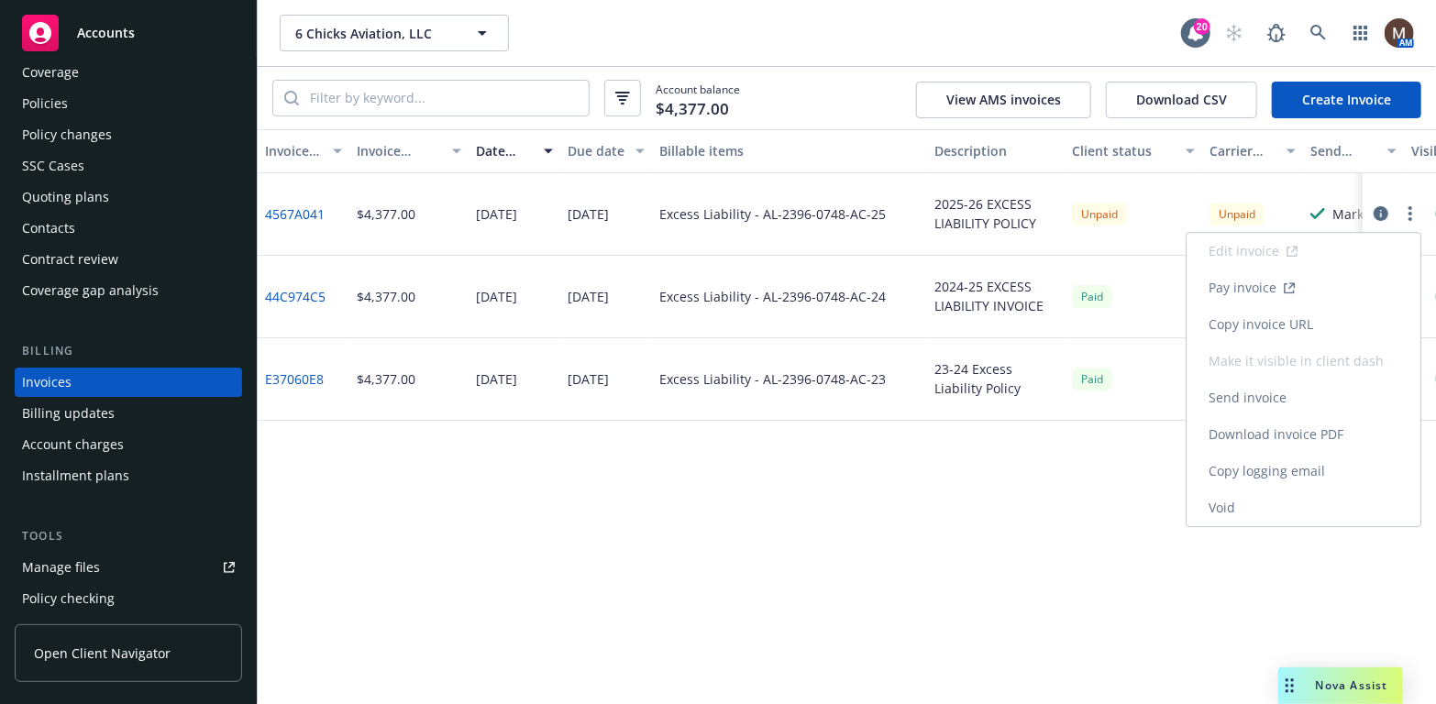
click at [1297, 319] on link "Copy invoice URL" at bounding box center [1304, 324] width 234 height 37
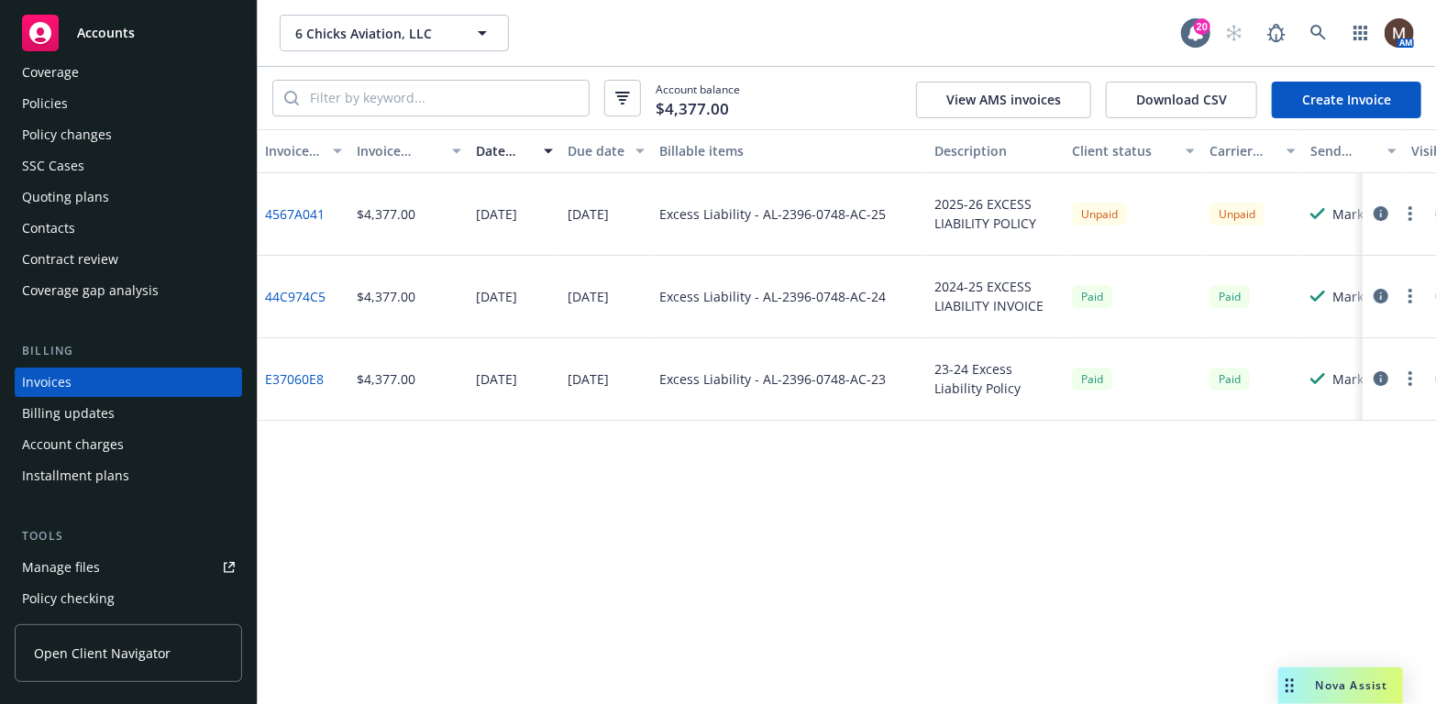
click at [51, 100] on div "Policies" at bounding box center [45, 103] width 46 height 29
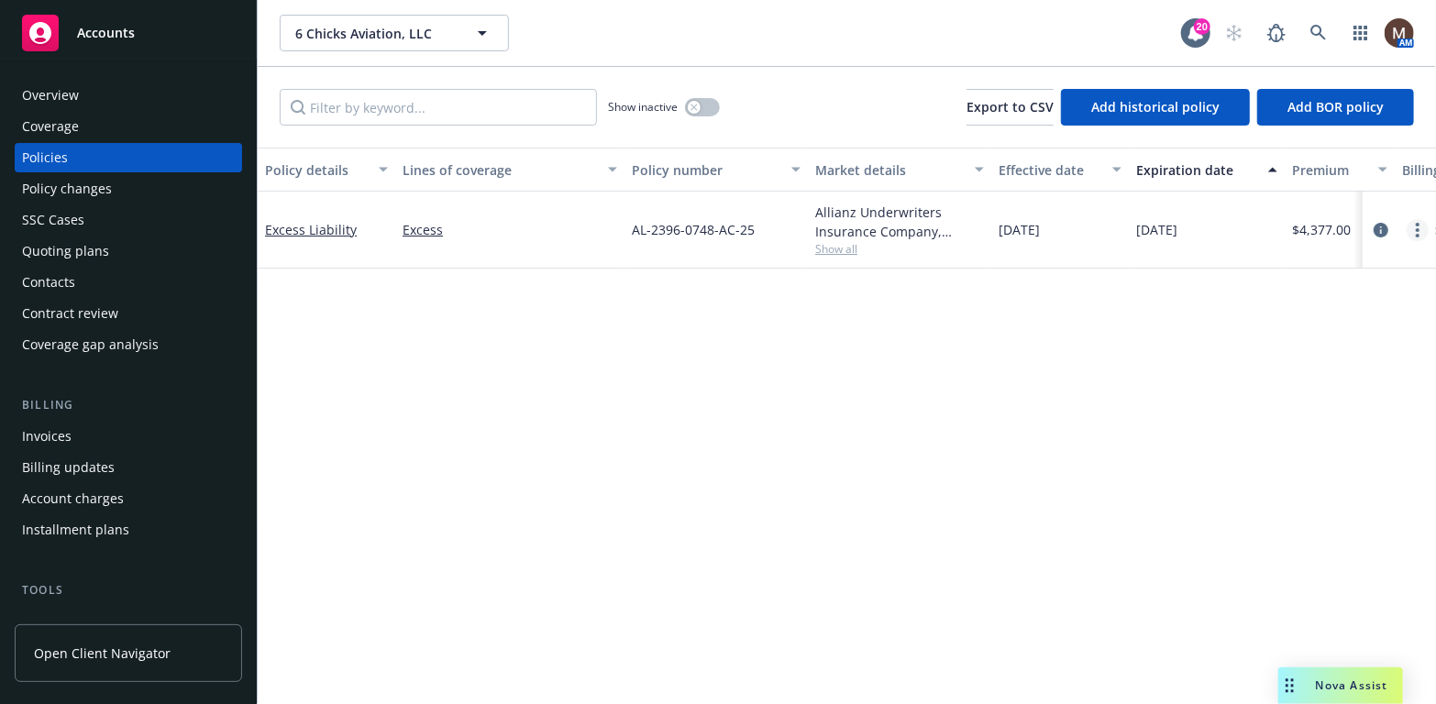
click at [1415, 221] on link "more" at bounding box center [1418, 230] width 22 height 22
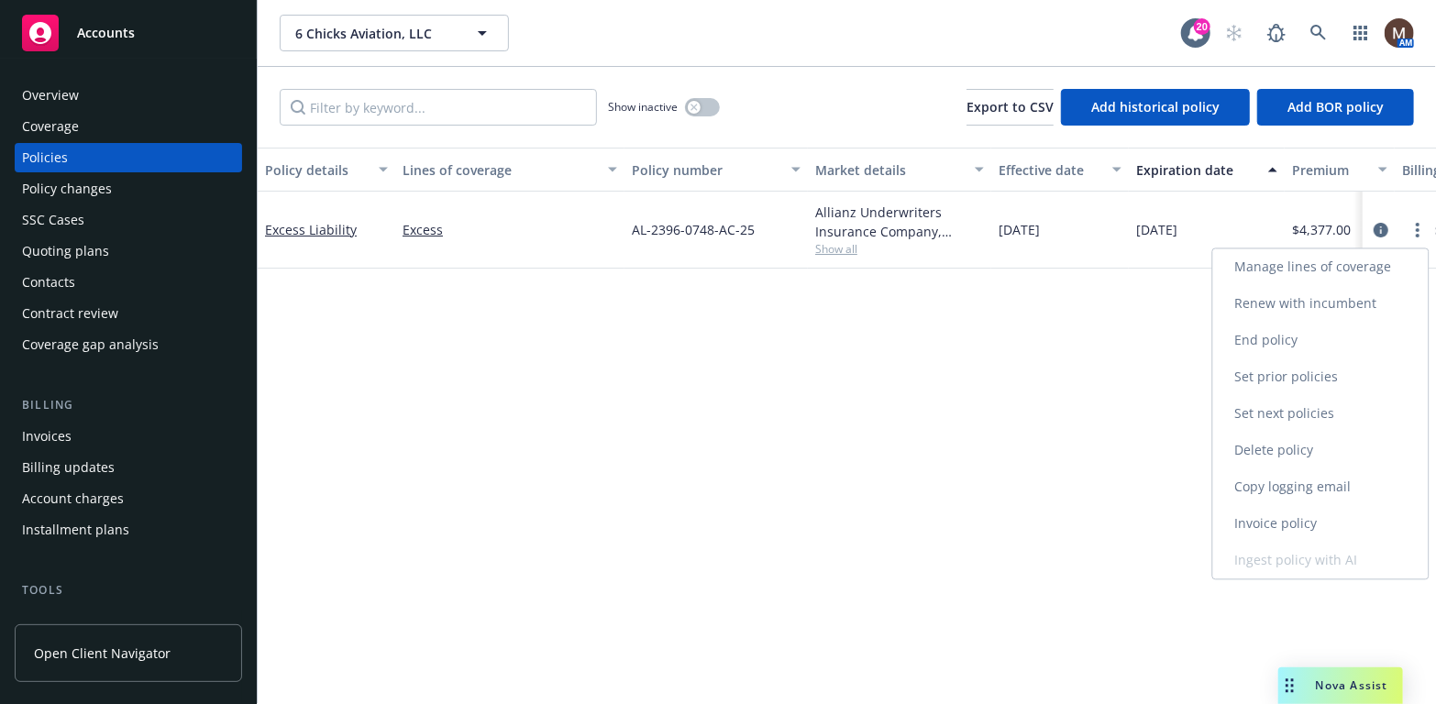
click at [1297, 481] on link "Copy logging email" at bounding box center [1321, 487] width 216 height 37
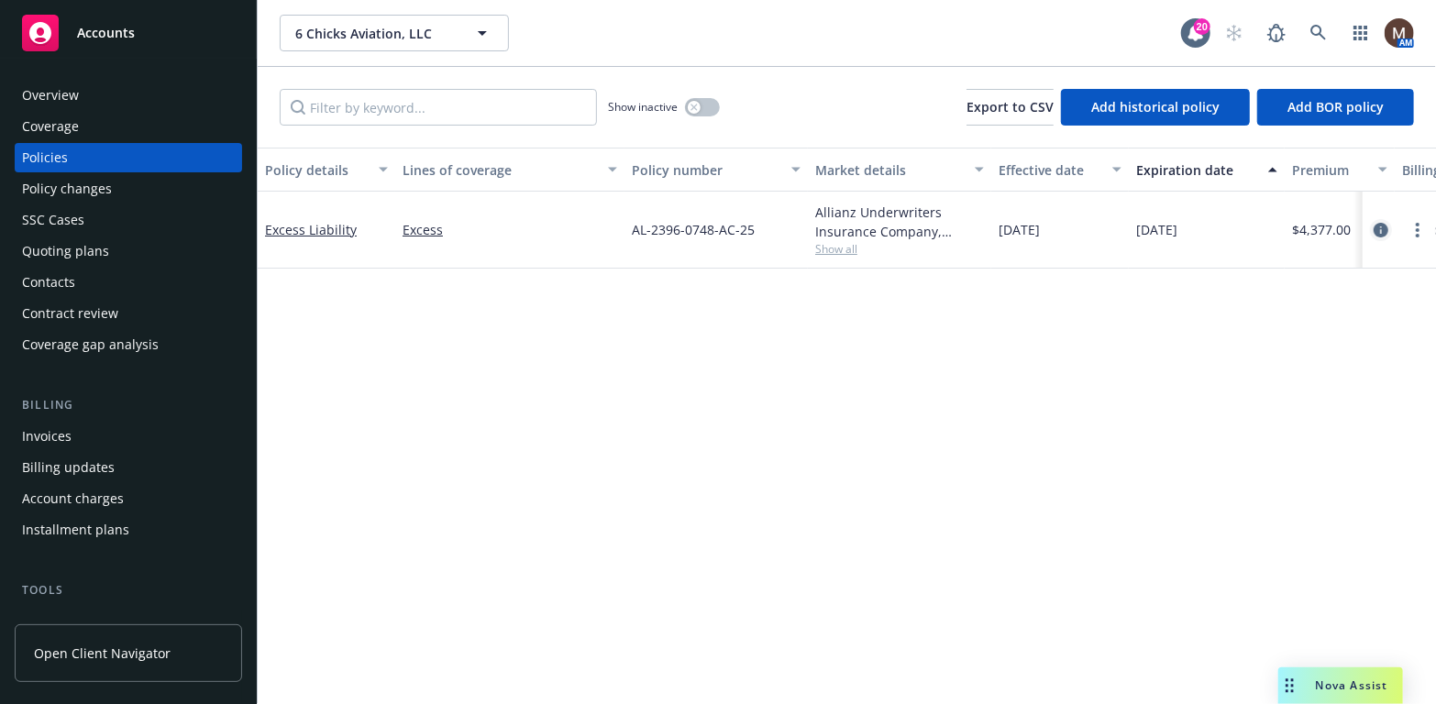
click at [1377, 225] on icon "circleInformation" at bounding box center [1381, 230] width 15 height 15
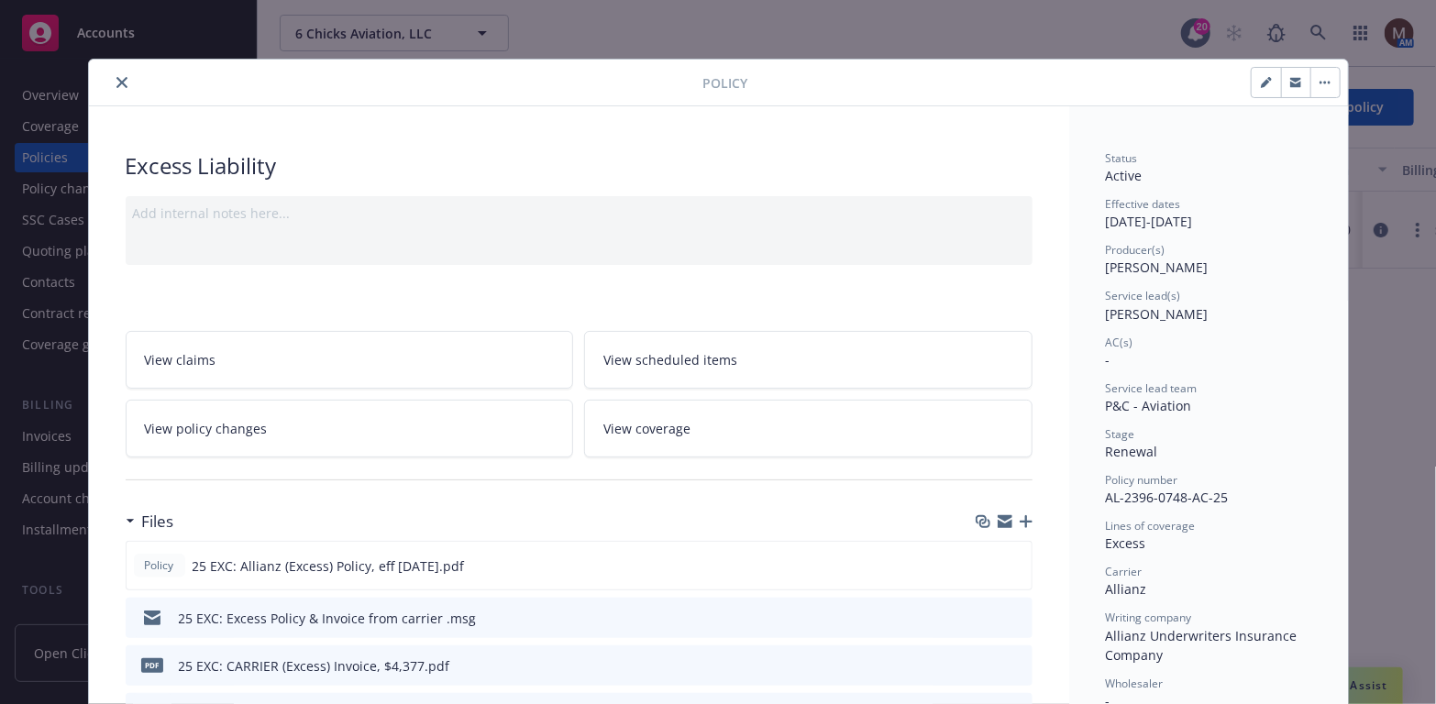
click at [116, 80] on icon "close" at bounding box center [121, 82] width 11 height 11
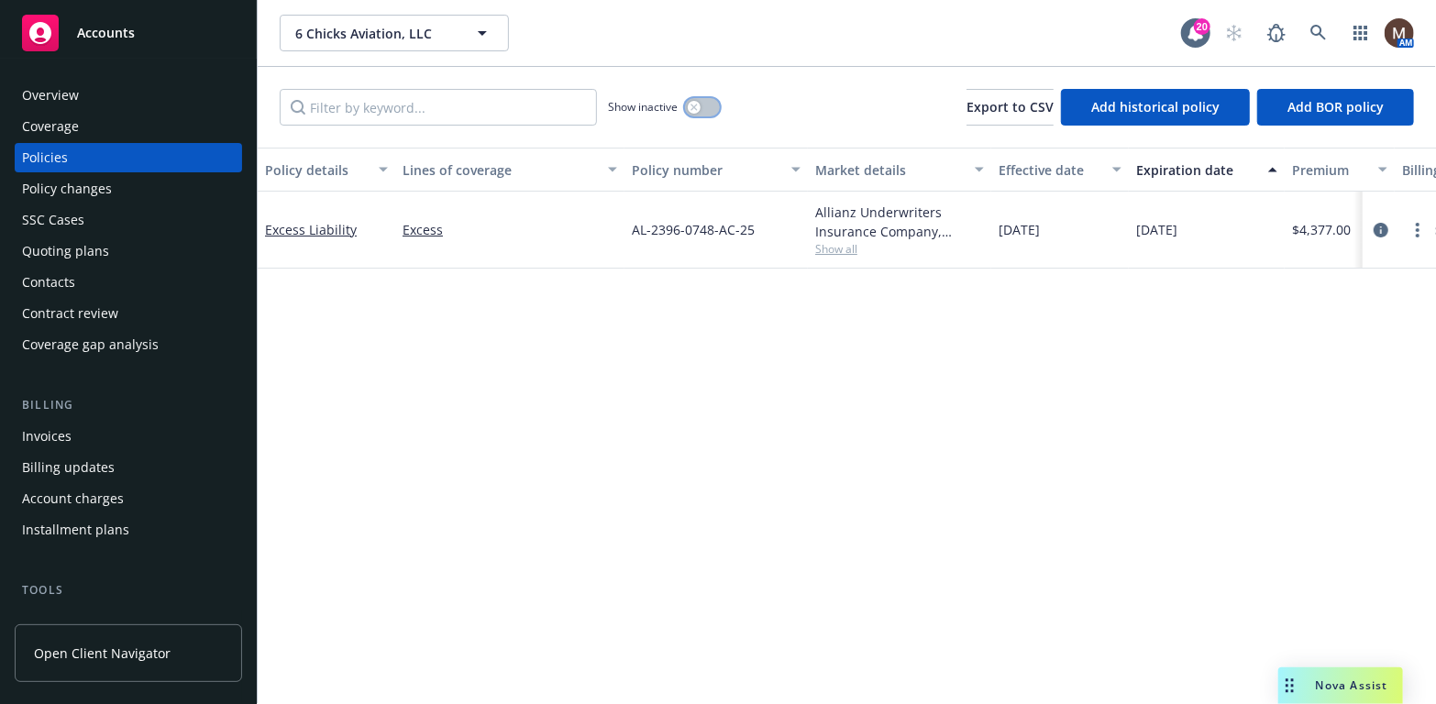
click at [699, 106] on div "button" at bounding box center [694, 107] width 13 height 13
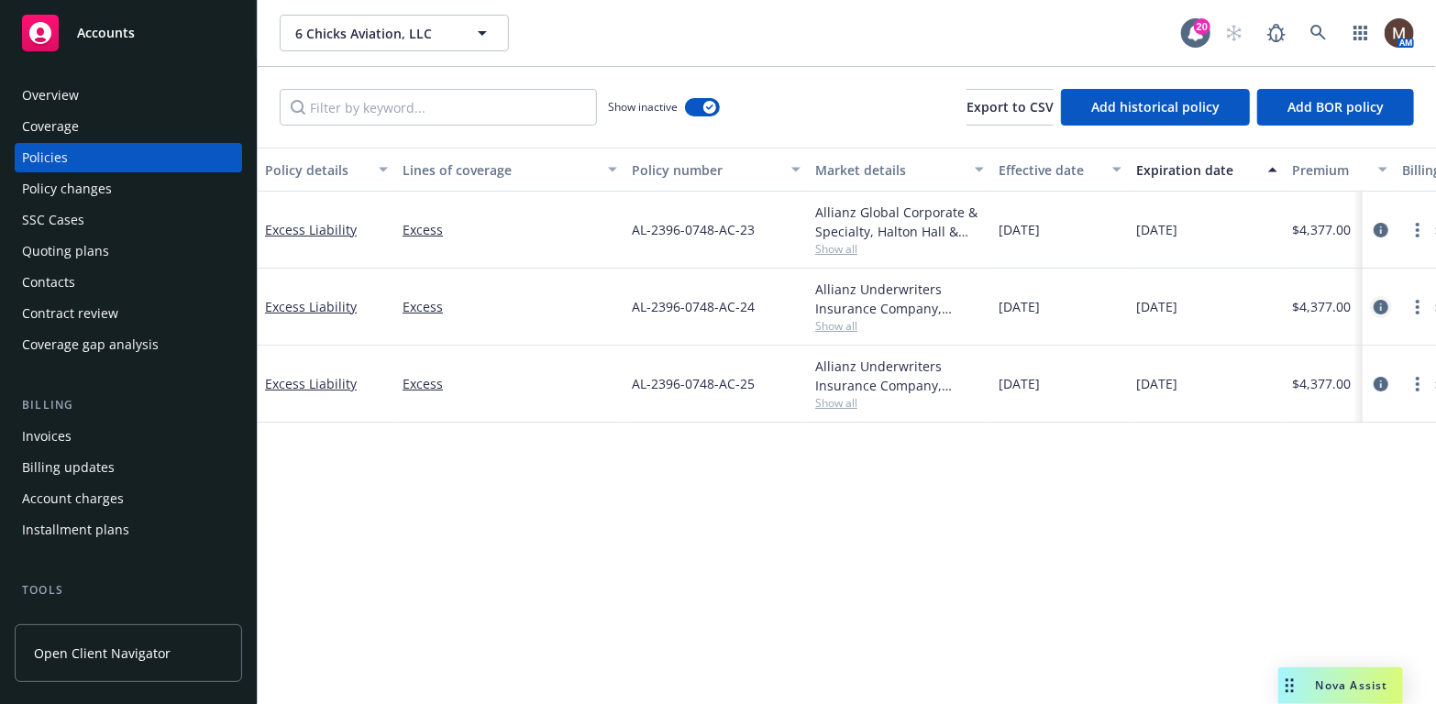
click at [1377, 297] on link "circleInformation" at bounding box center [1381, 307] width 22 height 22
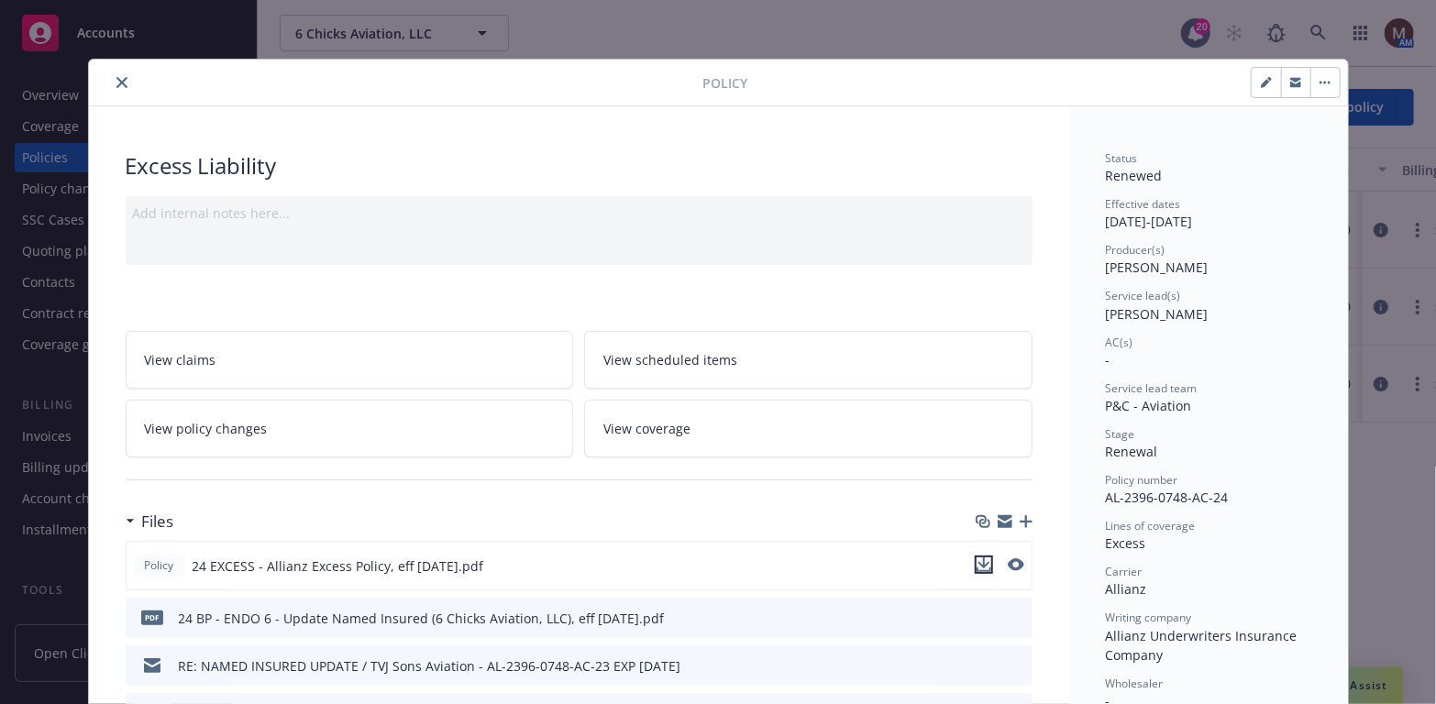
click at [979, 556] on button "download file" at bounding box center [984, 565] width 18 height 18
click at [116, 79] on icon "close" at bounding box center [121, 82] width 11 height 11
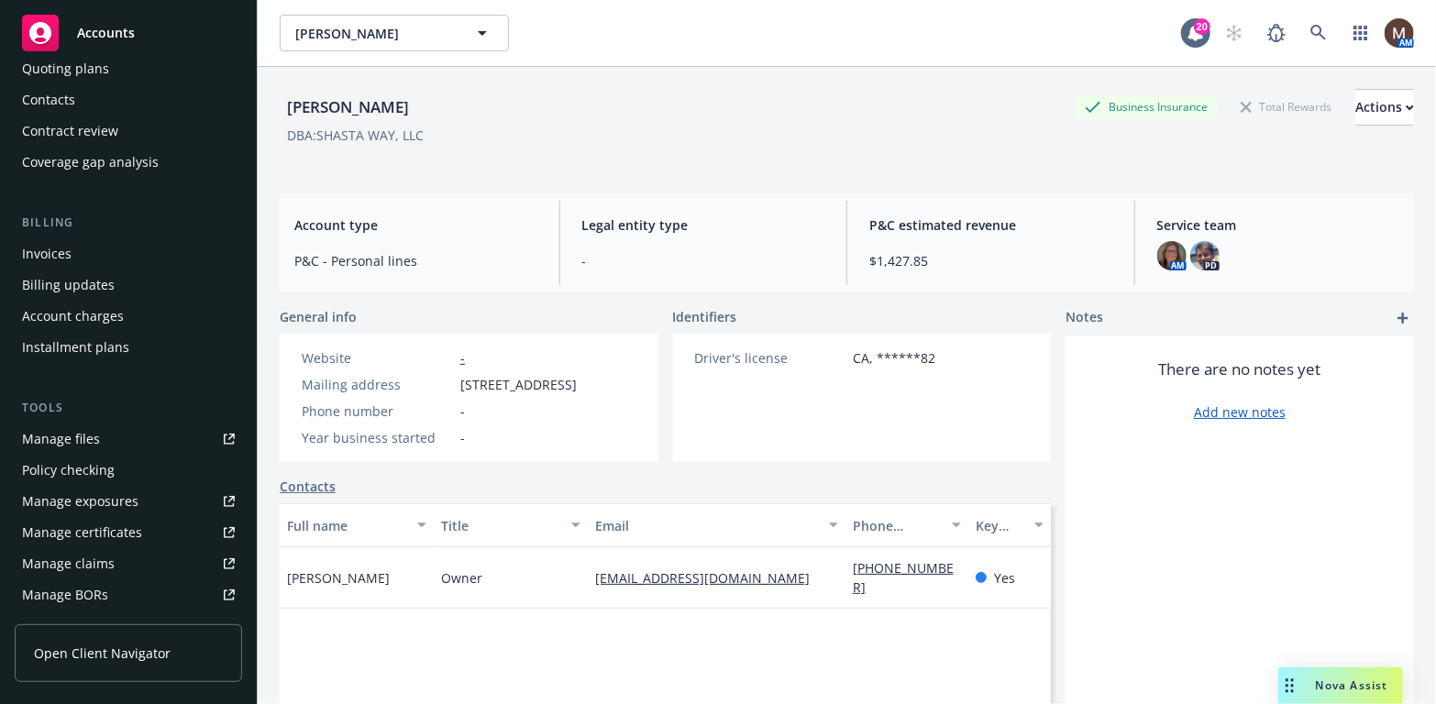
scroll to position [183, 0]
click at [101, 427] on link "Manage files" at bounding box center [128, 438] width 227 height 29
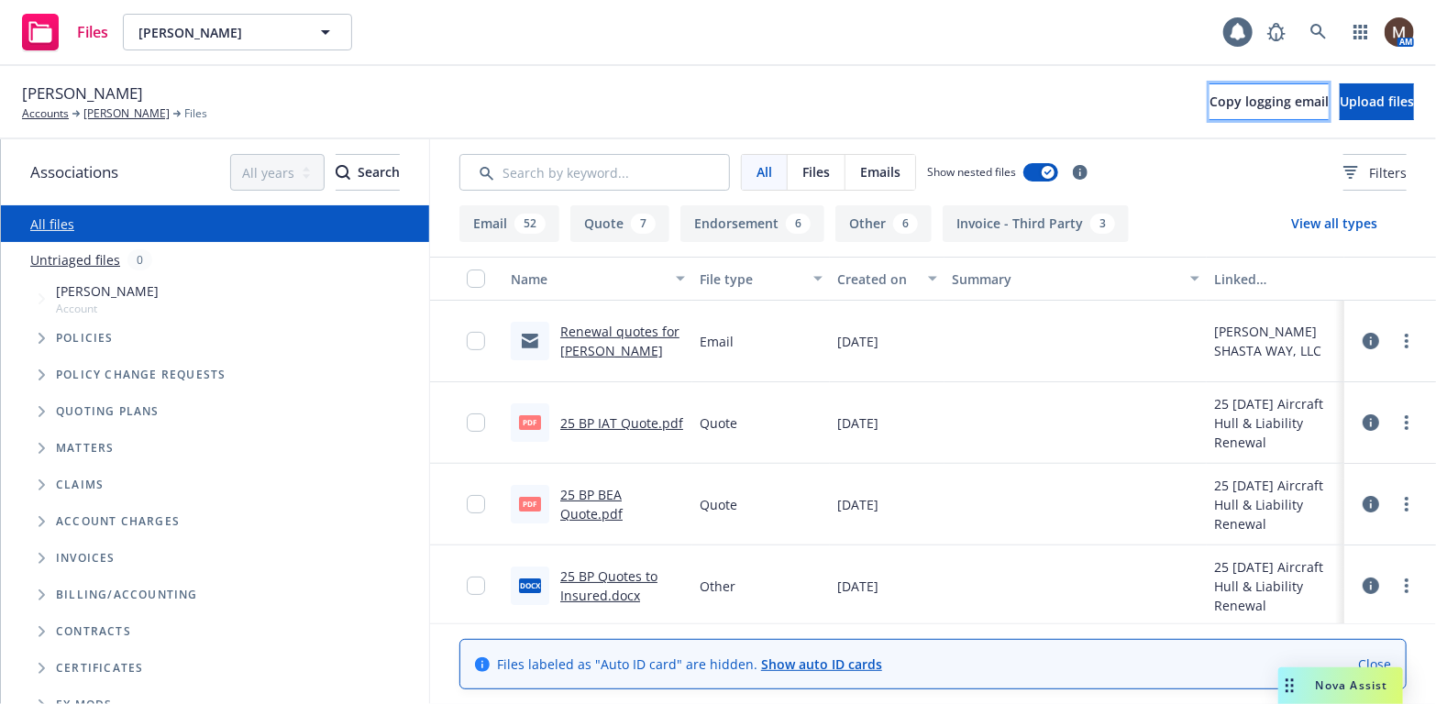
click at [1210, 89] on button "Copy logging email" at bounding box center [1269, 101] width 119 height 37
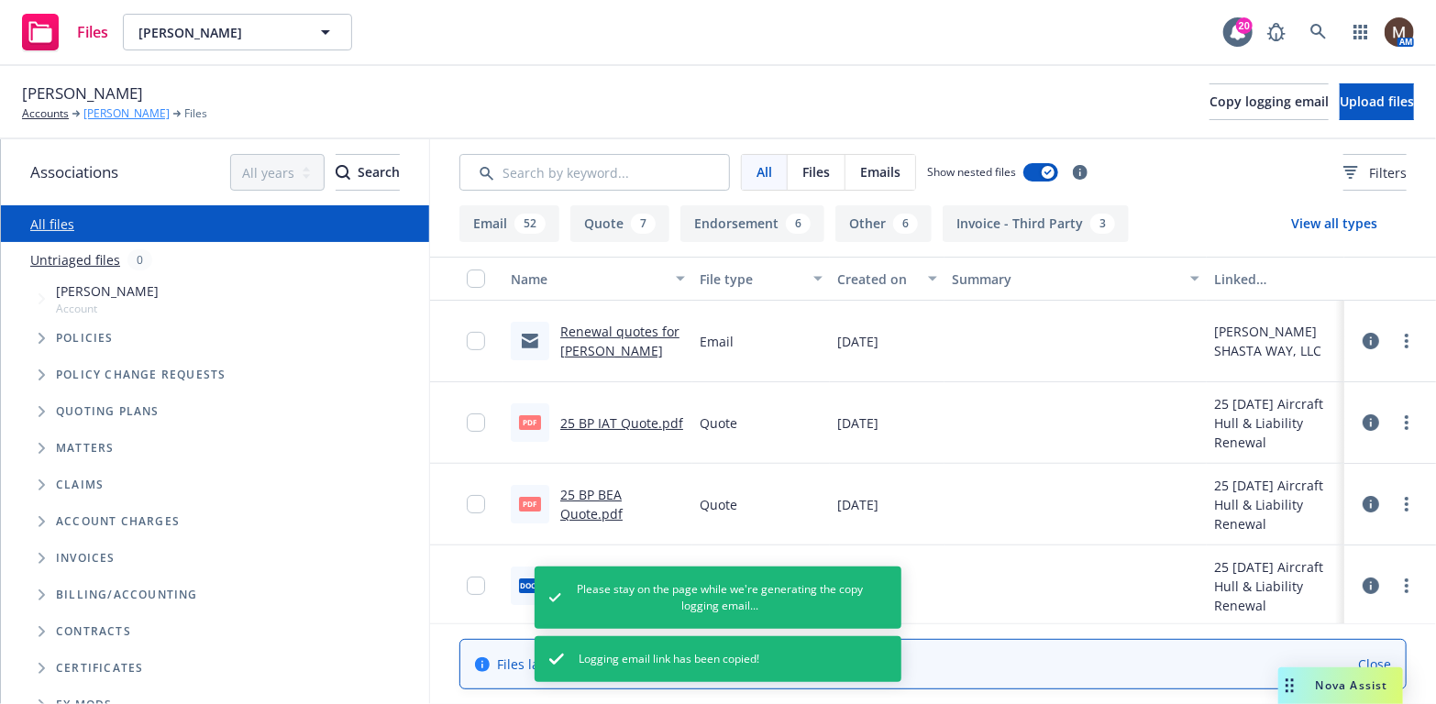
click at [120, 108] on link "[PERSON_NAME]" at bounding box center [126, 113] width 86 height 17
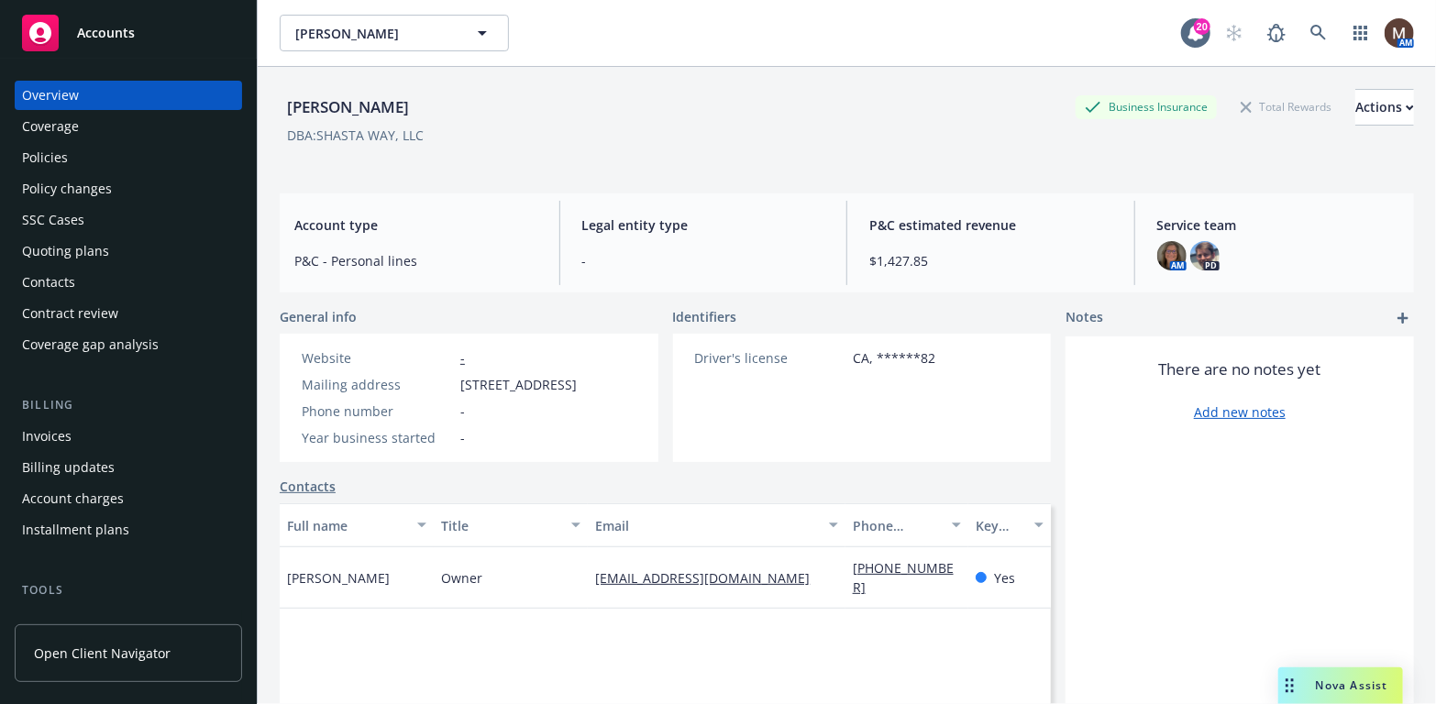
click at [72, 279] on div "Contacts" at bounding box center [48, 282] width 53 height 29
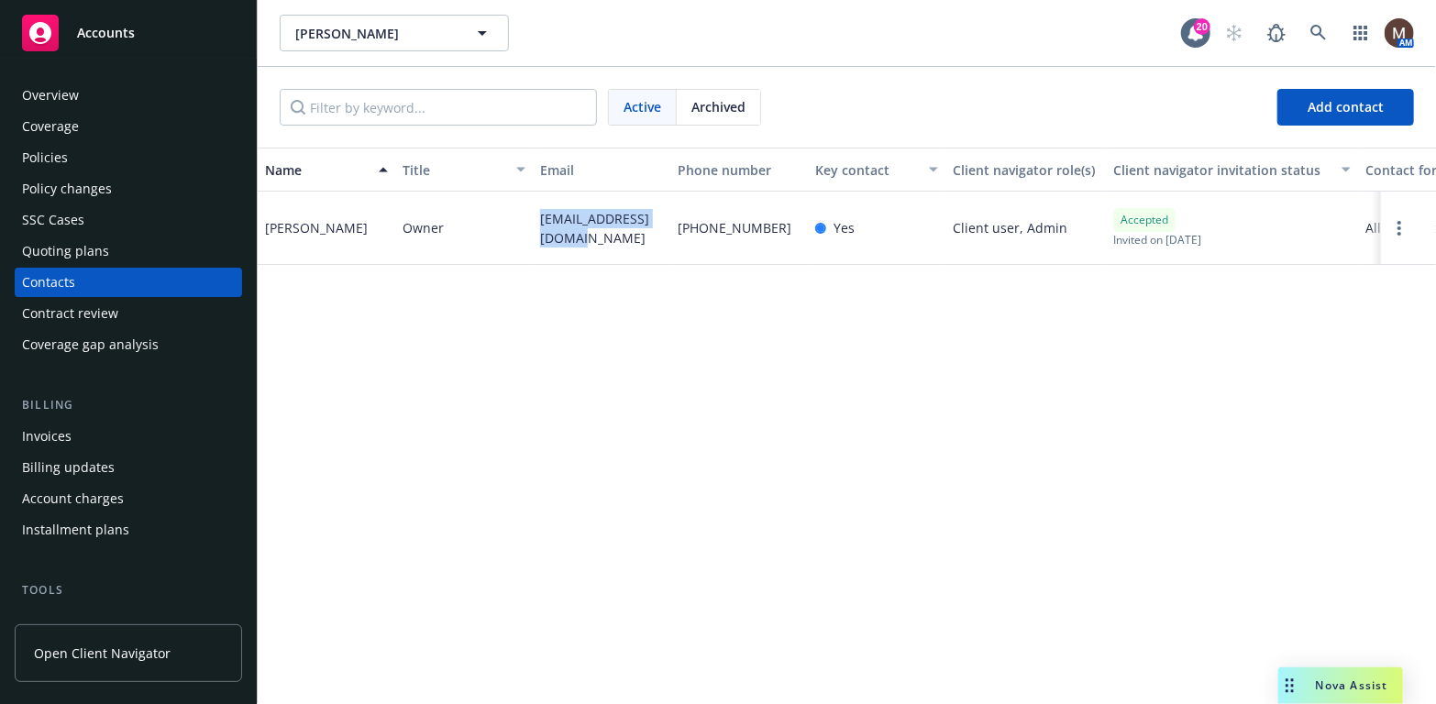
drag, startPoint x: 581, startPoint y: 244, endPoint x: 534, endPoint y: 222, distance: 51.7
click at [534, 222] on div "meganshouse@gmail.com" at bounding box center [602, 228] width 138 height 73
copy span "meganshouse@gmail.com"
click at [70, 149] on div "Policies" at bounding box center [128, 157] width 213 height 29
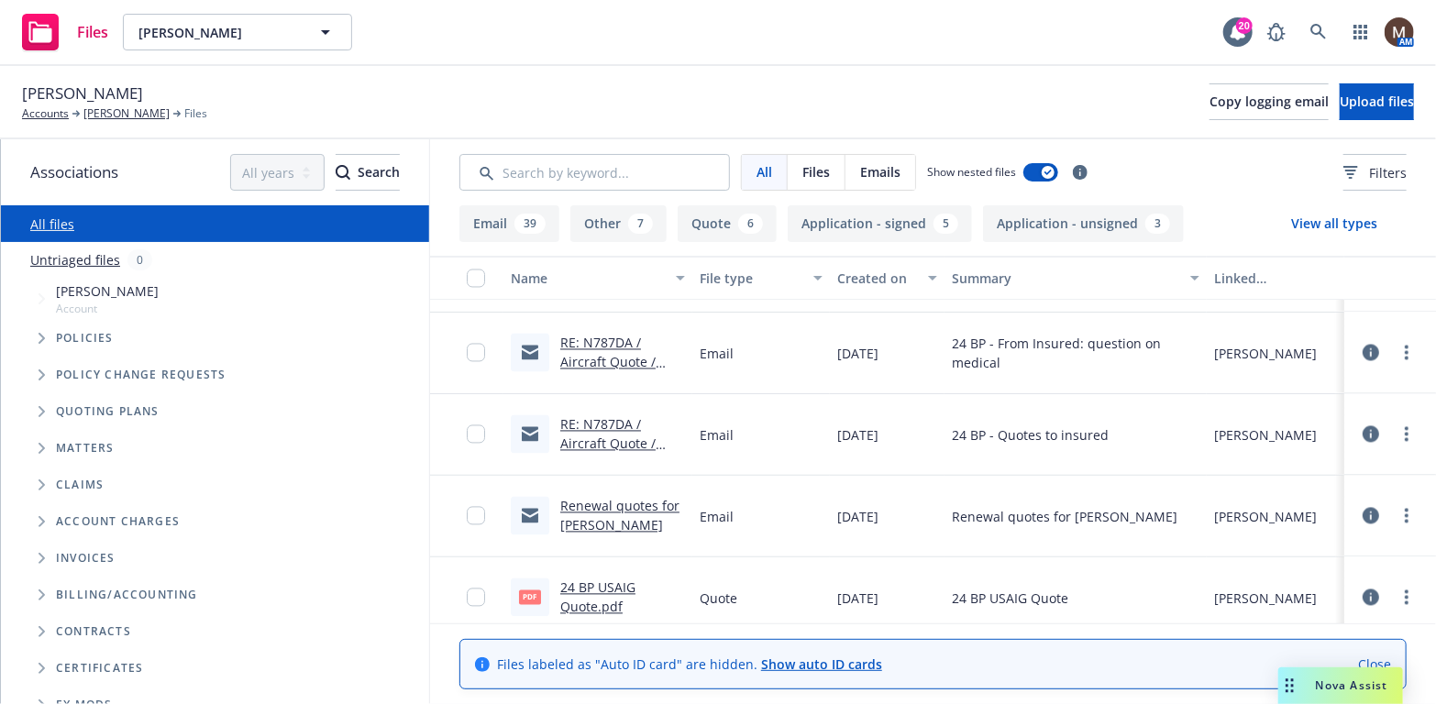
scroll to position [2018, 0]
